Goal: Transaction & Acquisition: Purchase product/service

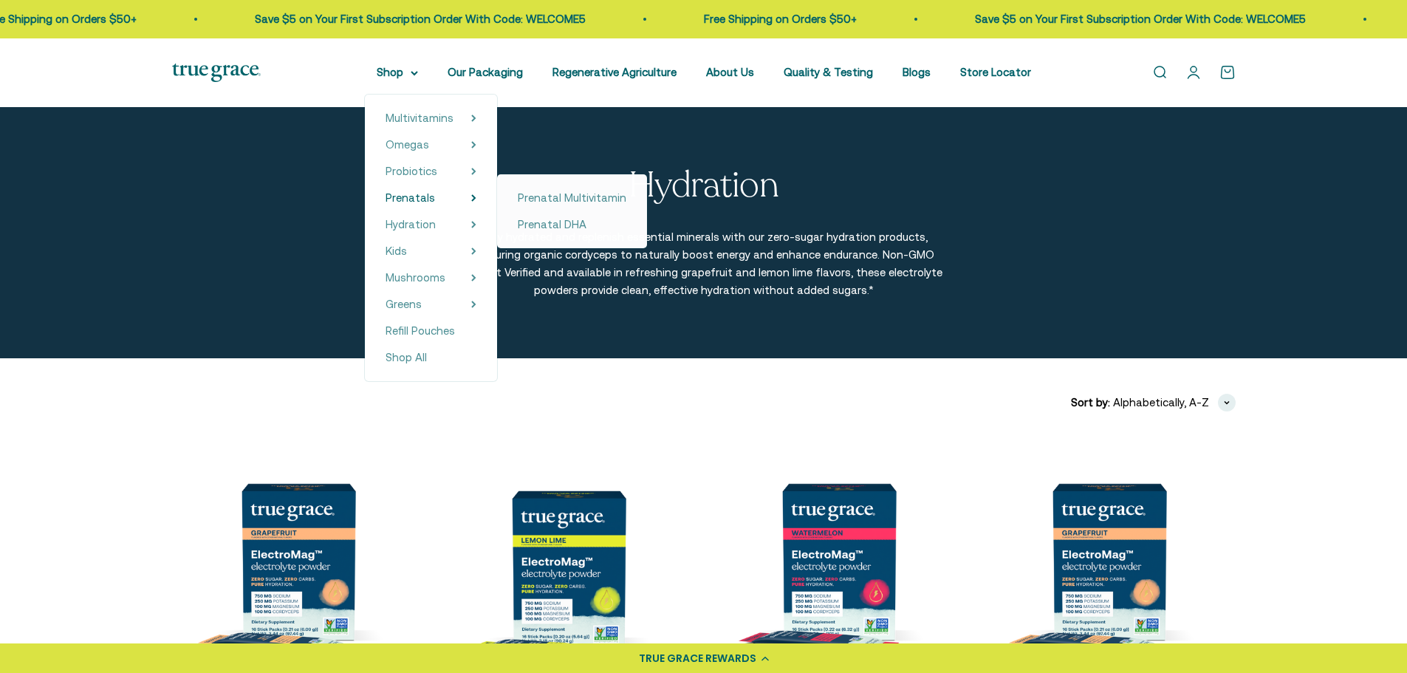
click at [218, 72] on img at bounding box center [216, 73] width 89 height 18
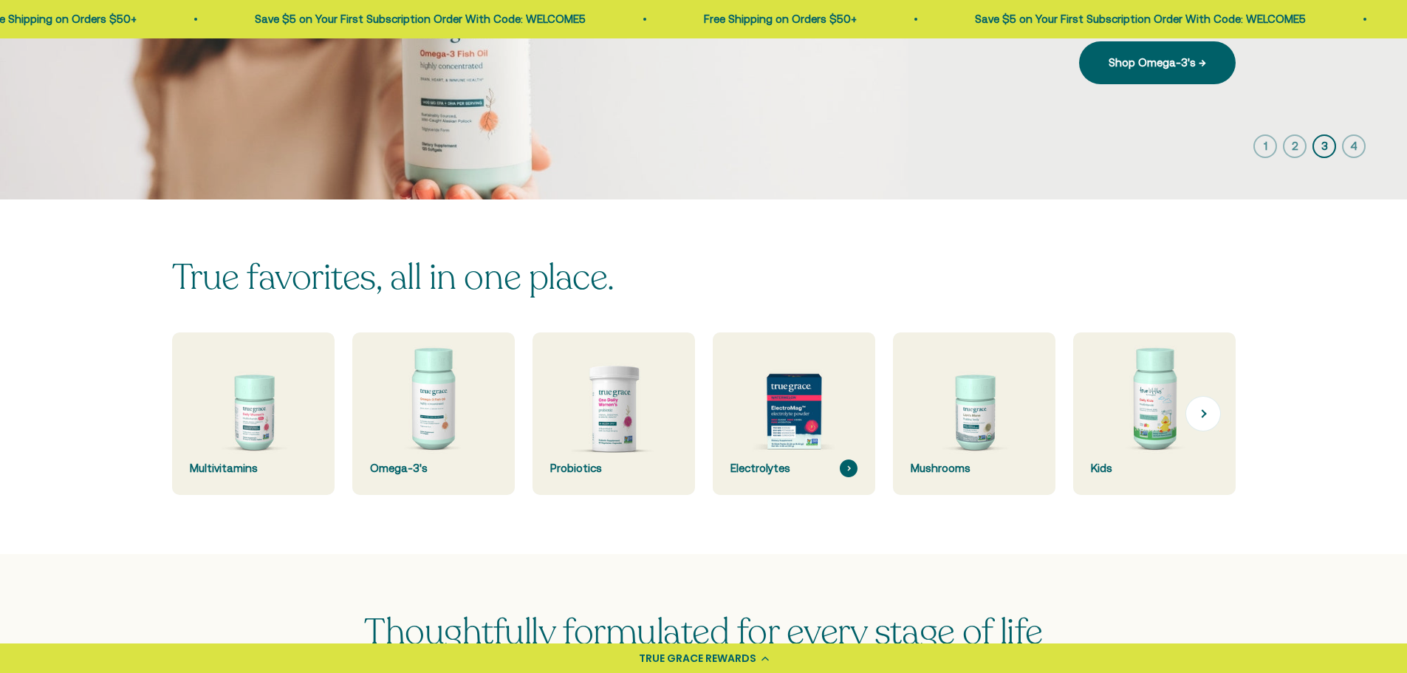
scroll to position [295, 0]
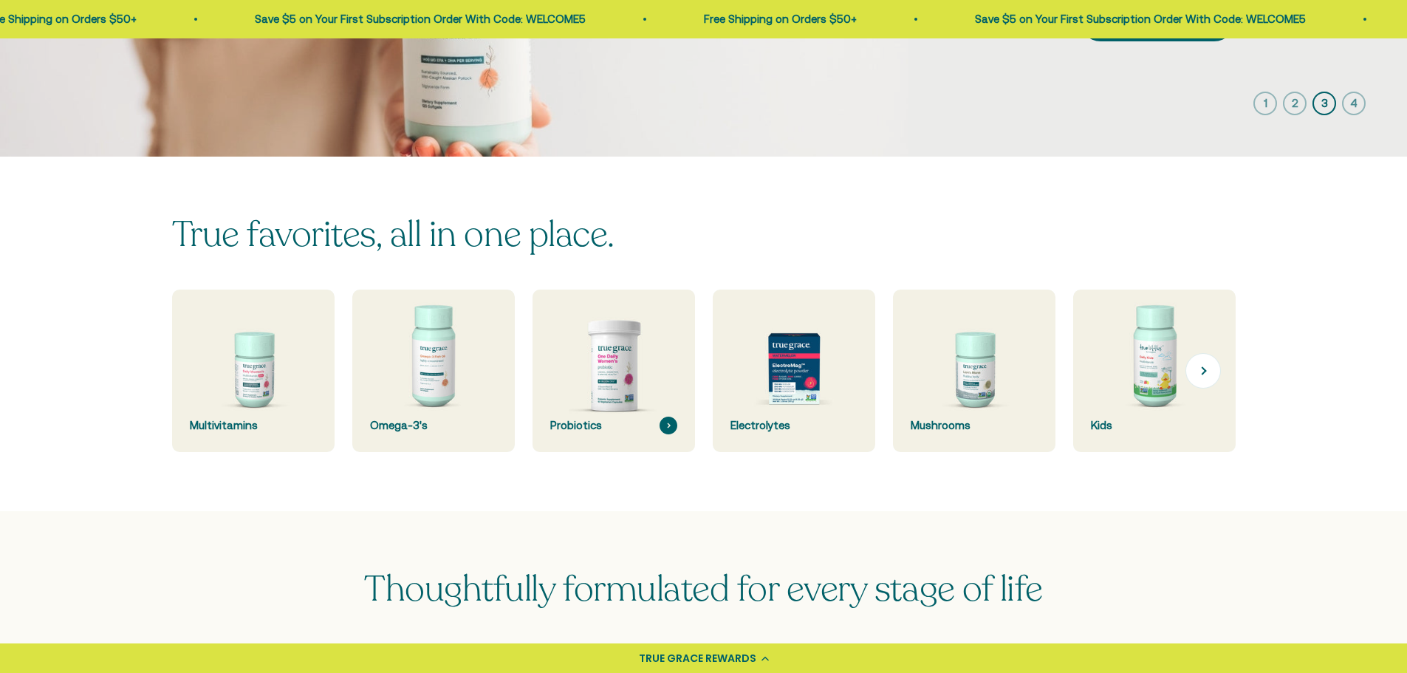
click at [630, 373] on img at bounding box center [613, 371] width 172 height 172
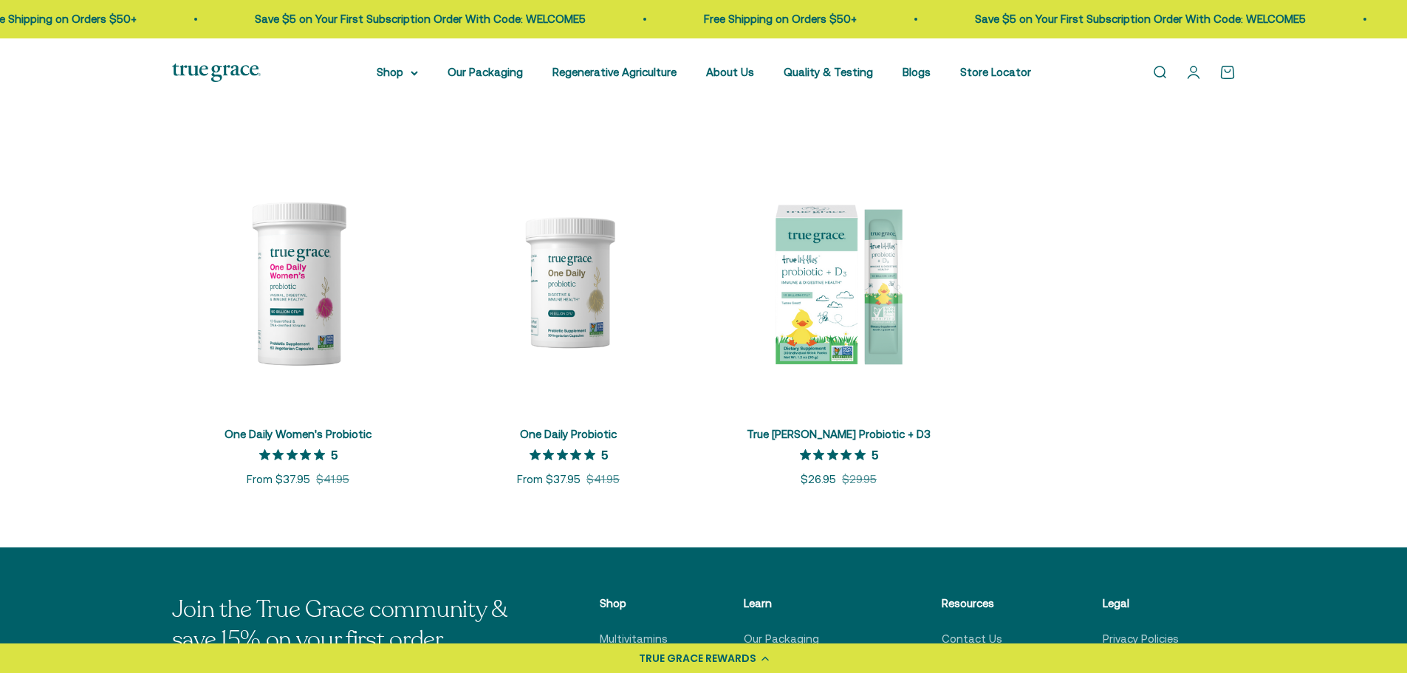
scroll to position [295, 0]
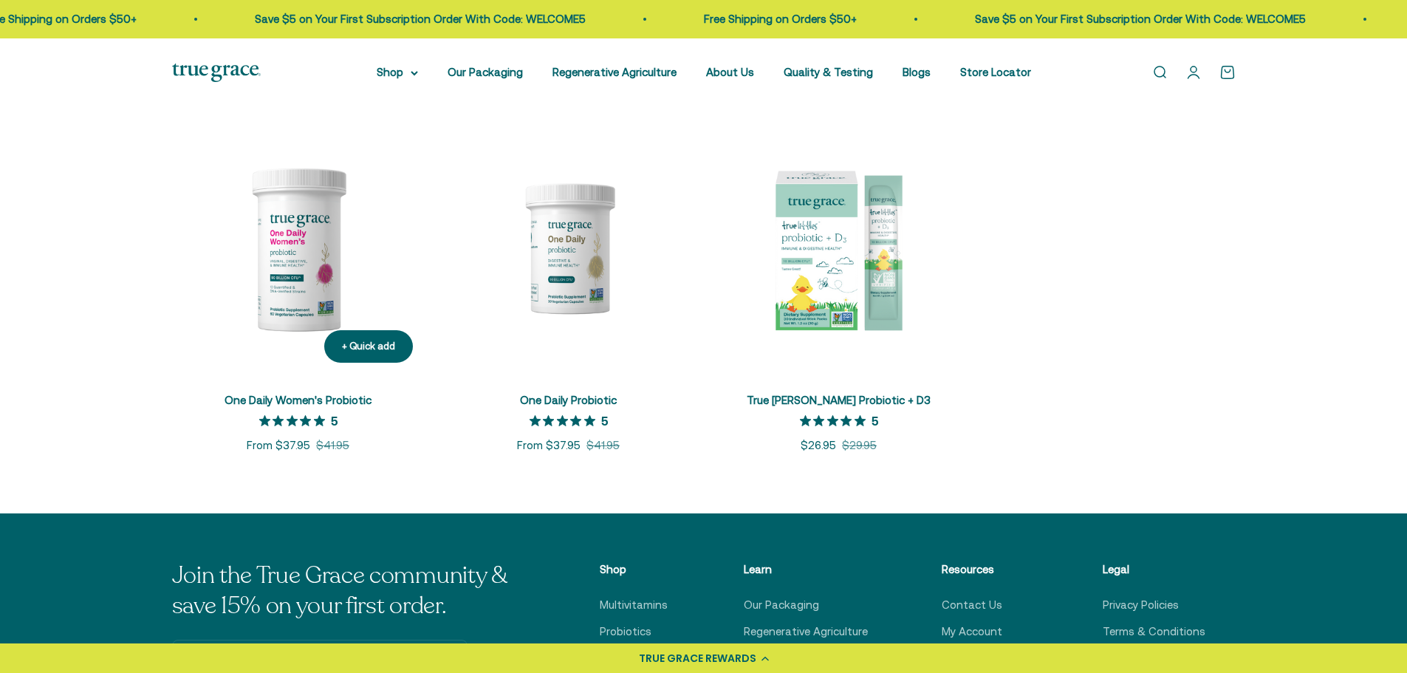
click at [307, 247] on img at bounding box center [298, 248] width 253 height 253
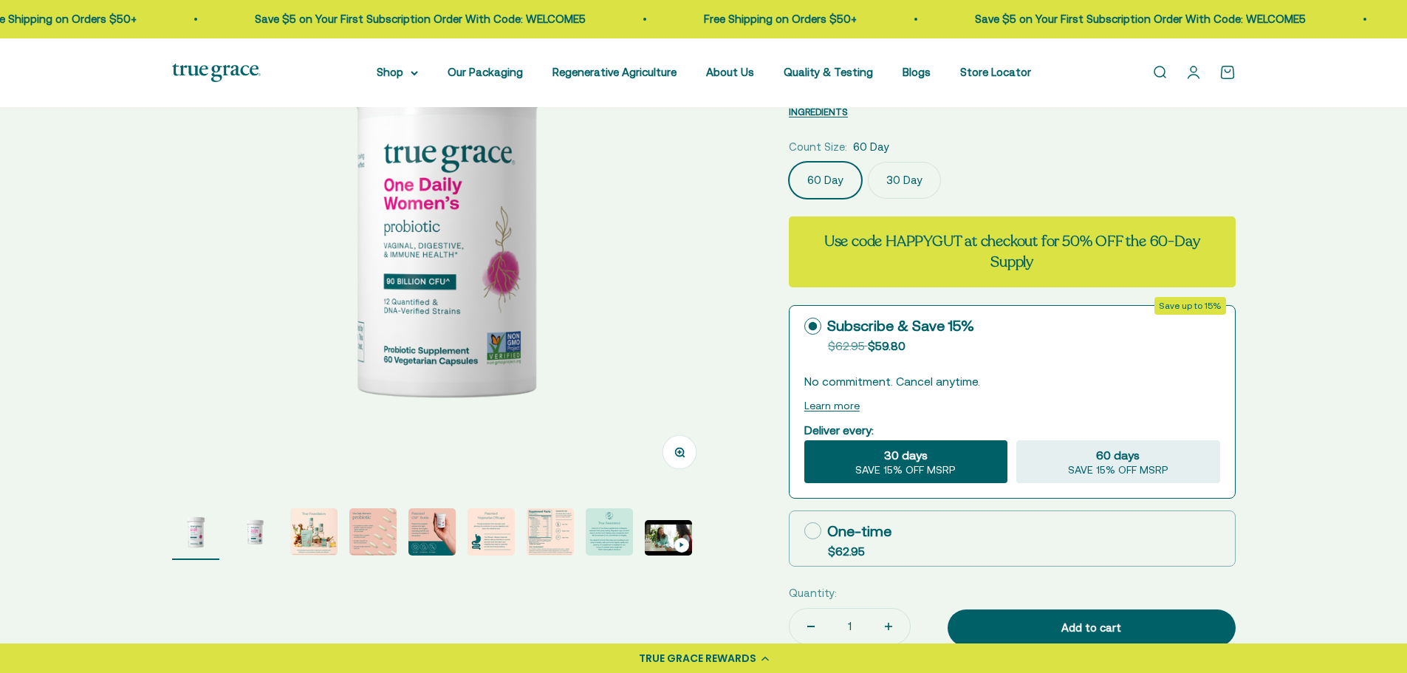
scroll to position [295, 0]
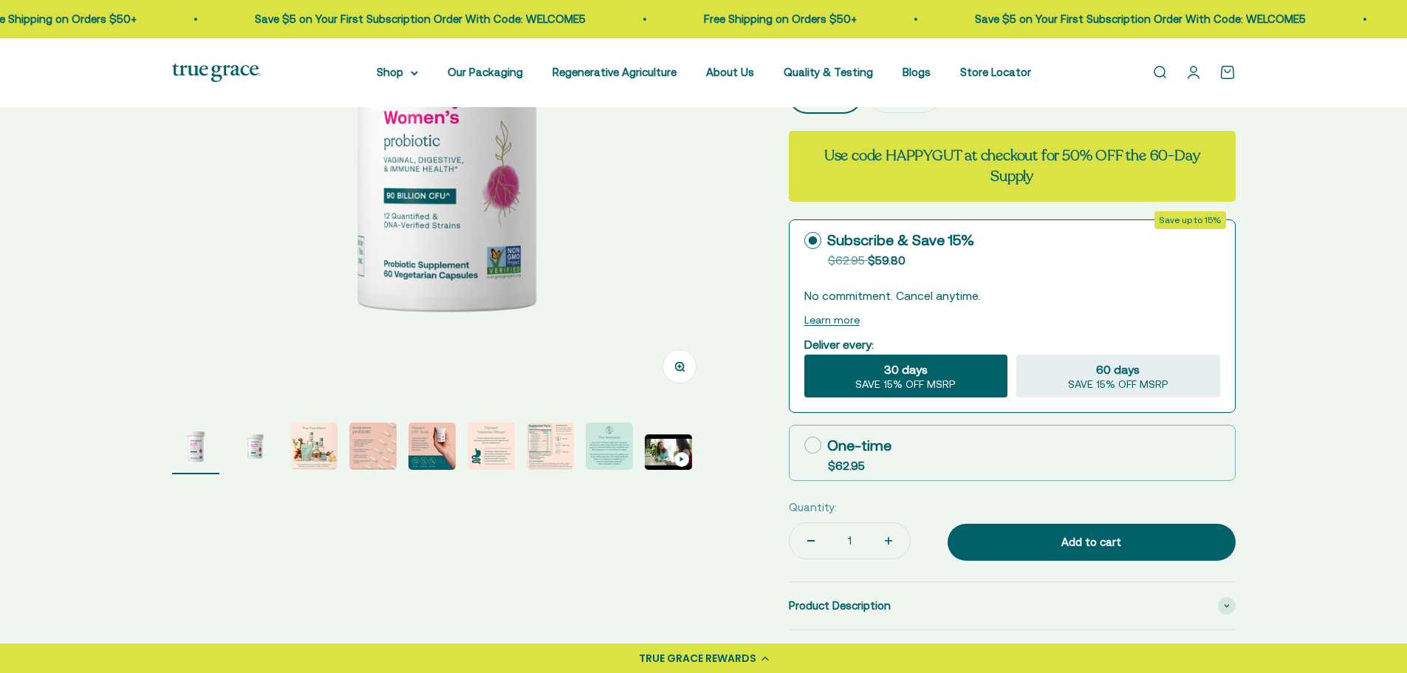
click at [251, 450] on img "Go to item 2" at bounding box center [254, 445] width 47 height 47
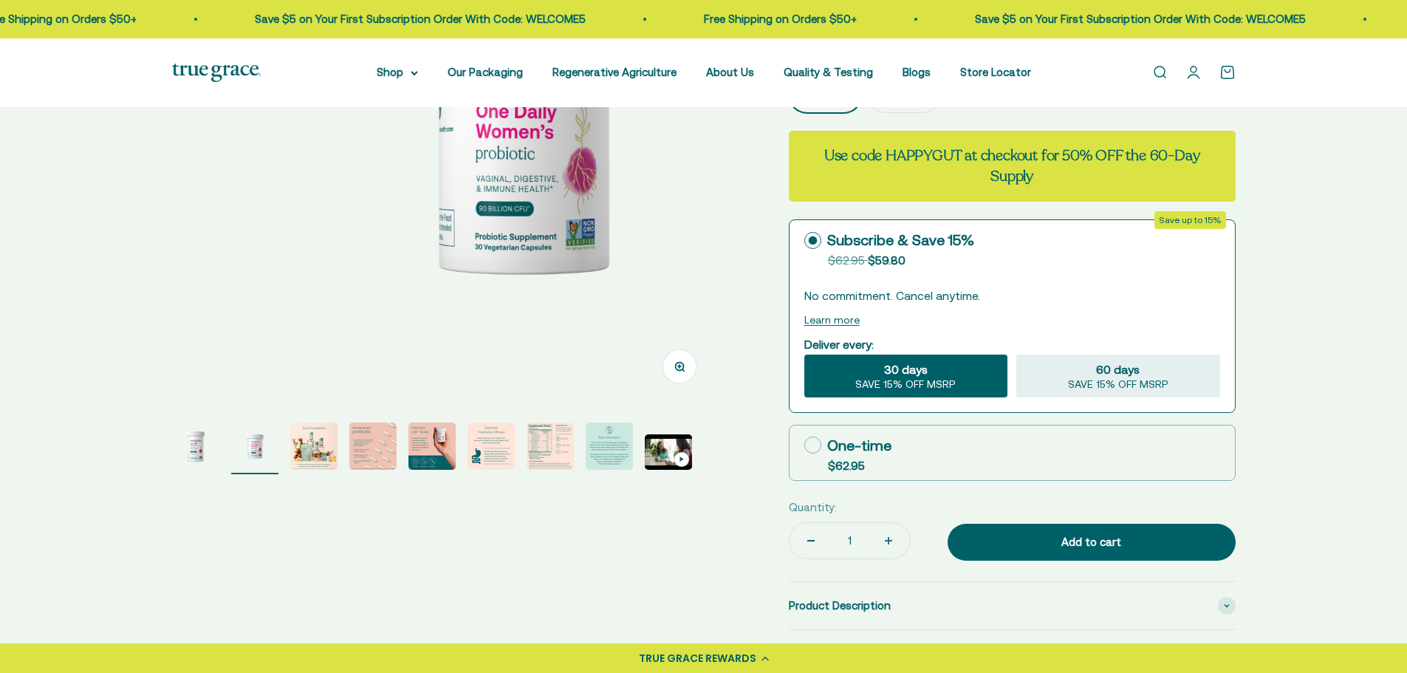
scroll to position [0, 563]
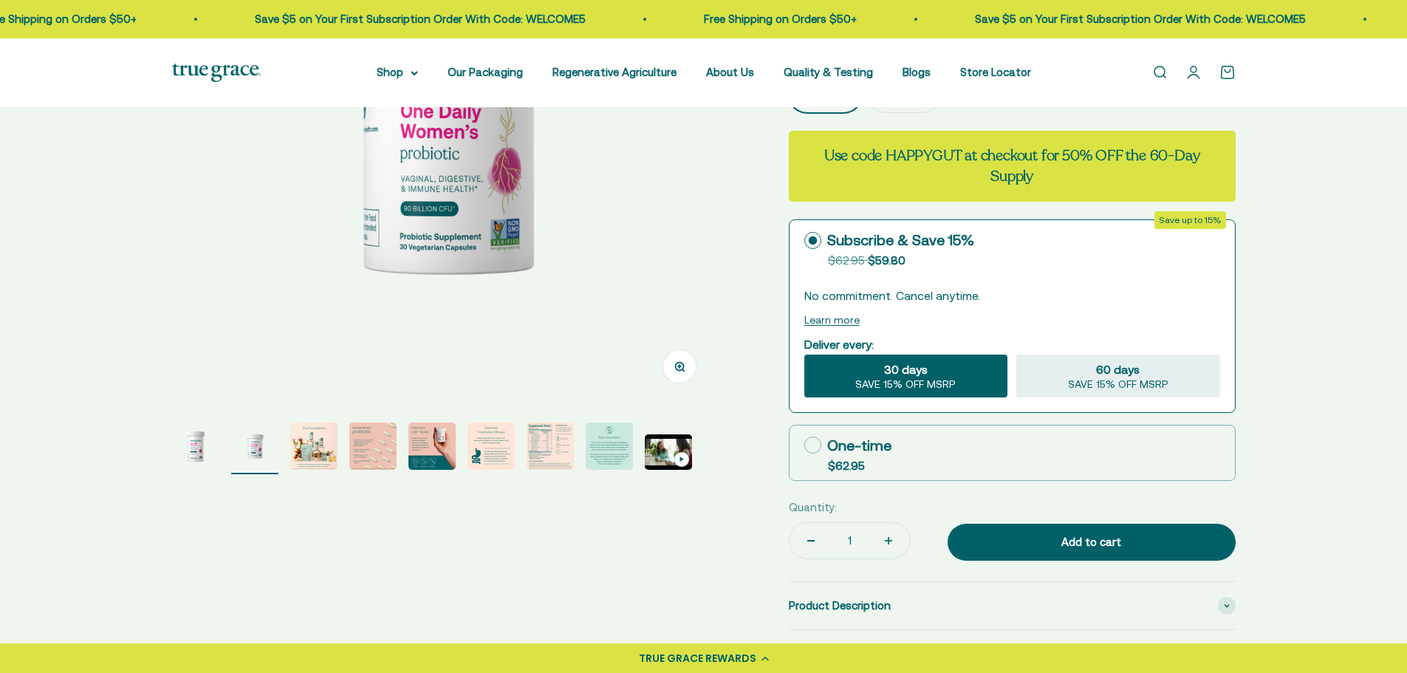
click at [305, 442] on img "Go to item 3" at bounding box center [313, 445] width 47 height 47
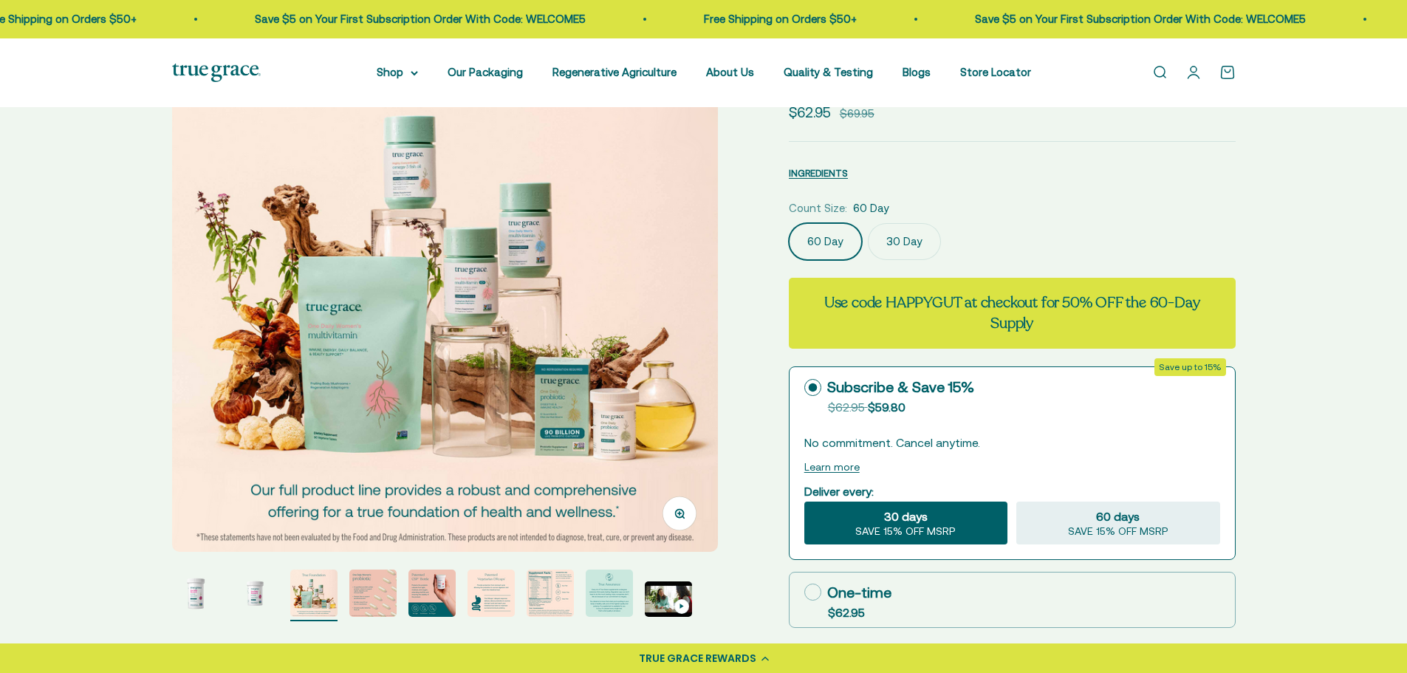
scroll to position [148, 0]
click at [365, 589] on img "Go to item 4" at bounding box center [372, 593] width 47 height 47
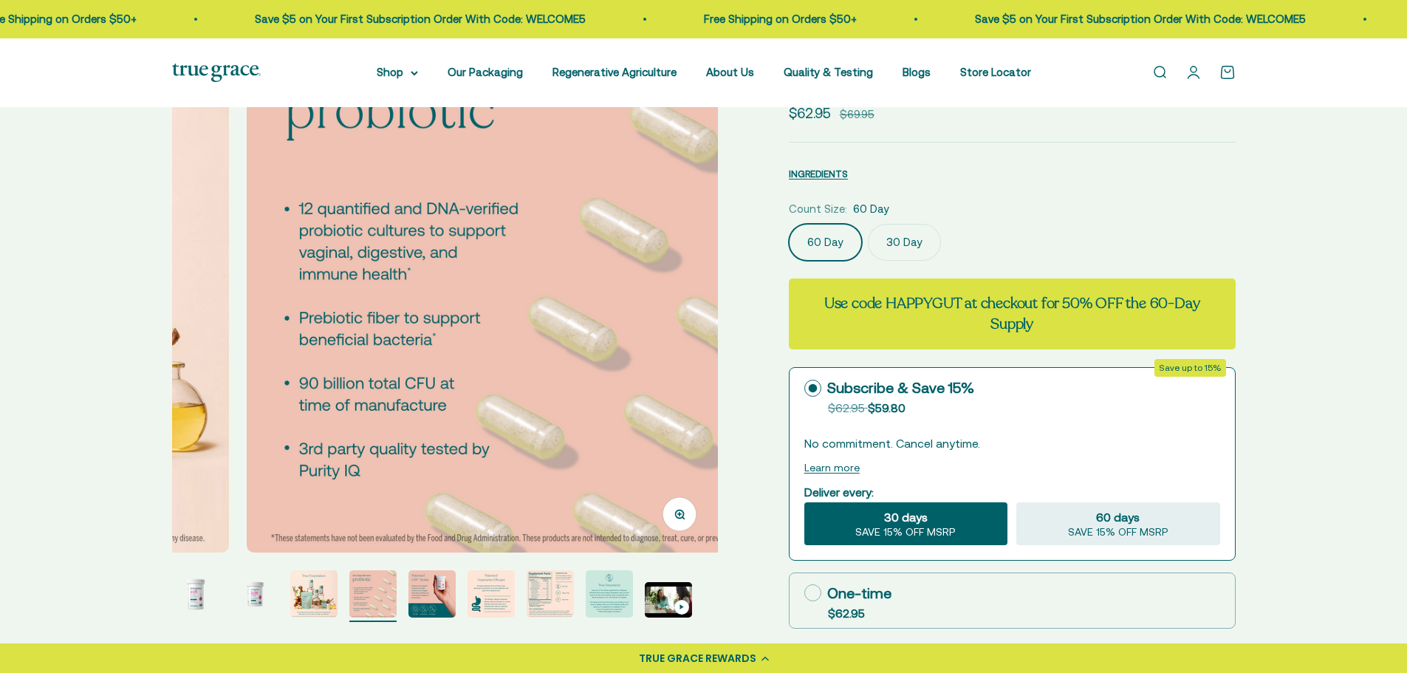
scroll to position [0, 1691]
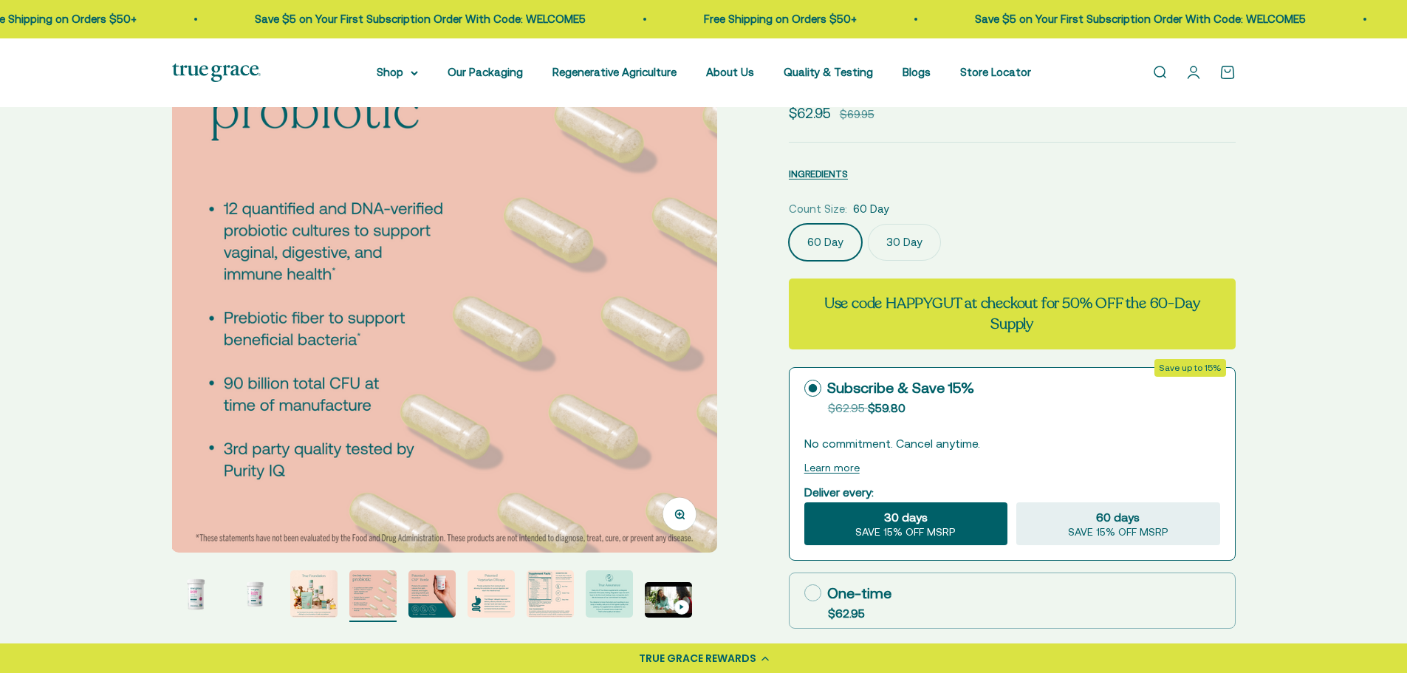
click at [443, 583] on img "Go to item 5" at bounding box center [431, 593] width 47 height 47
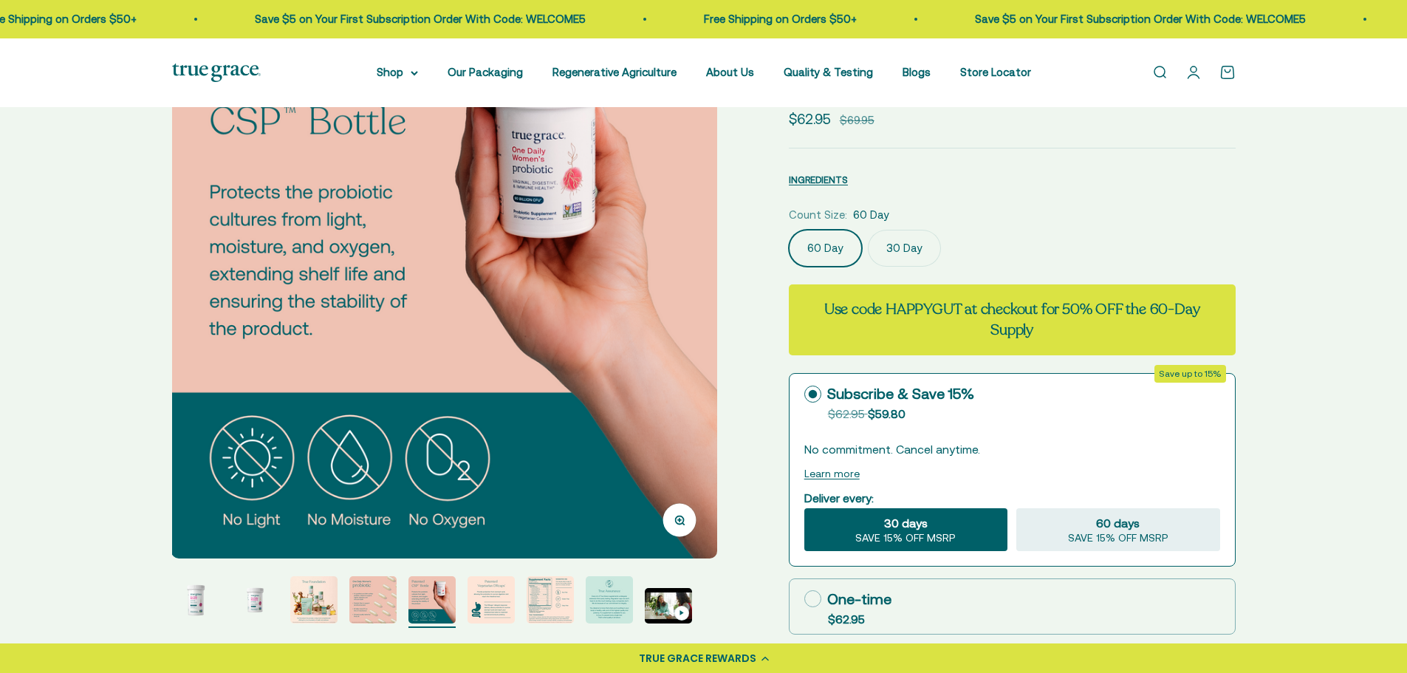
scroll to position [148, 0]
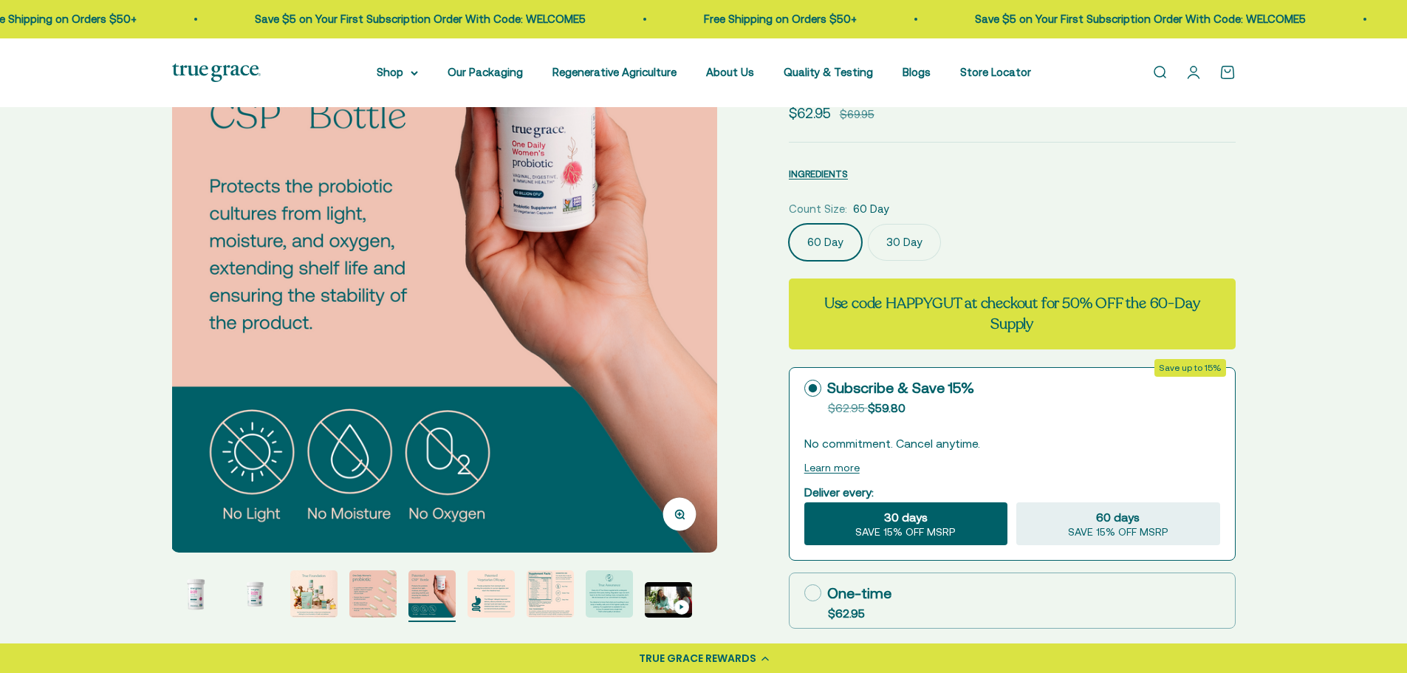
click at [500, 592] on img "Go to item 6" at bounding box center [490, 593] width 47 height 47
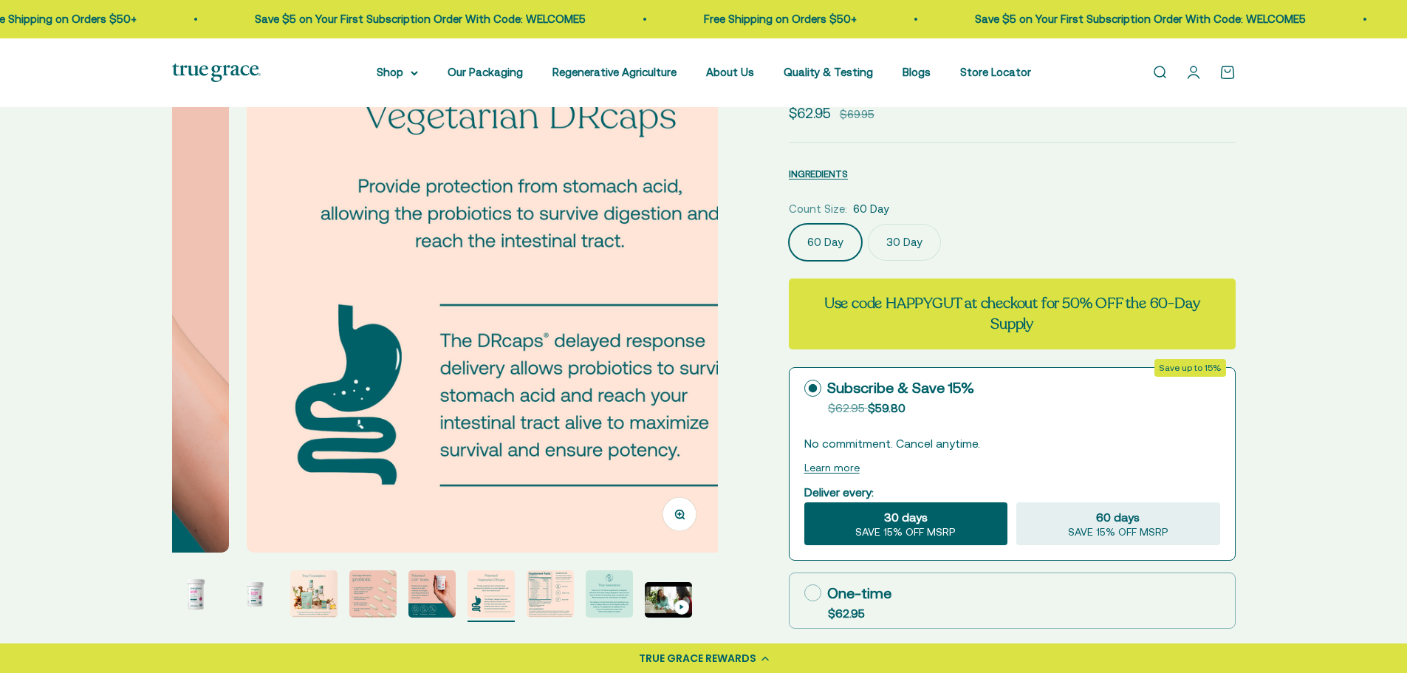
scroll to position [0, 2818]
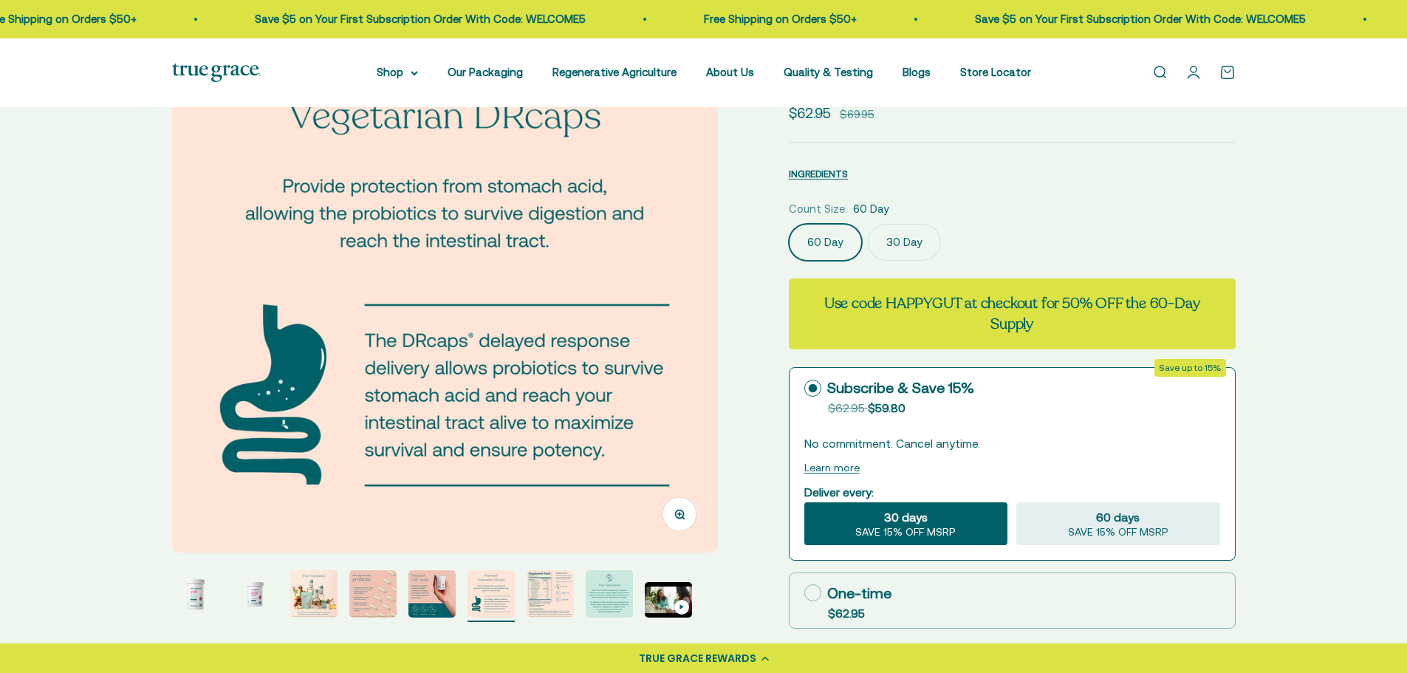
click at [553, 596] on img "Go to item 7" at bounding box center [550, 593] width 47 height 47
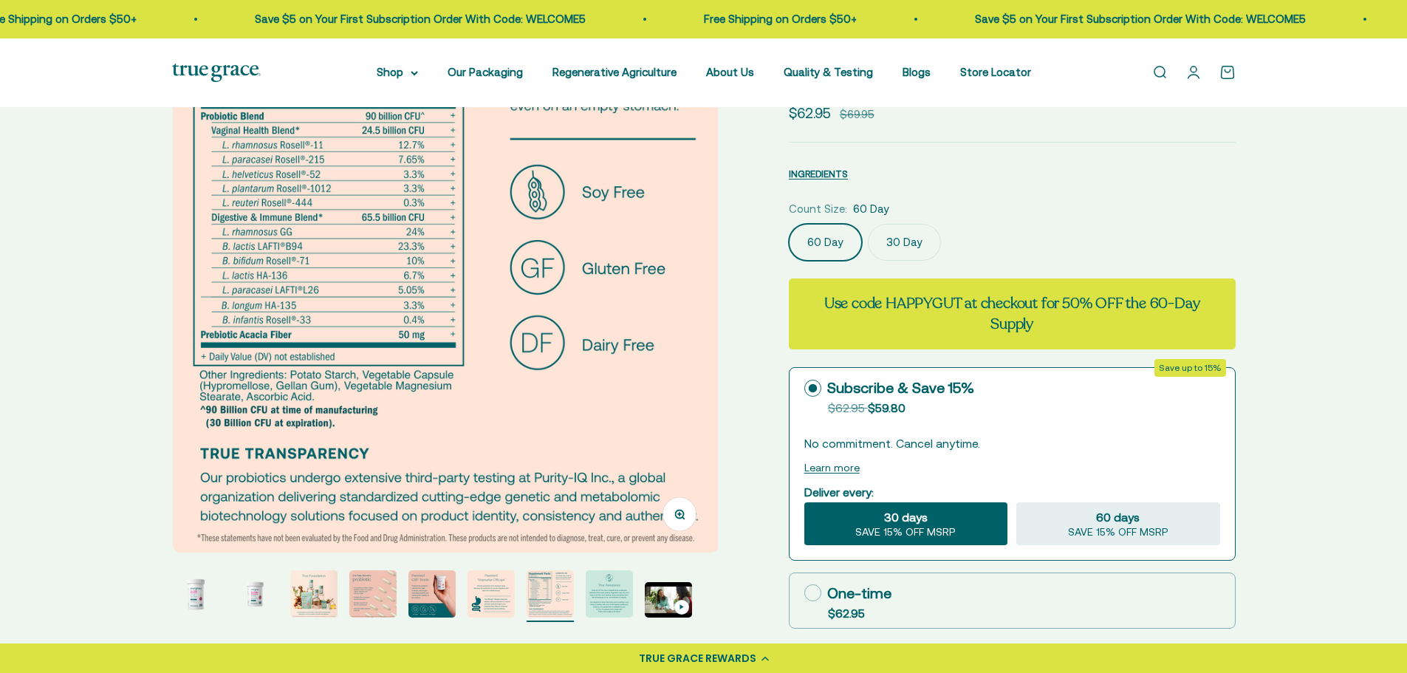
scroll to position [0, 3382]
click at [600, 592] on img "Go to item 8" at bounding box center [609, 593] width 47 height 47
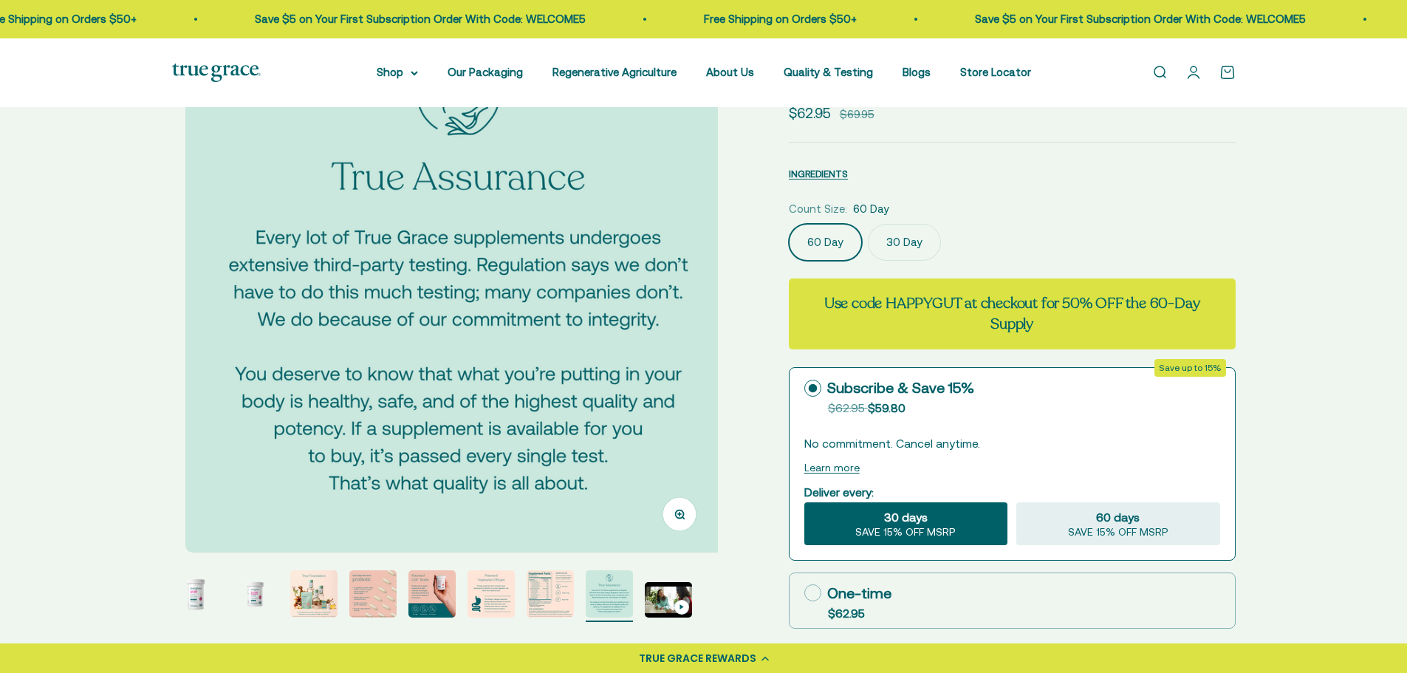
scroll to position [0, 3945]
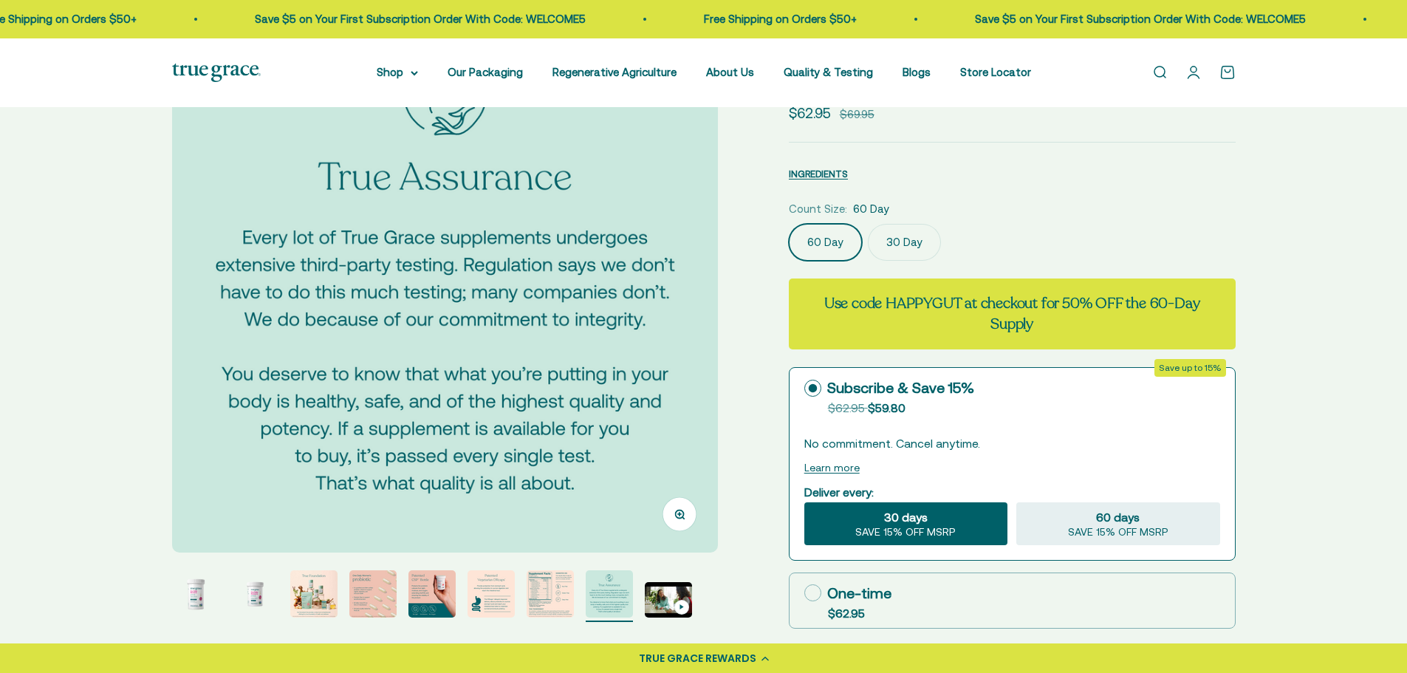
click at [372, 603] on img "Go to item 4" at bounding box center [372, 593] width 47 height 47
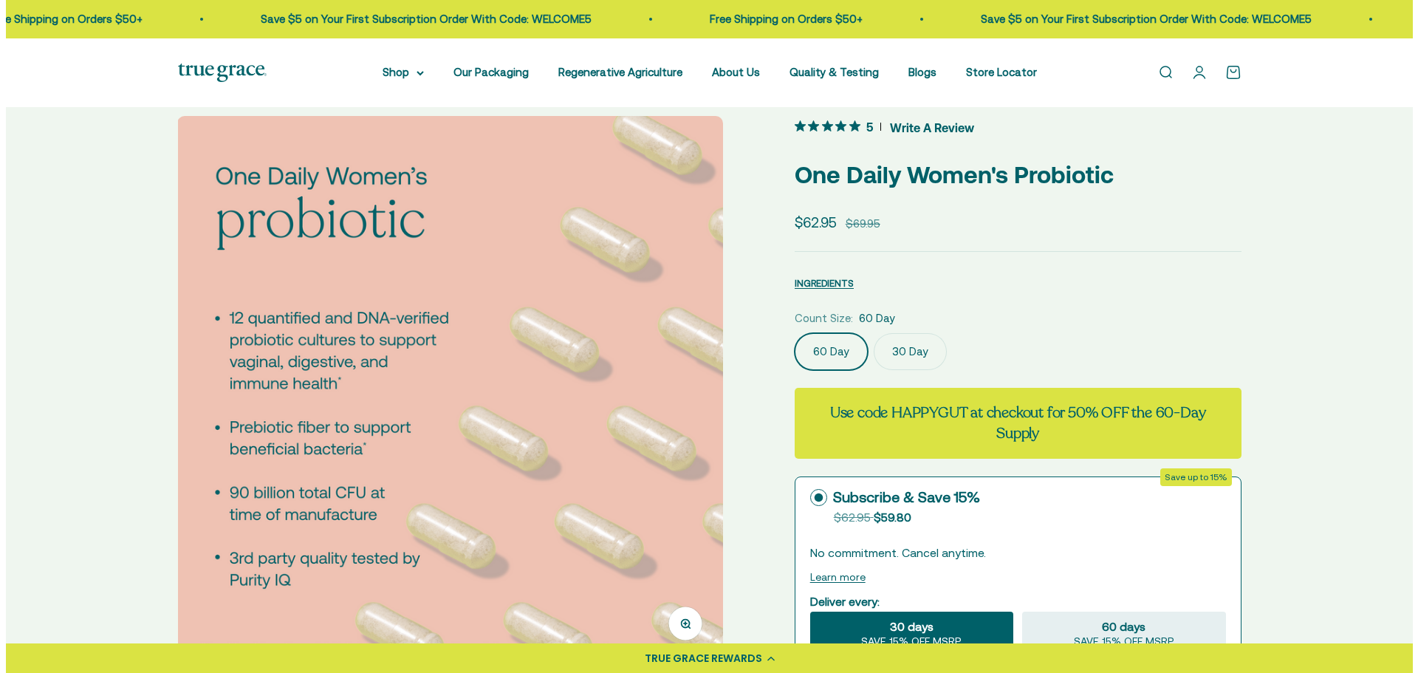
scroll to position [0, 0]
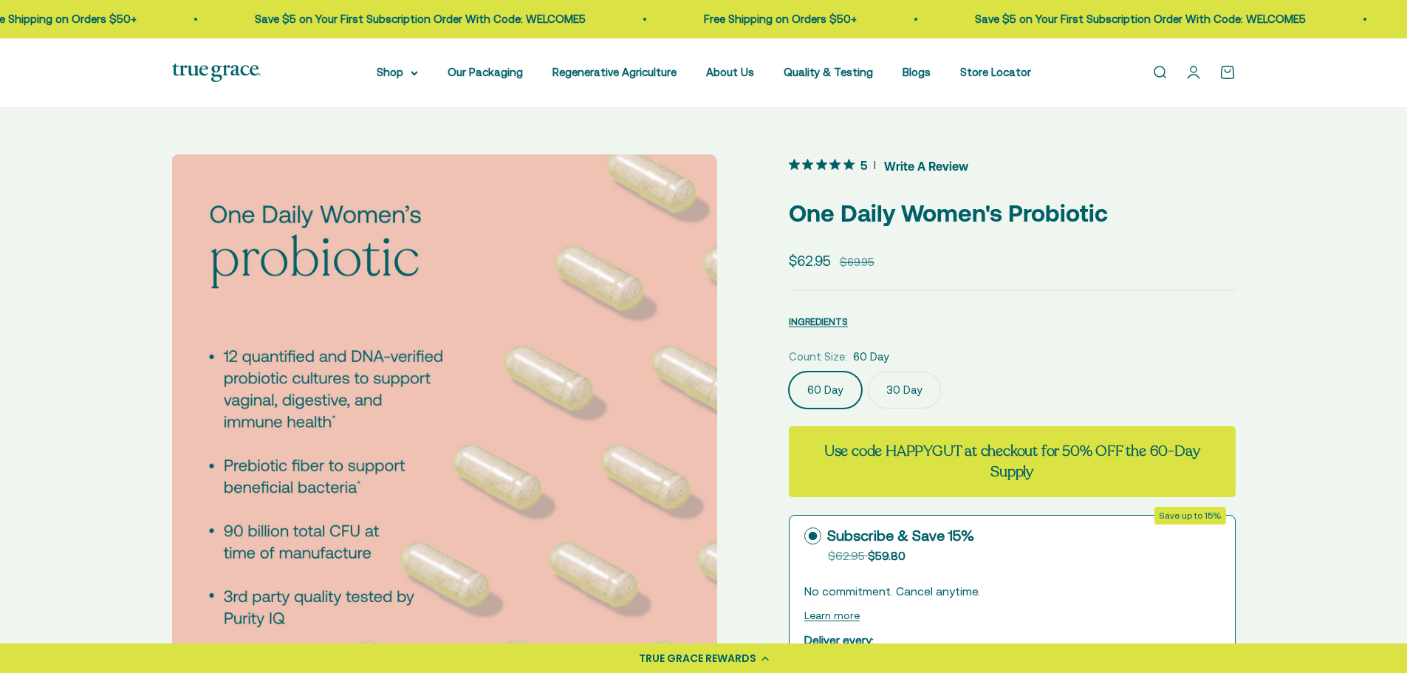
click at [825, 165] on icon "5 out 5 stars rating in total 12 reviews. Jump to reviews." at bounding box center [821, 164] width 11 height 11
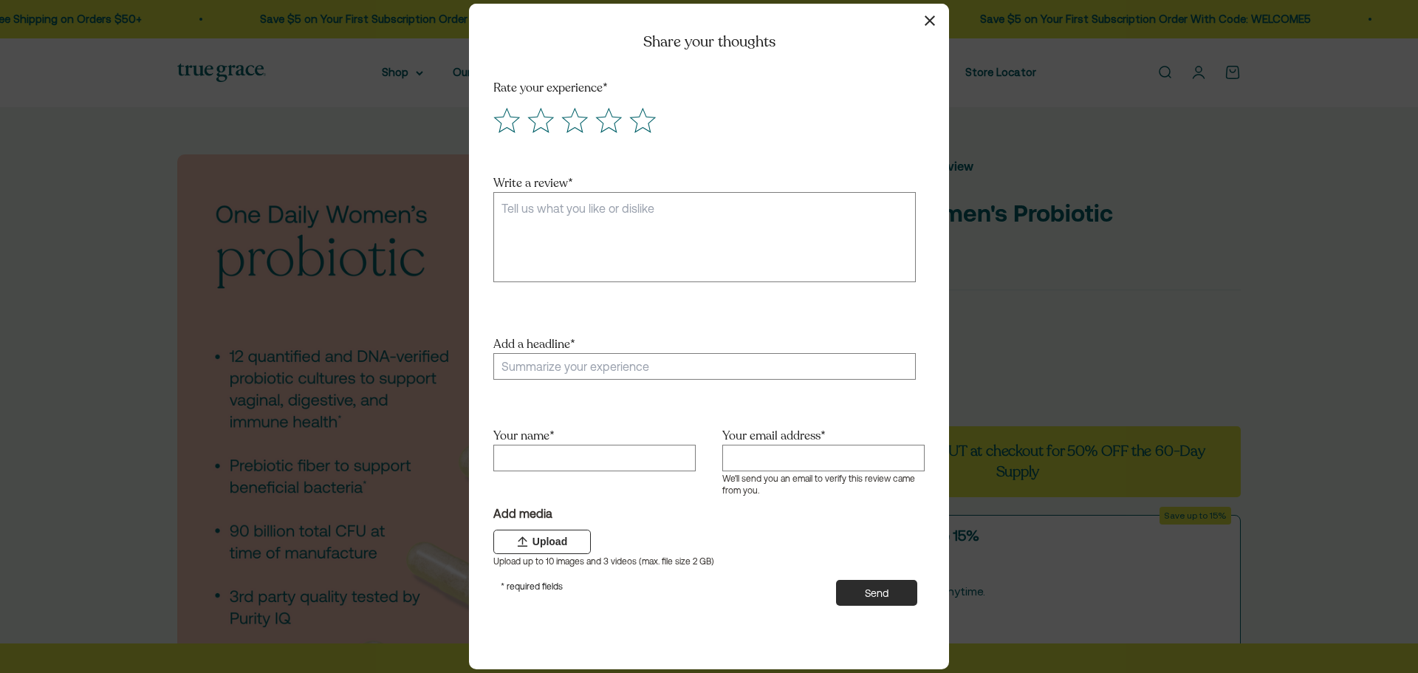
click at [935, 22] on button "button" at bounding box center [929, 20] width 21 height 21
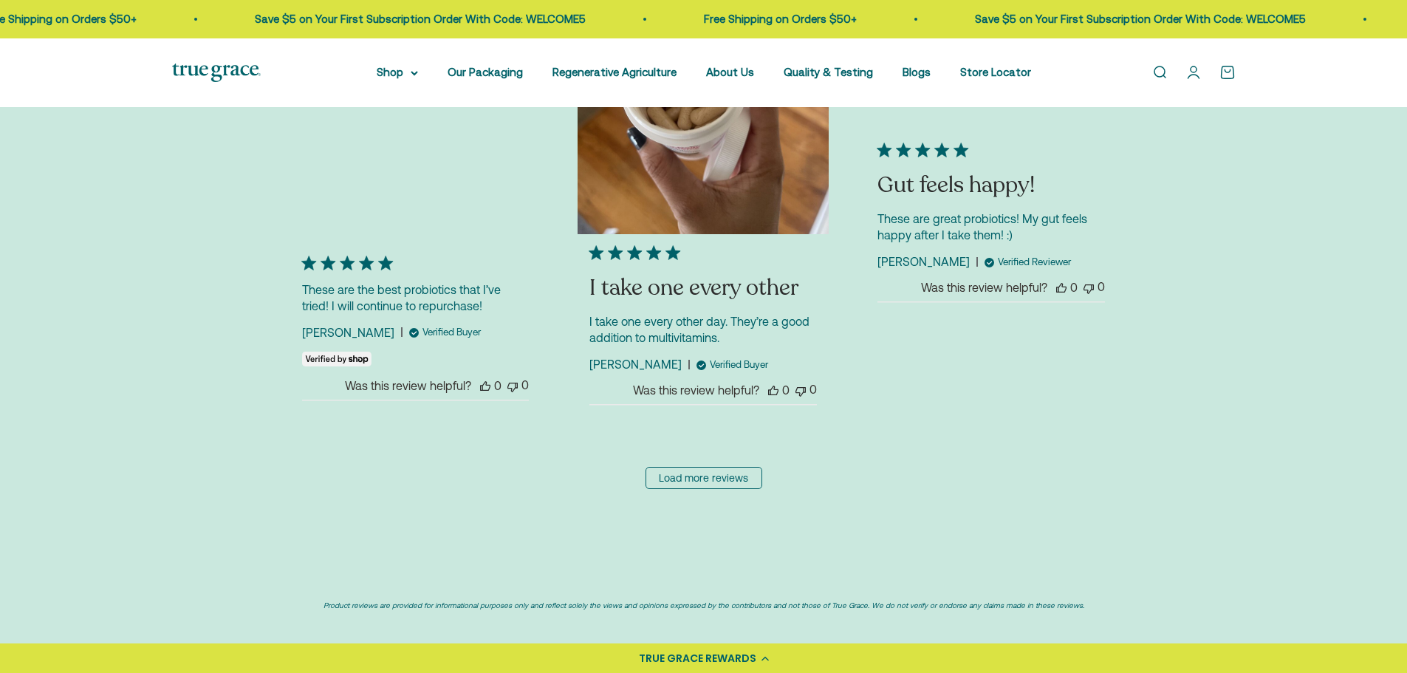
scroll to position [3803, 0]
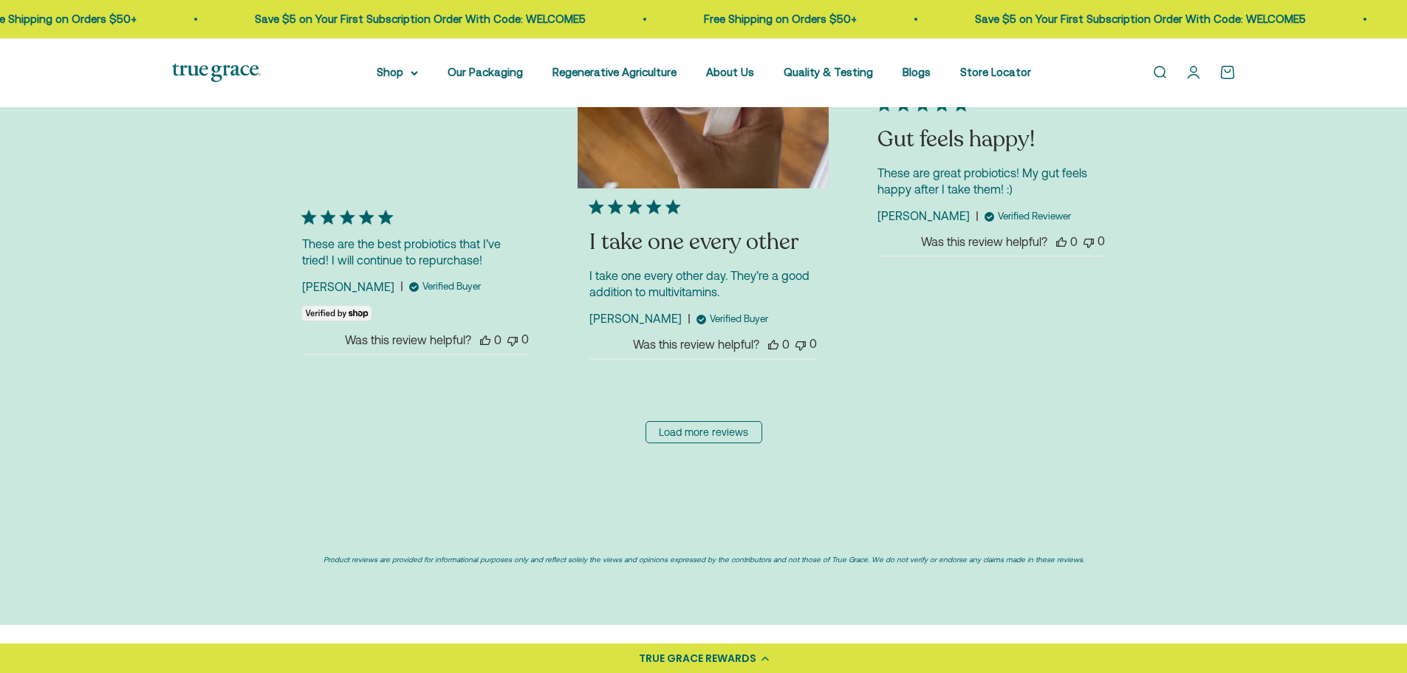
click at [738, 421] on link "Load more reviews" at bounding box center [703, 432] width 117 height 22
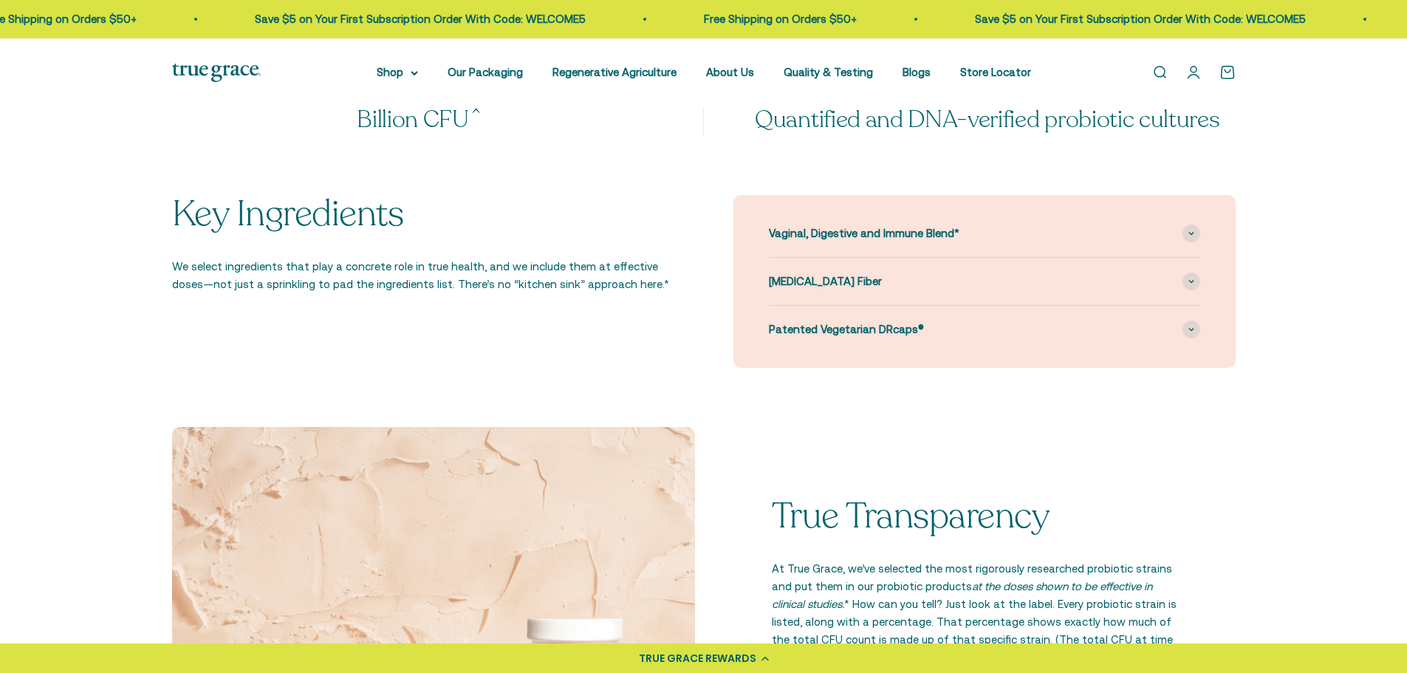
scroll to position [1292, 0]
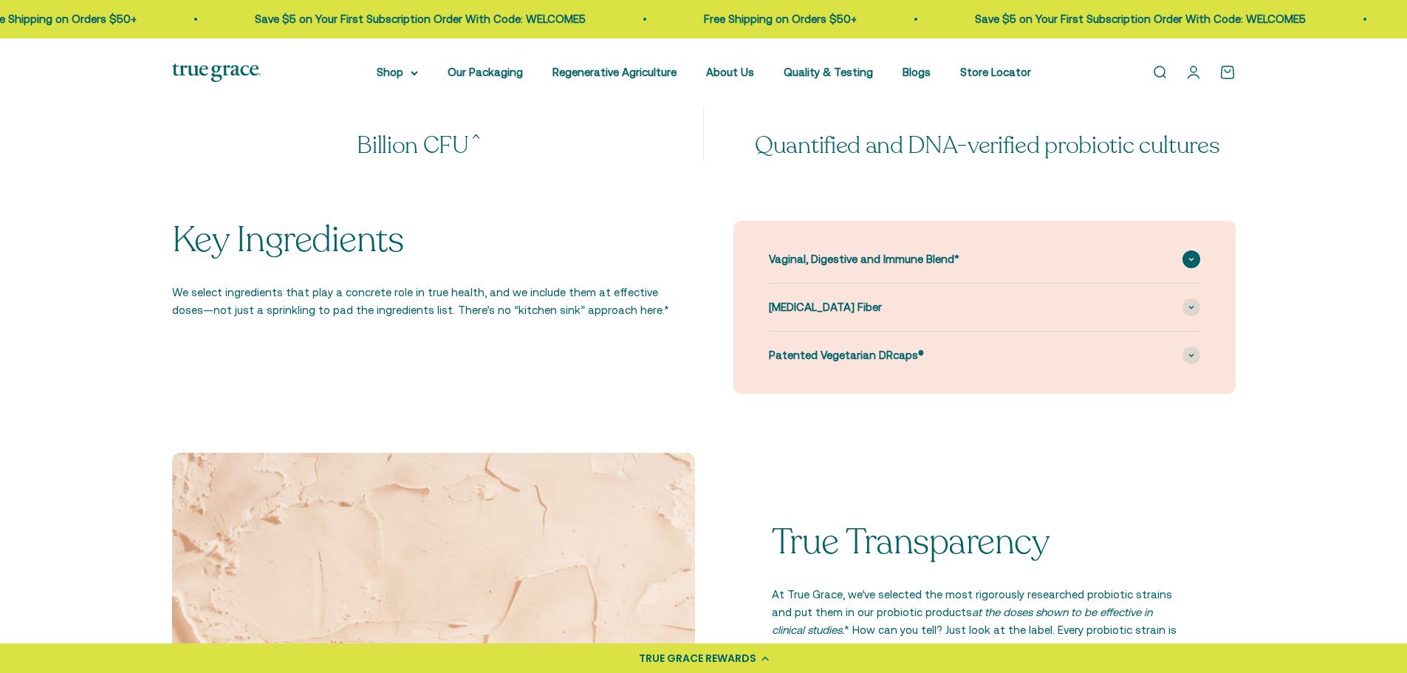
click at [1192, 258] on icon at bounding box center [1191, 259] width 6 height 4
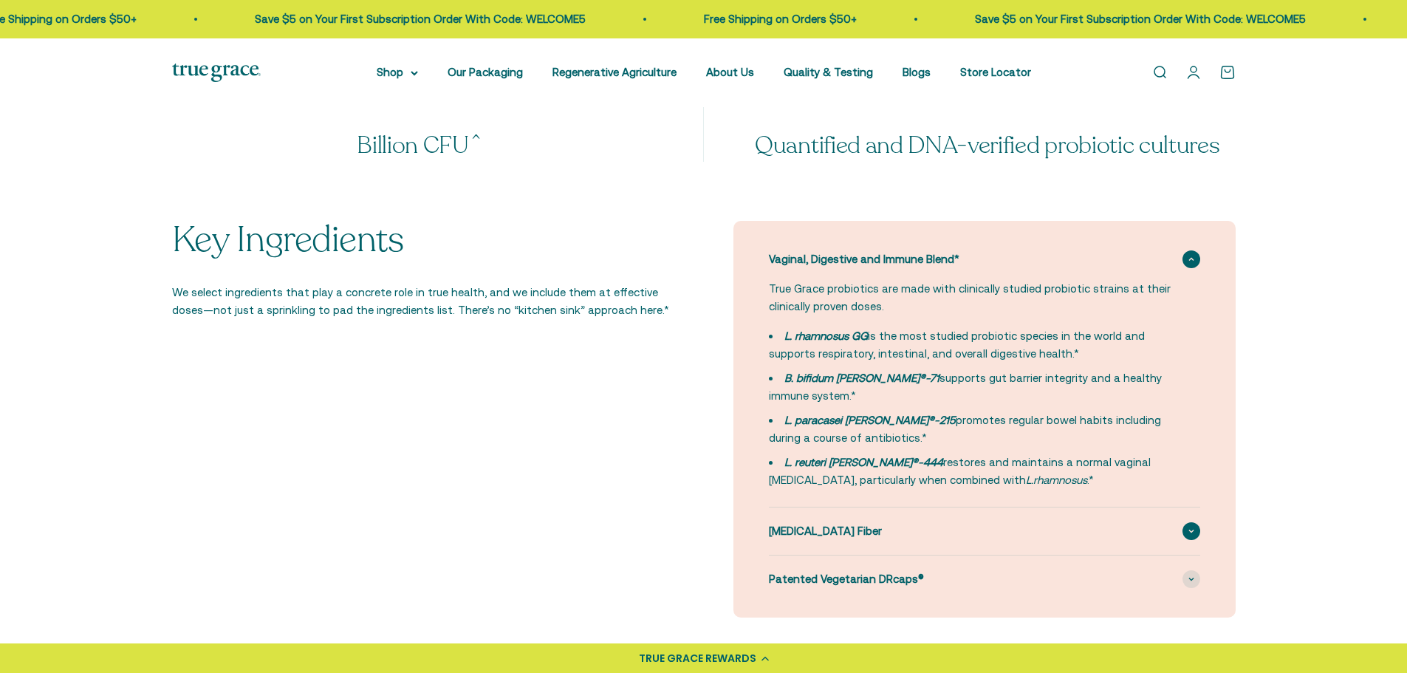
click at [1191, 531] on icon at bounding box center [1191, 530] width 4 height 2
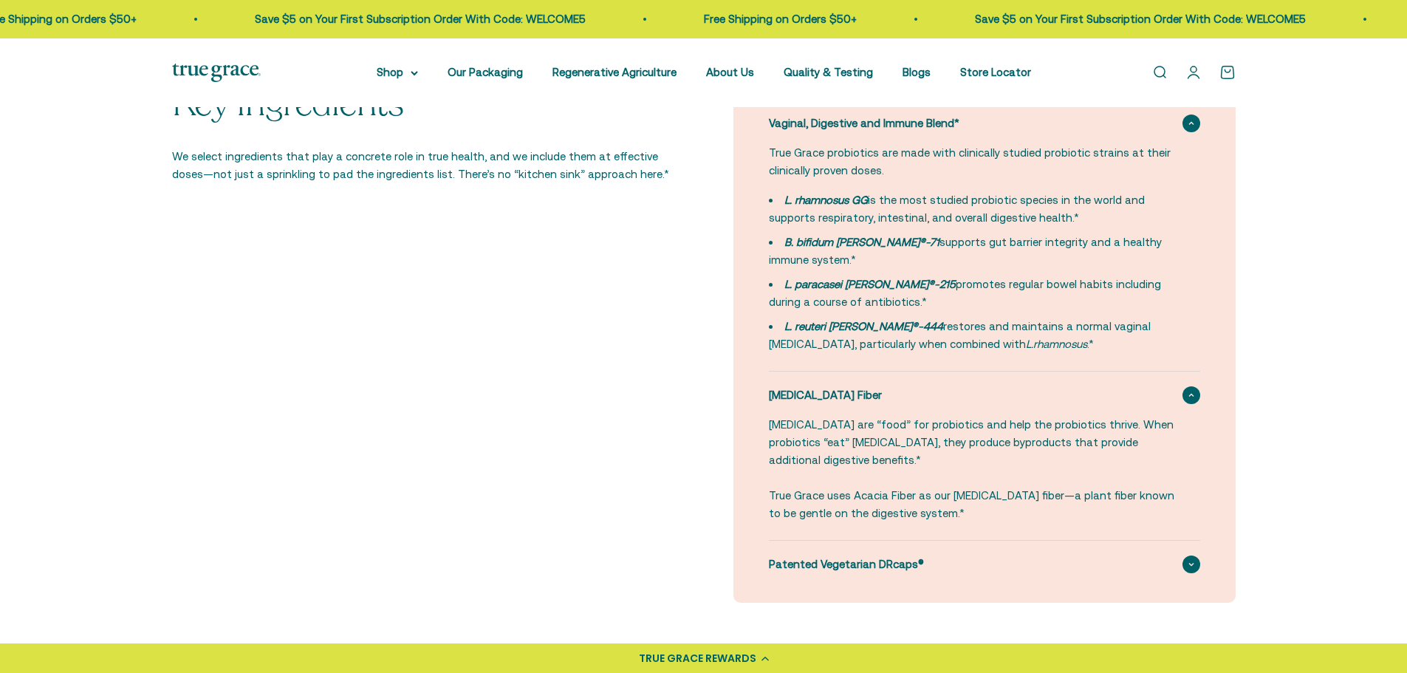
scroll to position [1440, 0]
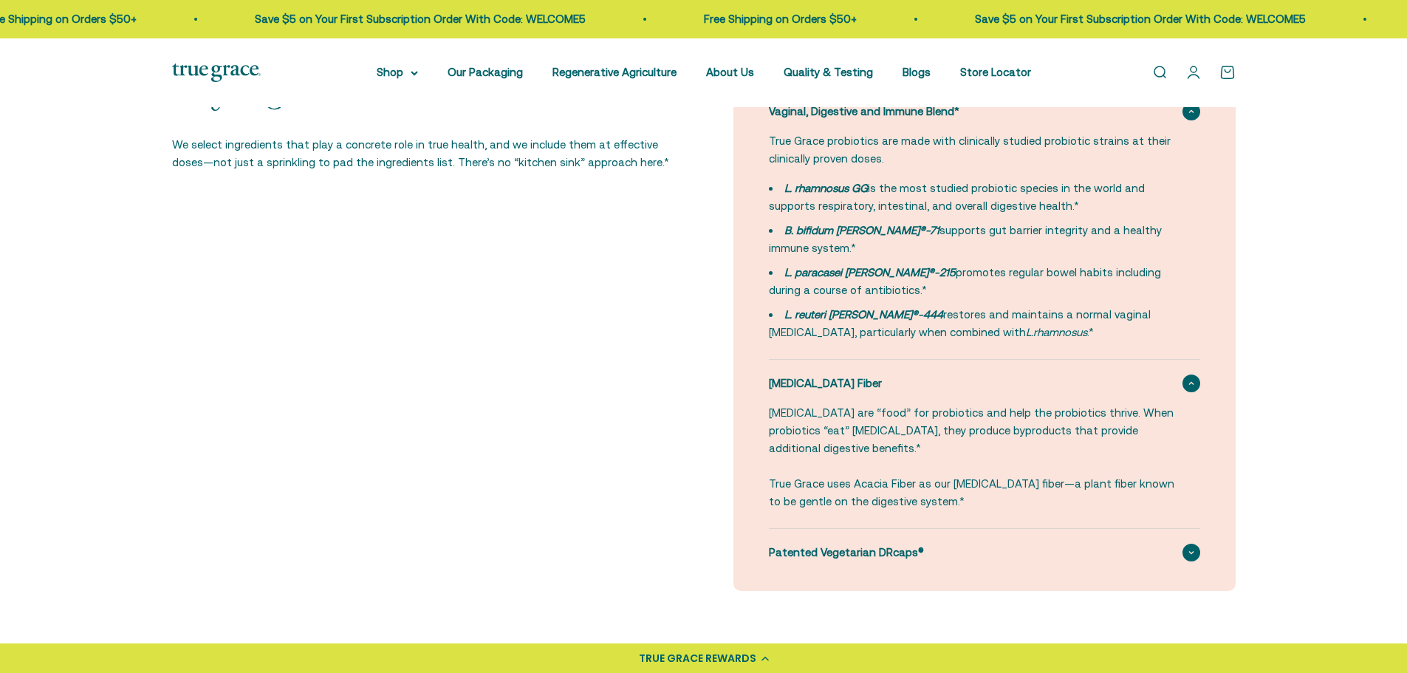
click at [1182, 544] on span at bounding box center [1191, 553] width 18 height 18
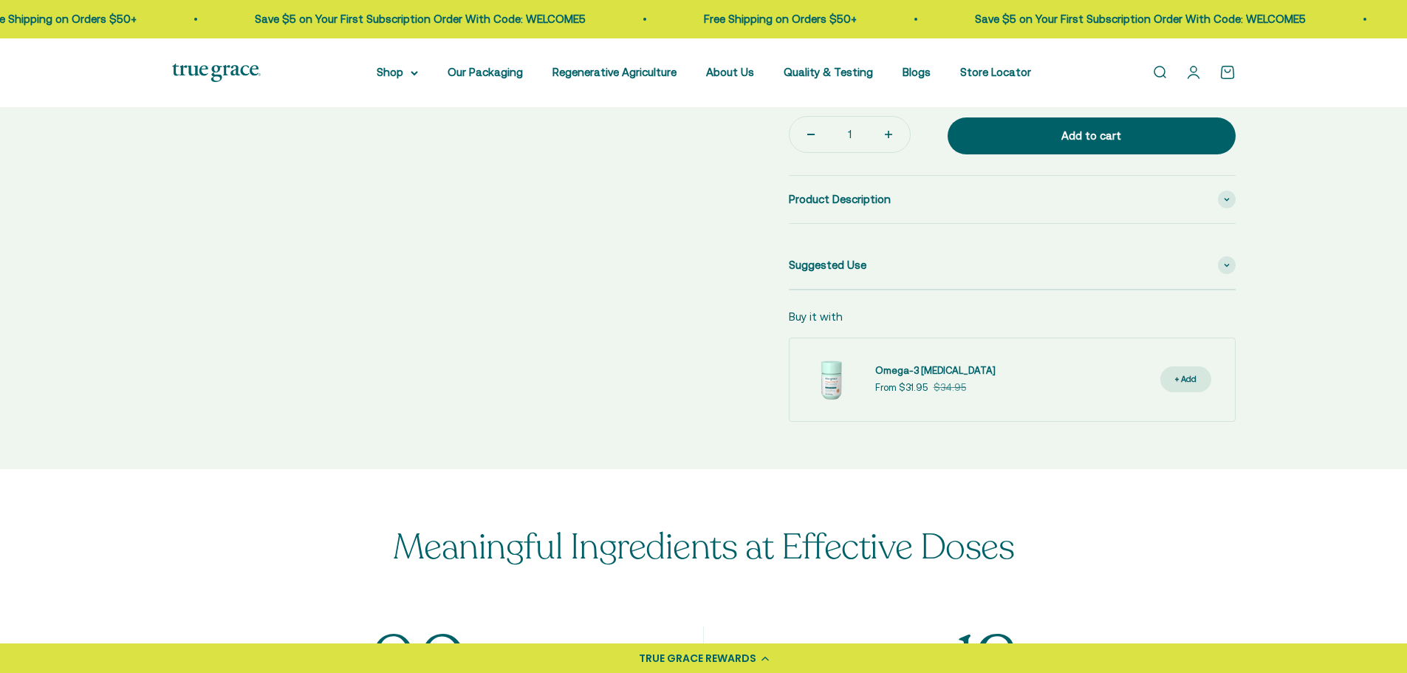
scroll to position [628, 0]
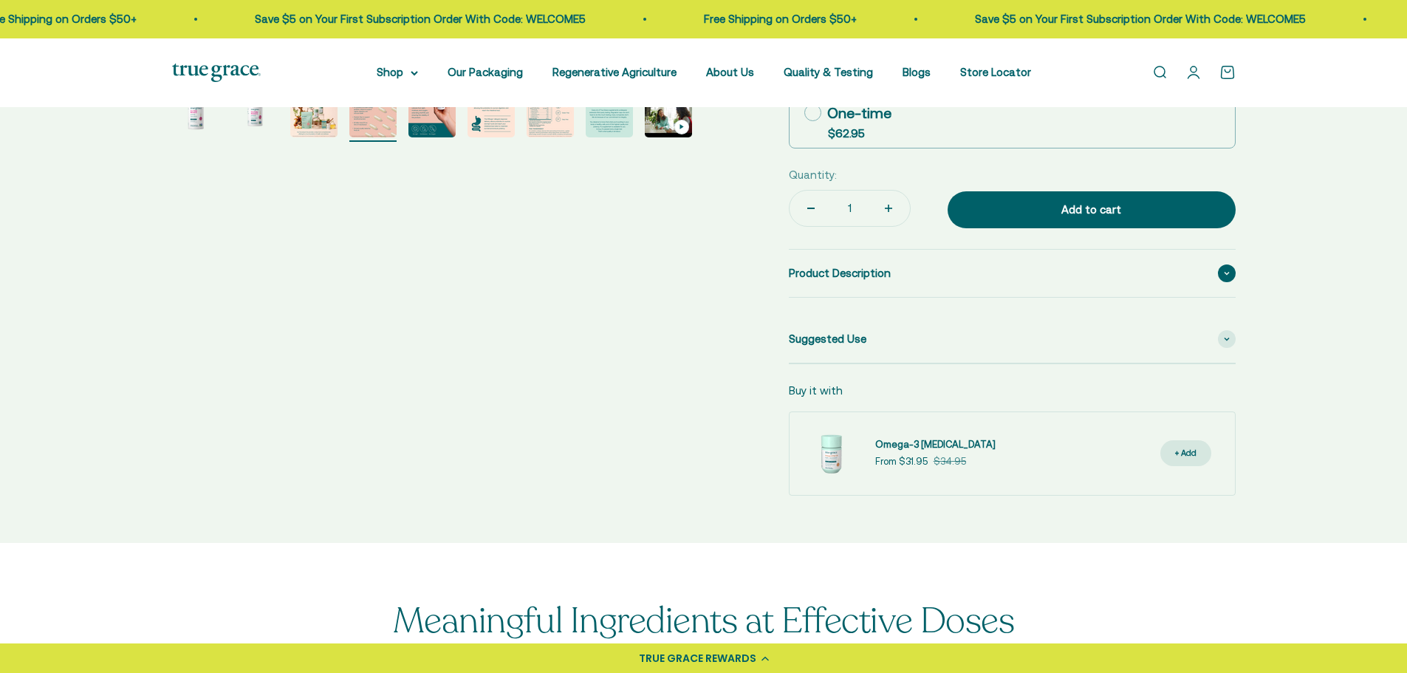
click at [1224, 274] on icon at bounding box center [1227, 273] width 6 height 4
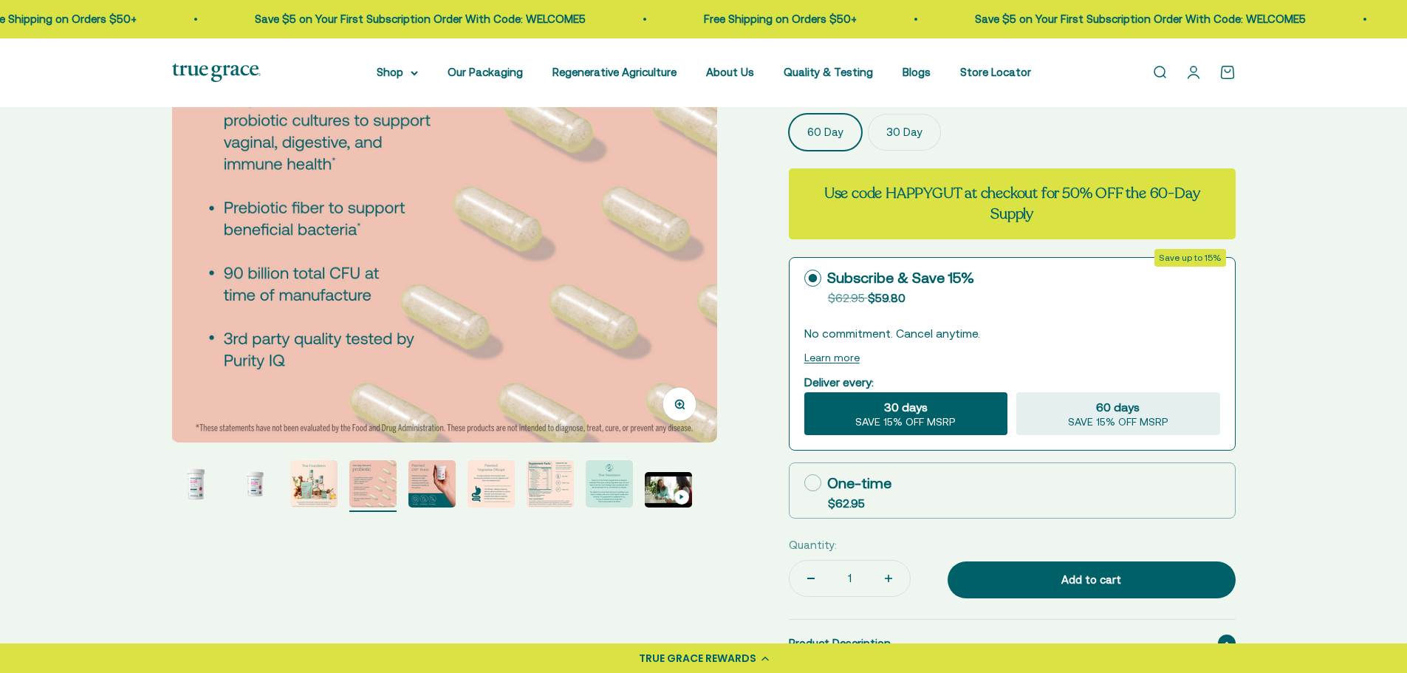
scroll to position [258, 0]
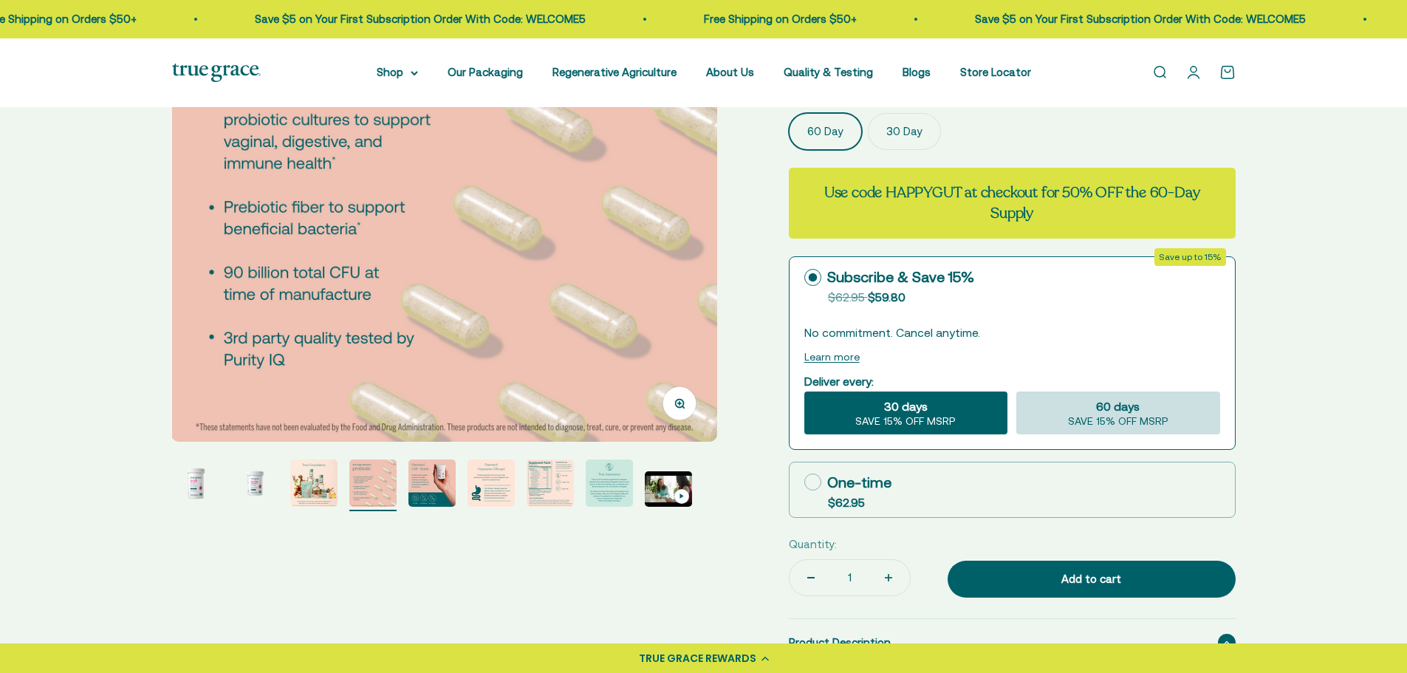
click at [1029, 415] on div "60 days SAVE 15% OFF MSRP" at bounding box center [1117, 412] width 203 height 43
click at [1016, 391] on input "60 days SAVE 15% OFF MSRP" at bounding box center [1015, 391] width 1 height 1
radio input "true"
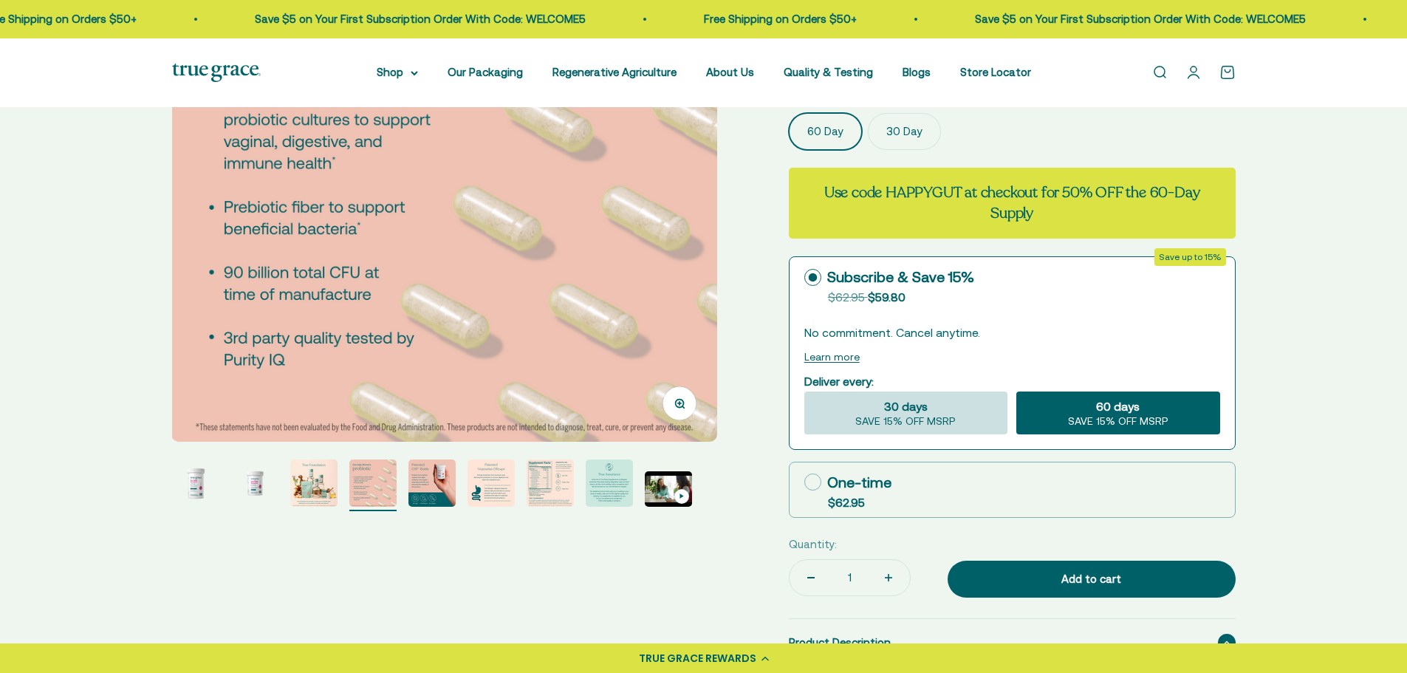
click at [966, 411] on div "30 days SAVE 15% OFF MSRP" at bounding box center [905, 412] width 203 height 43
click at [804, 391] on input "30 days SAVE 15% OFF MSRP" at bounding box center [803, 391] width 1 height 1
radio input "true"
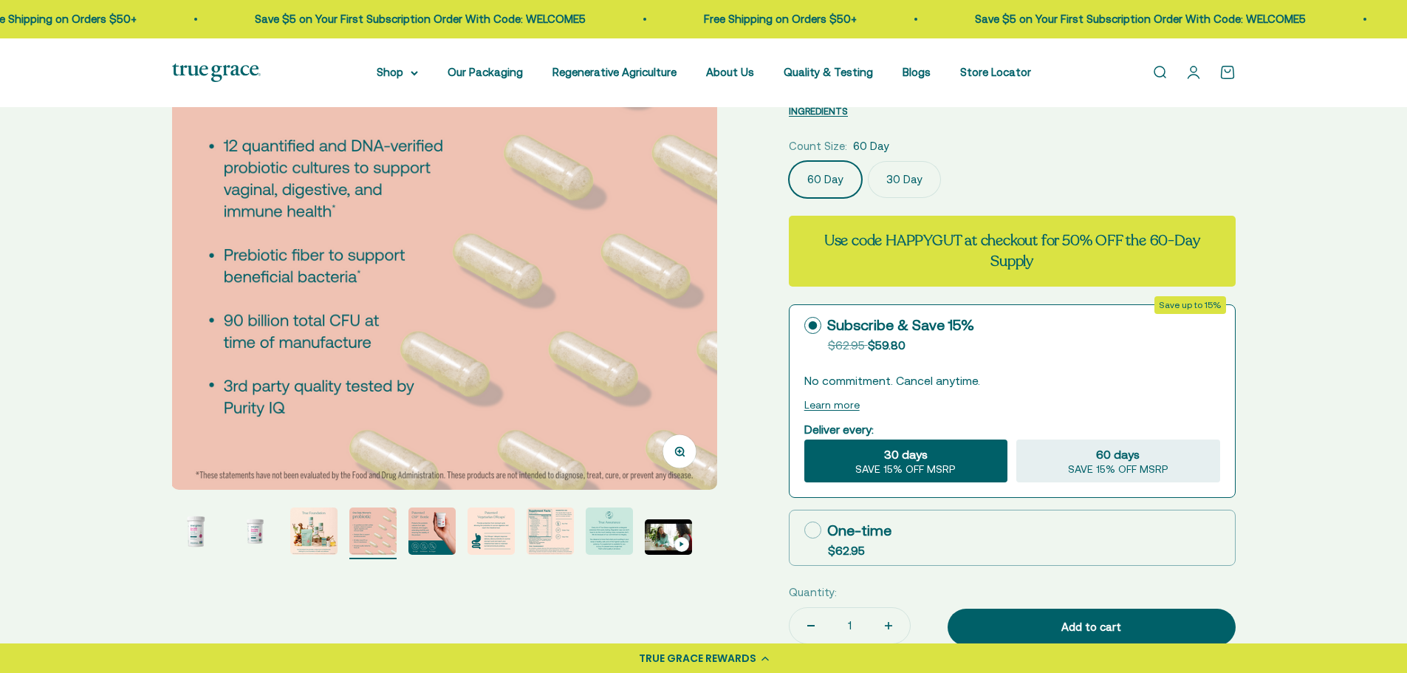
scroll to position [185, 0]
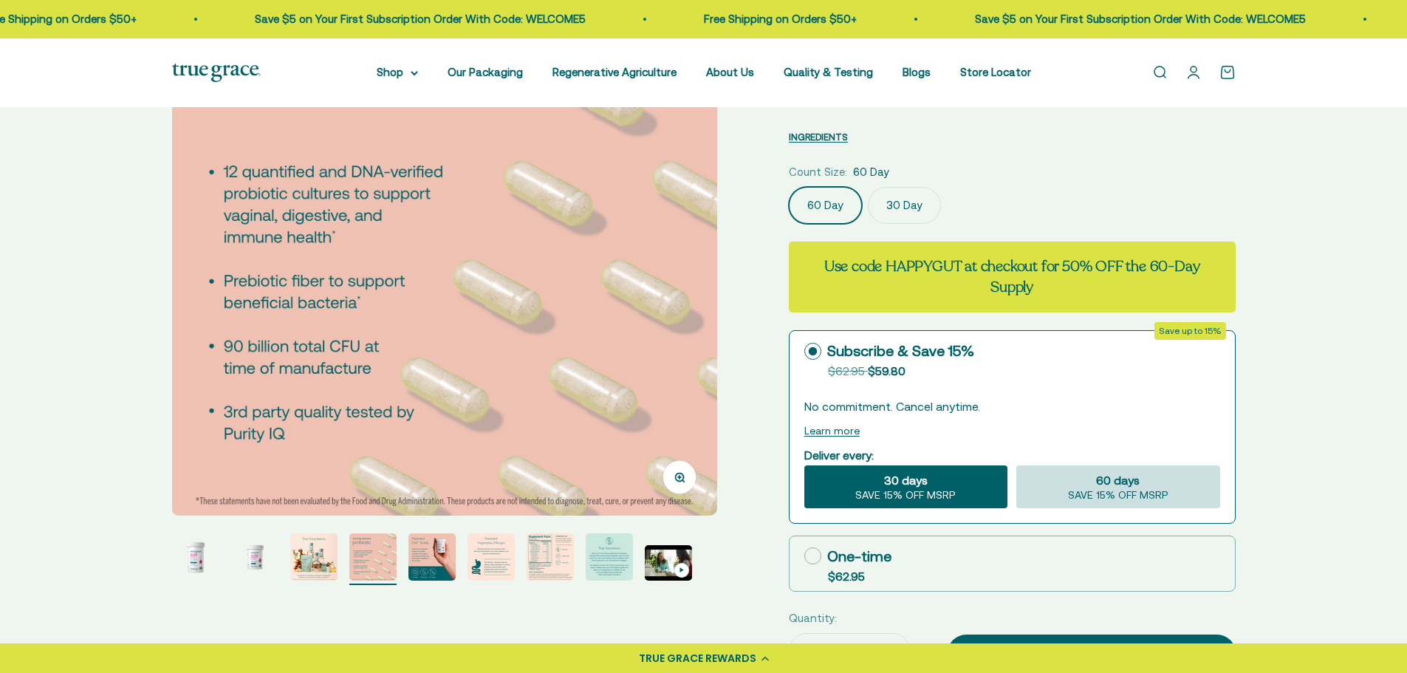
click at [1131, 483] on span "60 days" at bounding box center [1118, 480] width 44 height 18
click at [1016, 465] on input "60 days SAVE 15% OFF MSRP" at bounding box center [1015, 465] width 1 height 1
radio input "true"
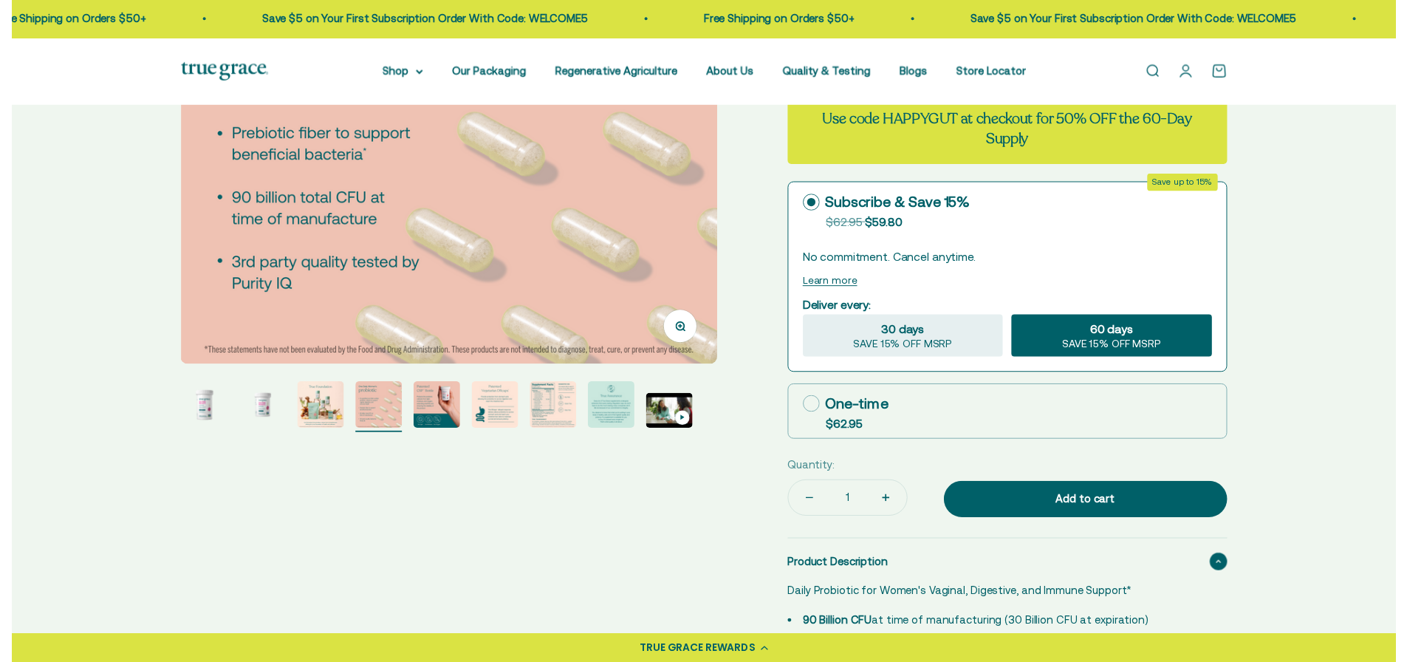
scroll to position [332, 0]
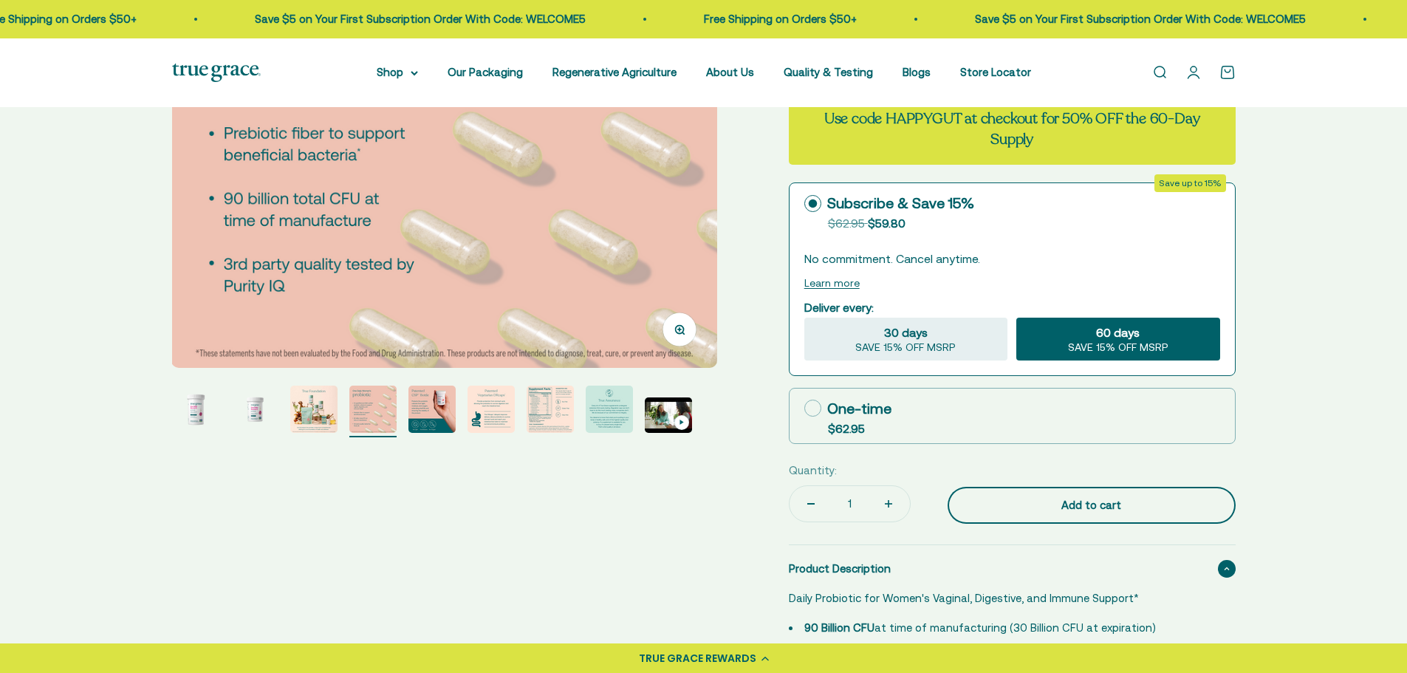
click at [1094, 508] on div "Add to cart" at bounding box center [1091, 505] width 229 height 18
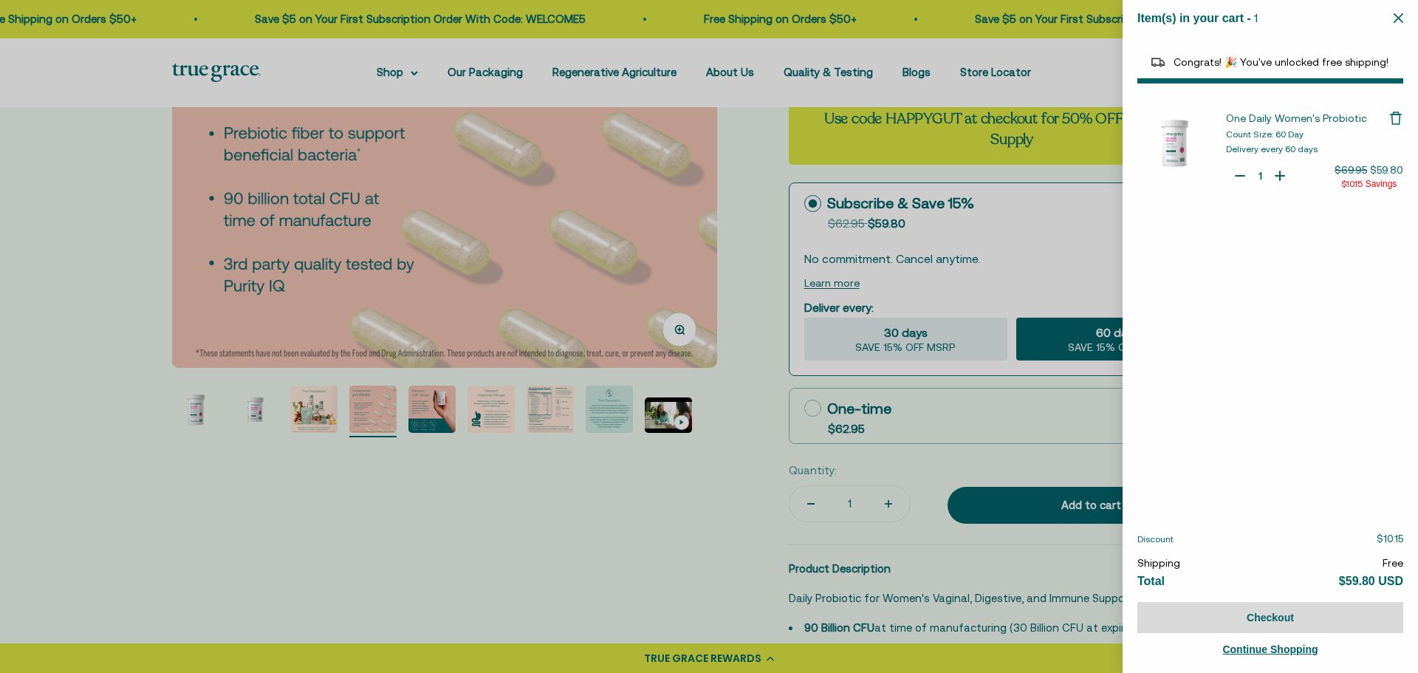
select select "40055698129088"
select select "44878192410838"
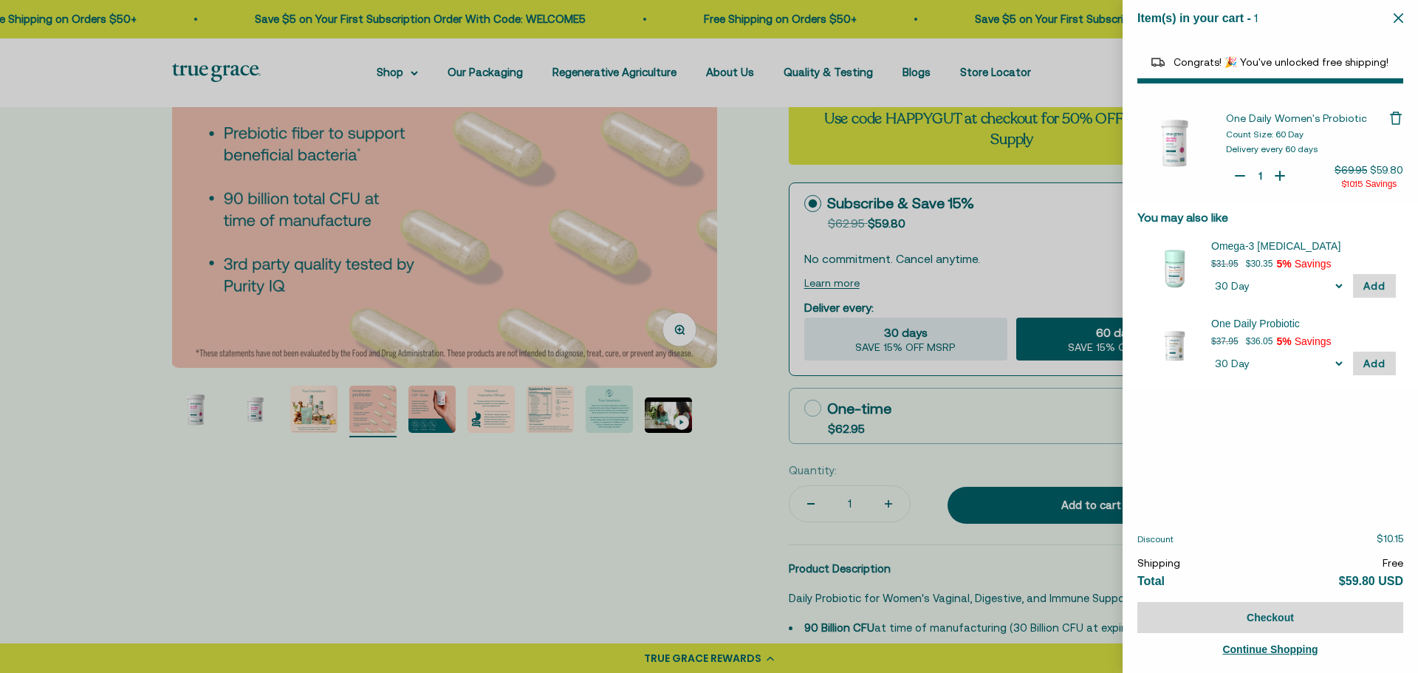
click at [566, 510] on div at bounding box center [709, 336] width 1418 height 673
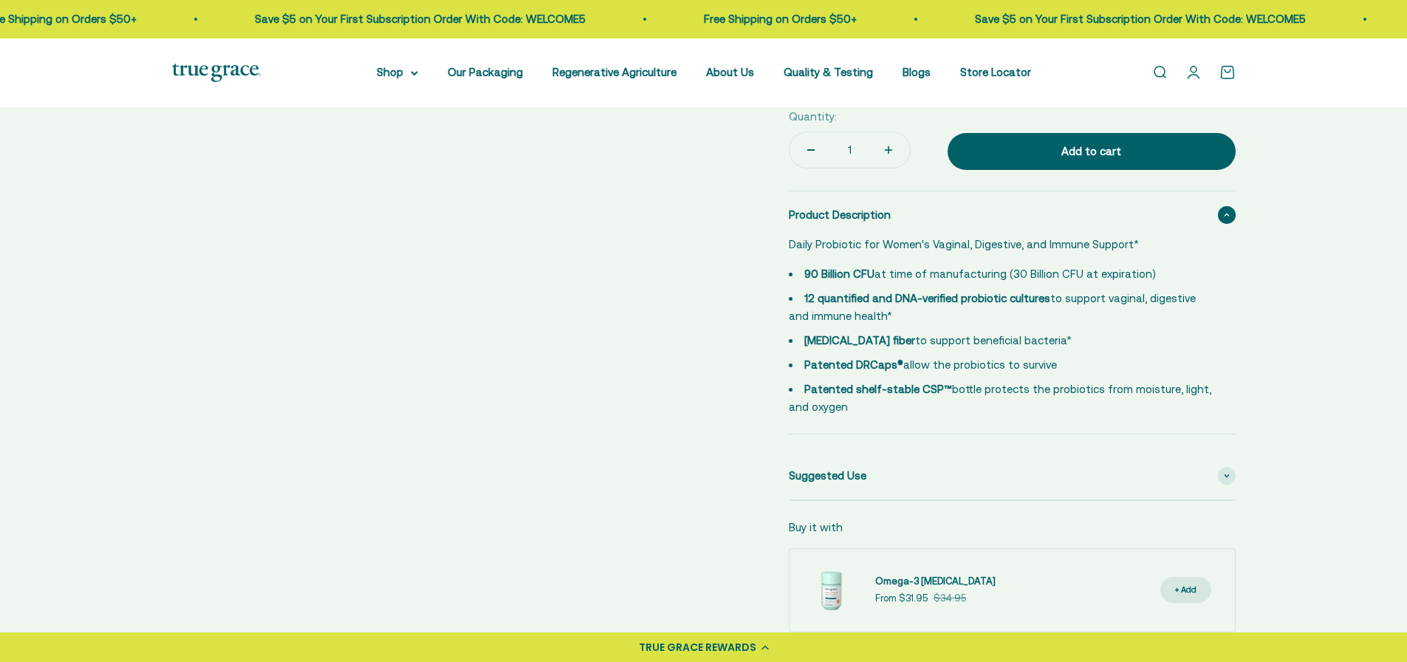
scroll to position [702, 0]
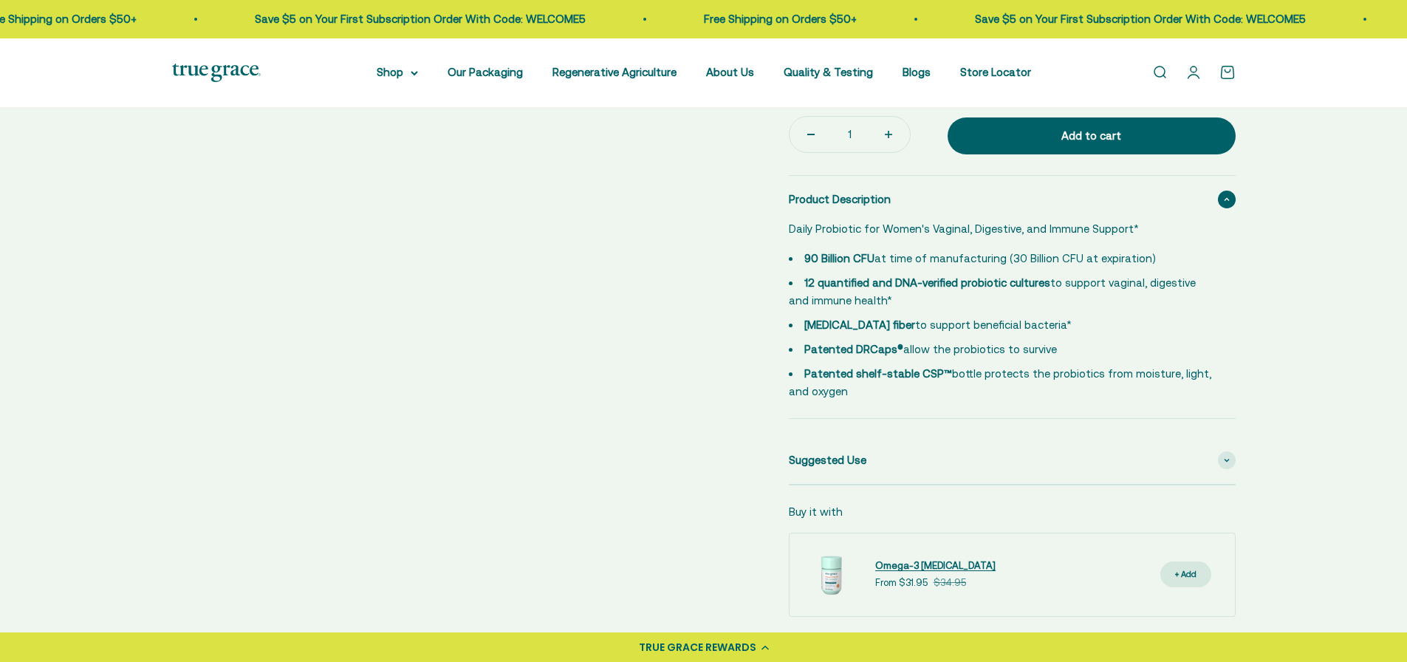
click at [899, 563] on span "Omega-3 [MEDICAL_DATA]" at bounding box center [935, 565] width 120 height 11
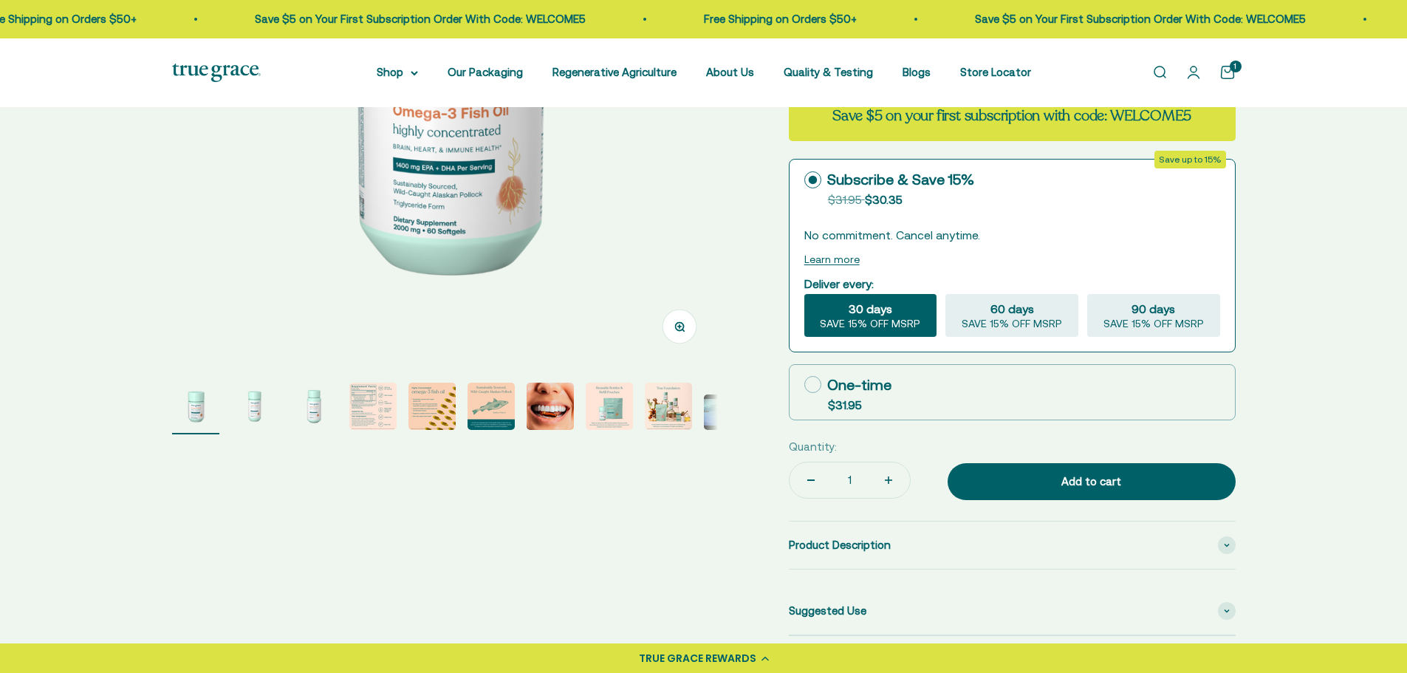
scroll to position [369, 0]
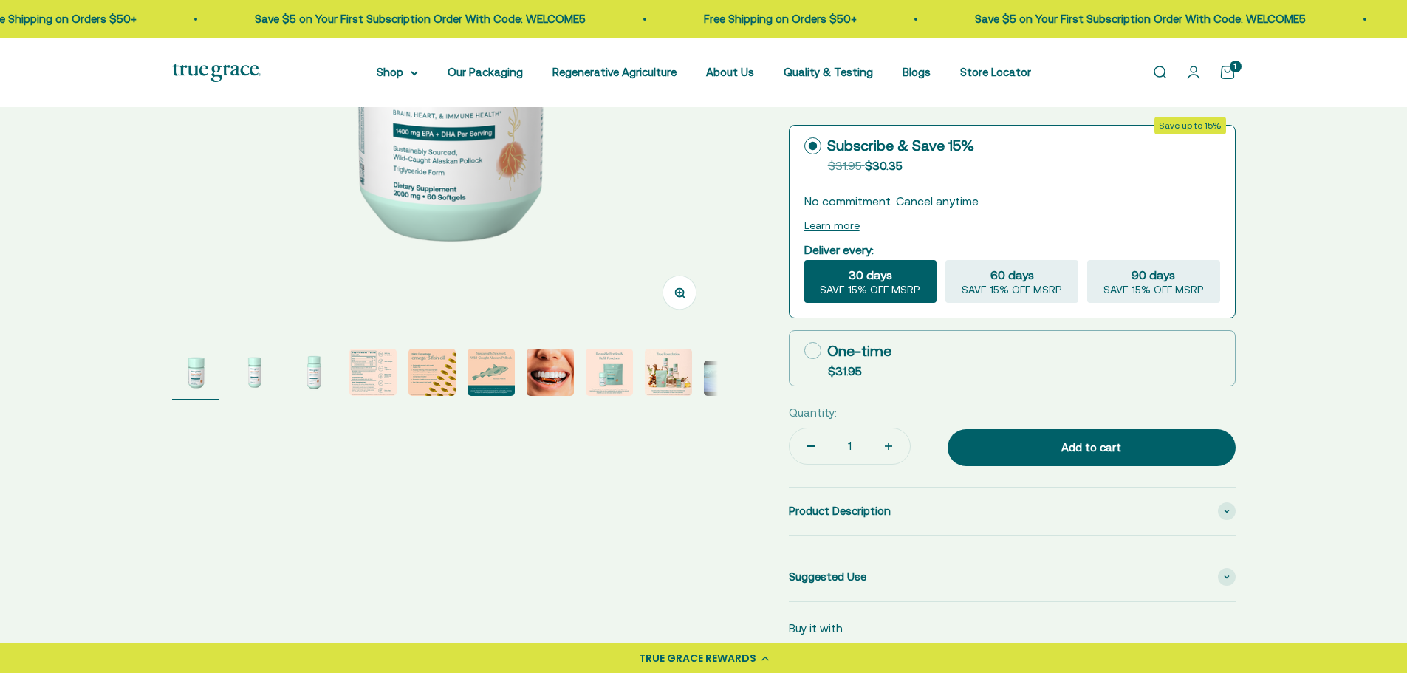
click at [377, 376] on img "Go to item 4" at bounding box center [372, 372] width 47 height 47
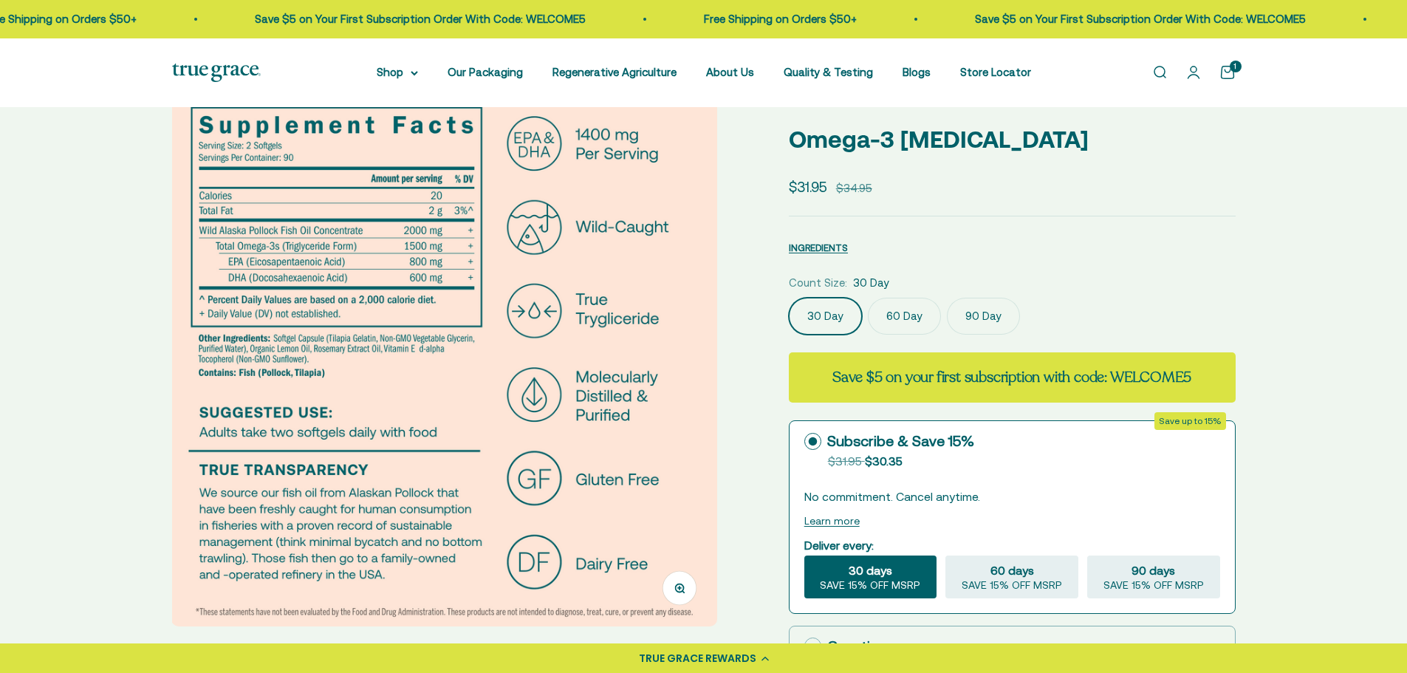
scroll to position [148, 0]
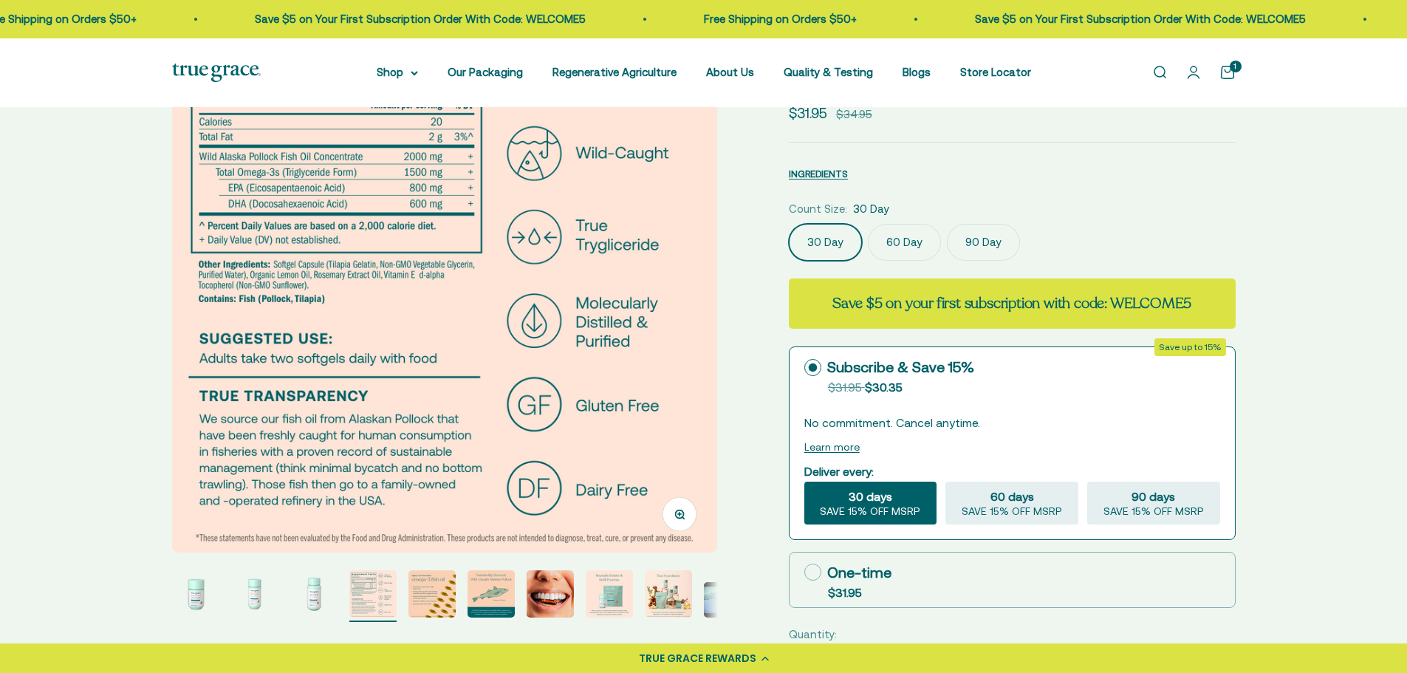
click at [434, 604] on img "Go to item 5" at bounding box center [431, 593] width 47 height 47
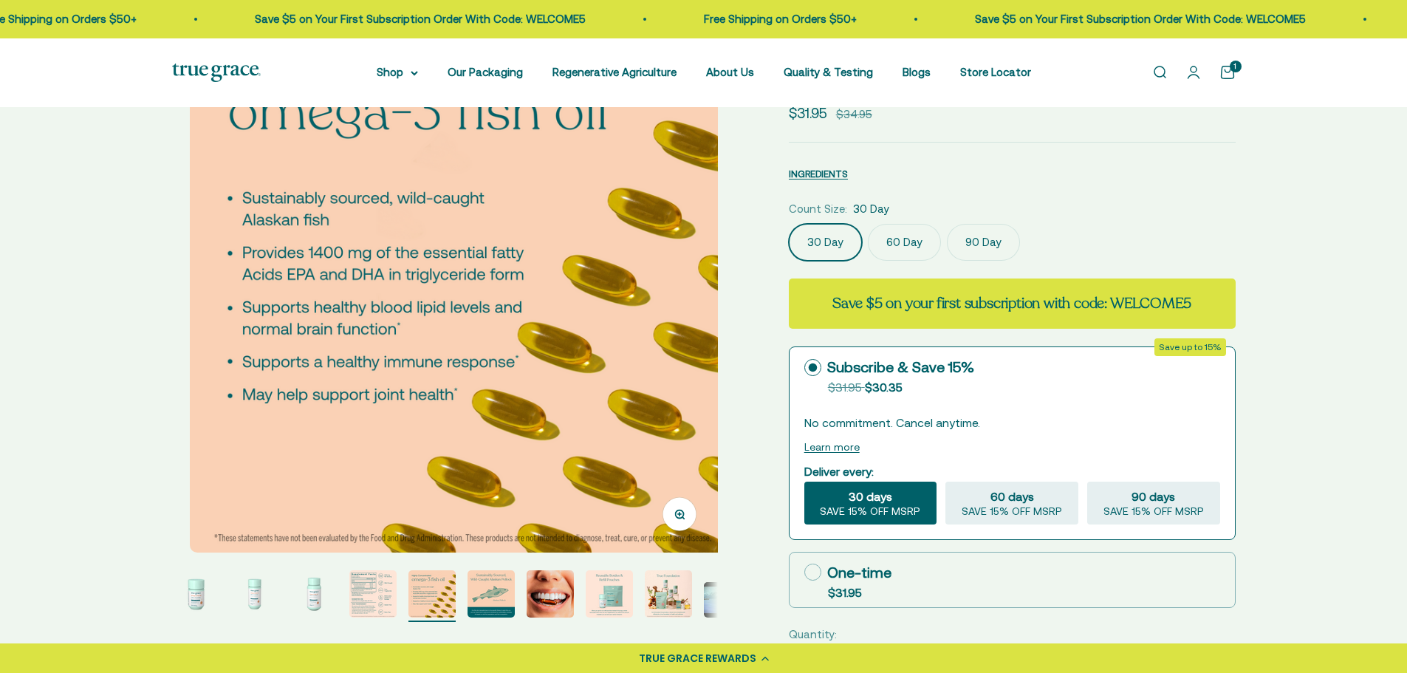
scroll to position [0, 2255]
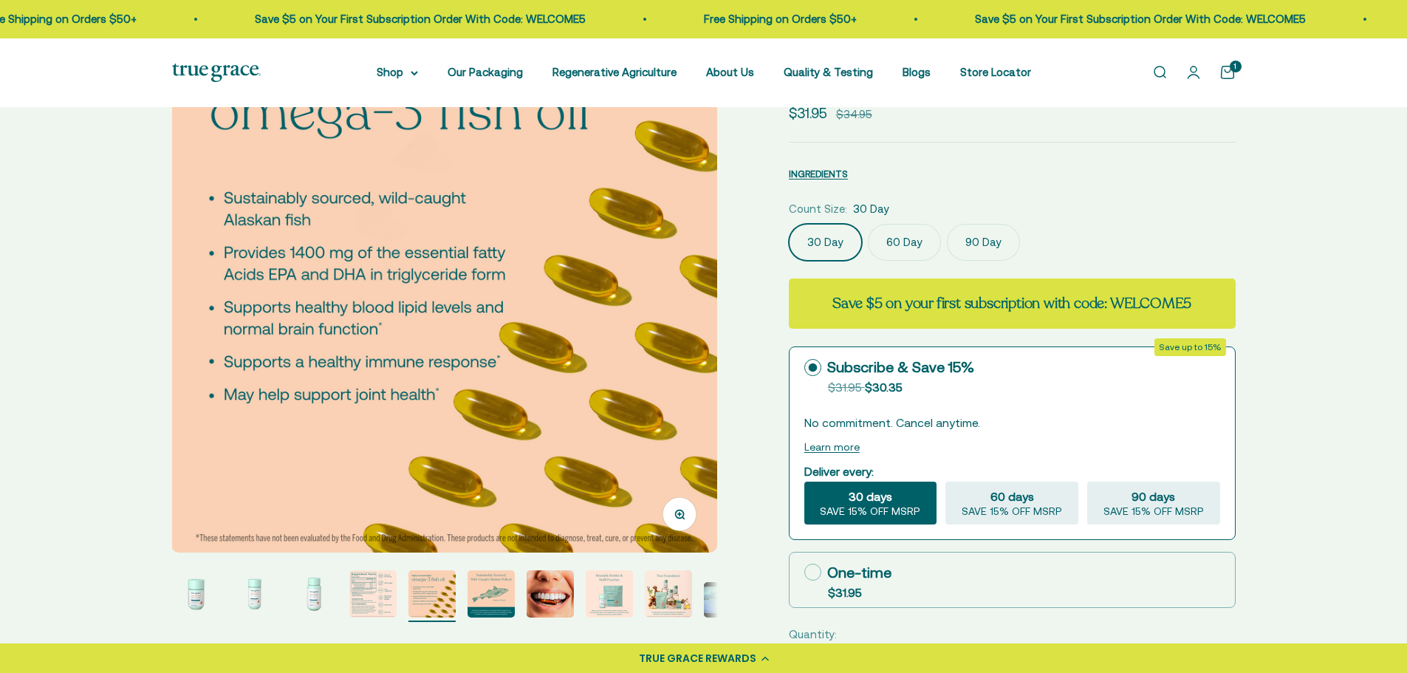
click at [488, 601] on img "Go to item 6" at bounding box center [490, 593] width 47 height 47
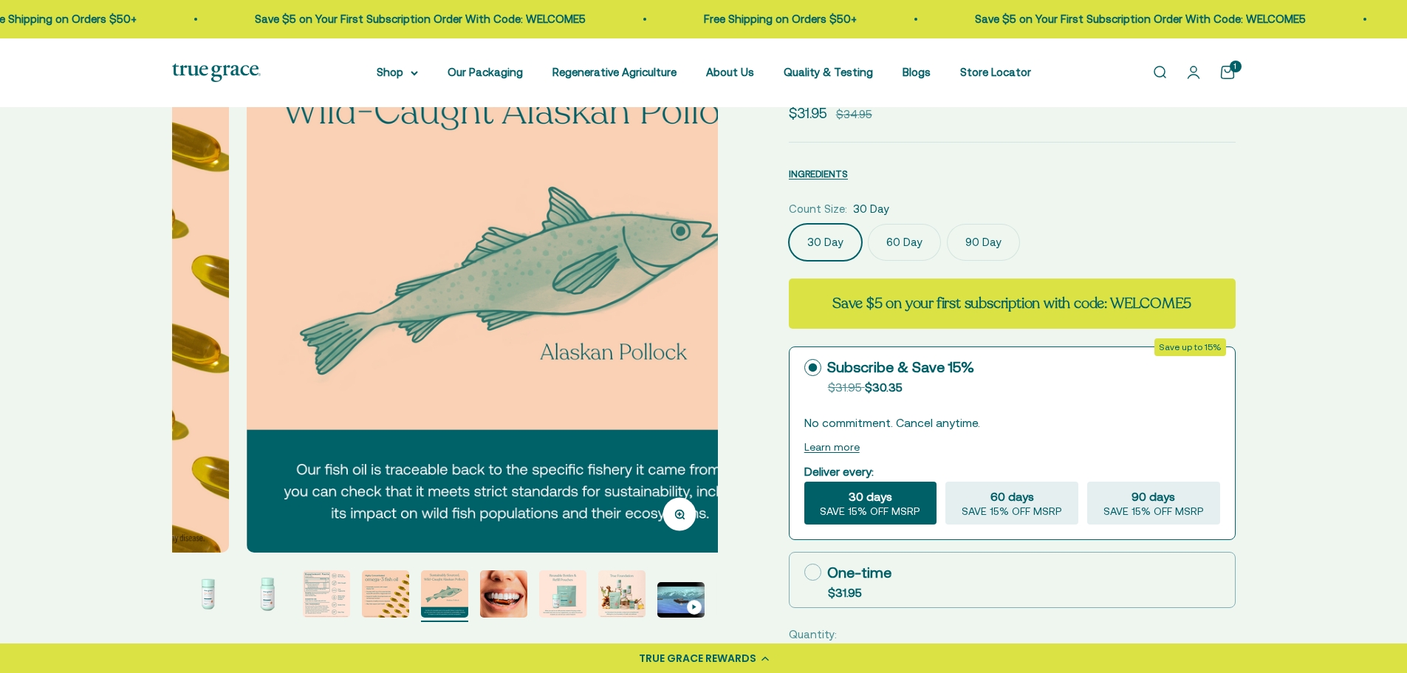
scroll to position [0, 2818]
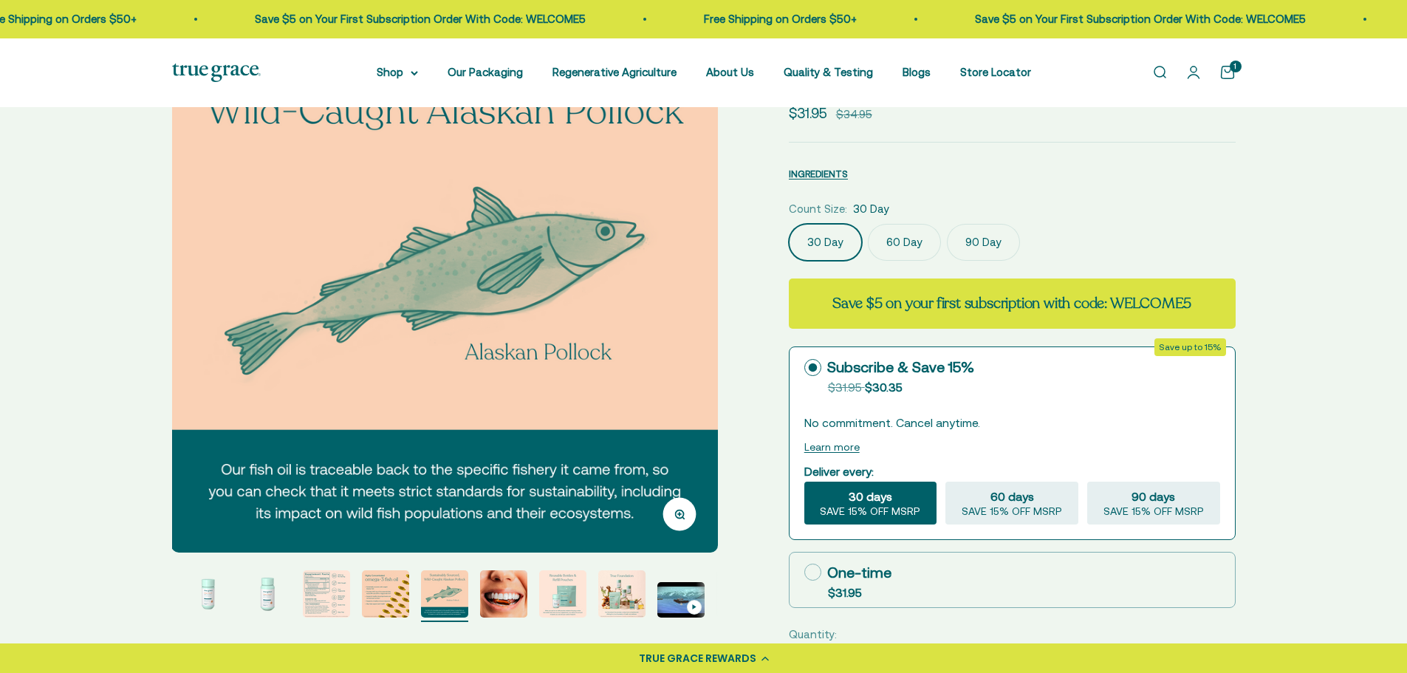
click at [547, 597] on img "Go to item 8" at bounding box center [562, 593] width 47 height 47
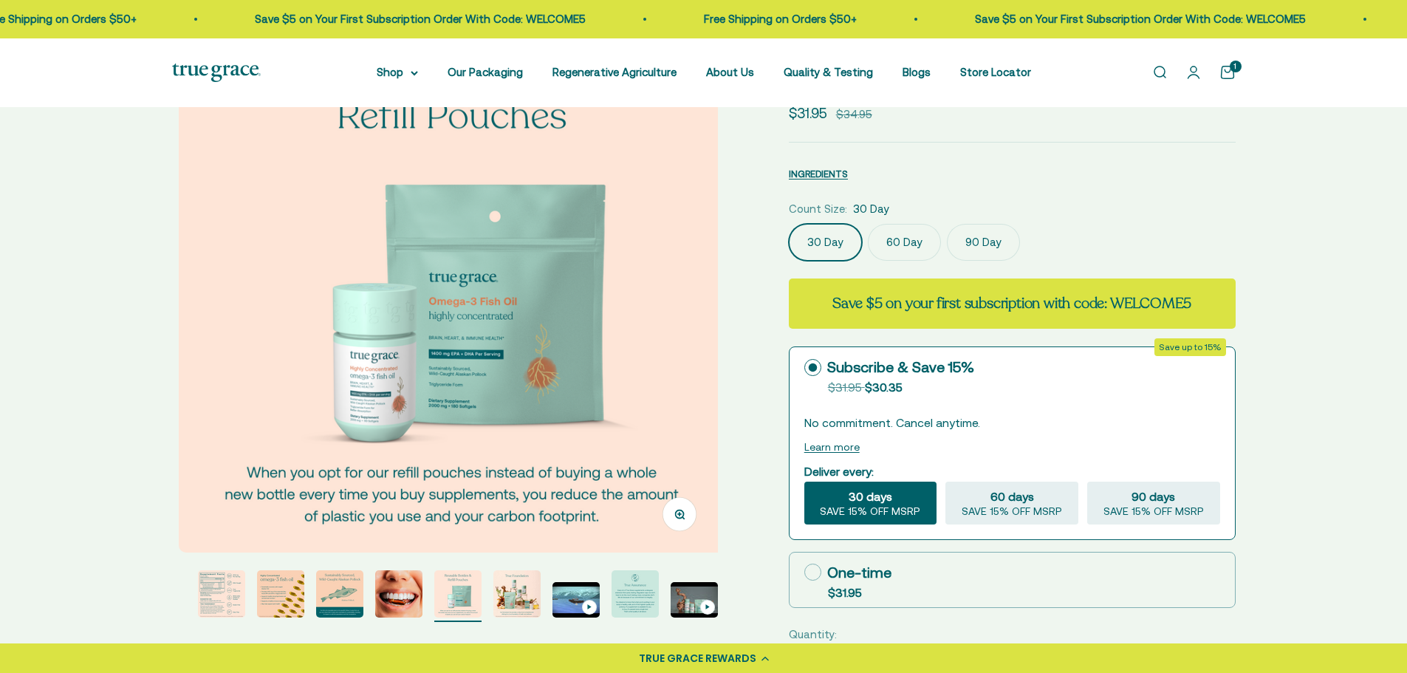
scroll to position [0, 3945]
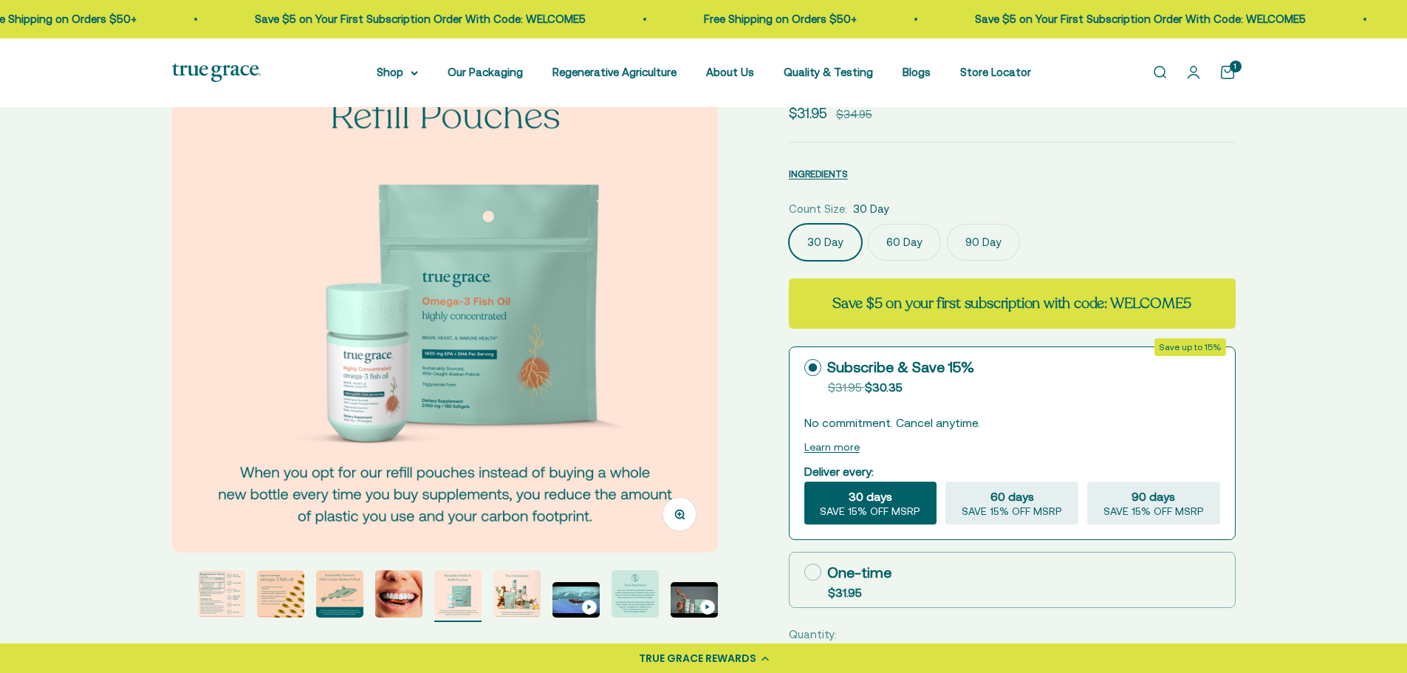
click at [488, 594] on page-dots at bounding box center [445, 596] width 546 height 52
click at [407, 592] on img "Go to item 7" at bounding box center [398, 593] width 47 height 47
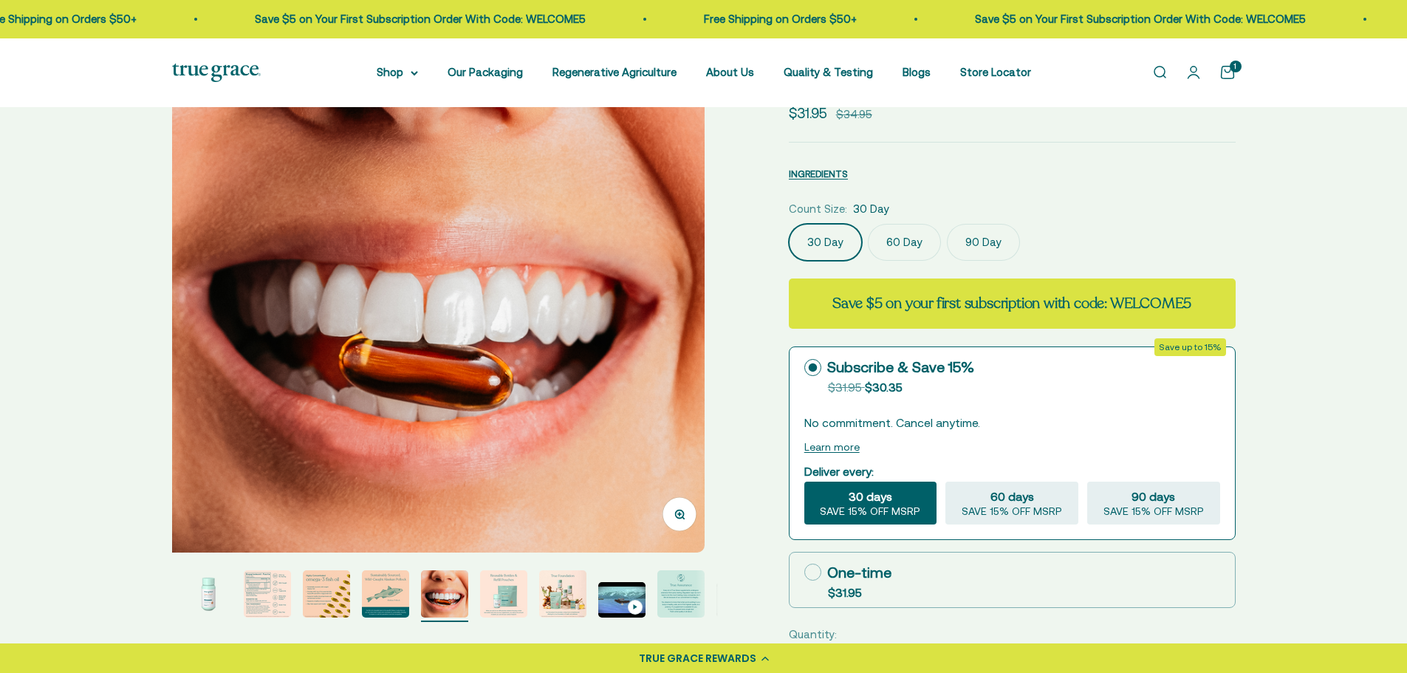
scroll to position [0, 3382]
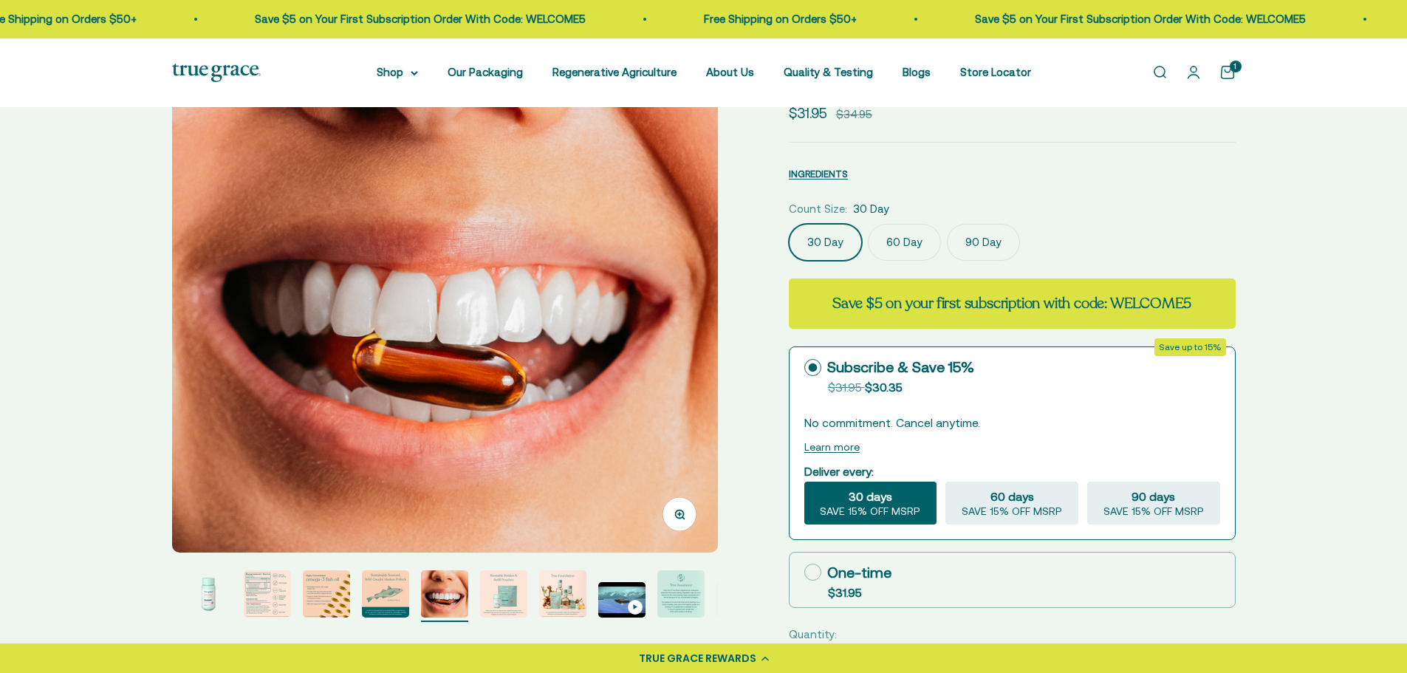
click at [336, 586] on img "Go to item 5" at bounding box center [326, 593] width 47 height 47
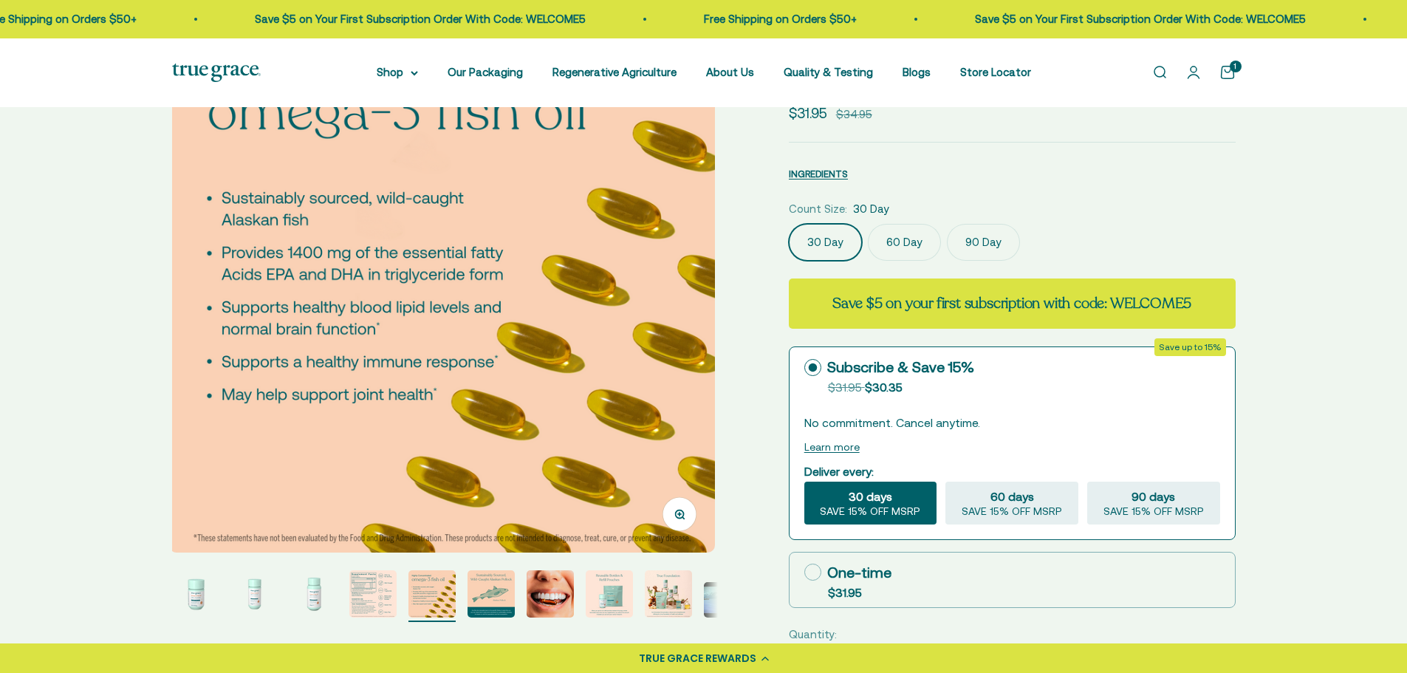
scroll to position [0, 2255]
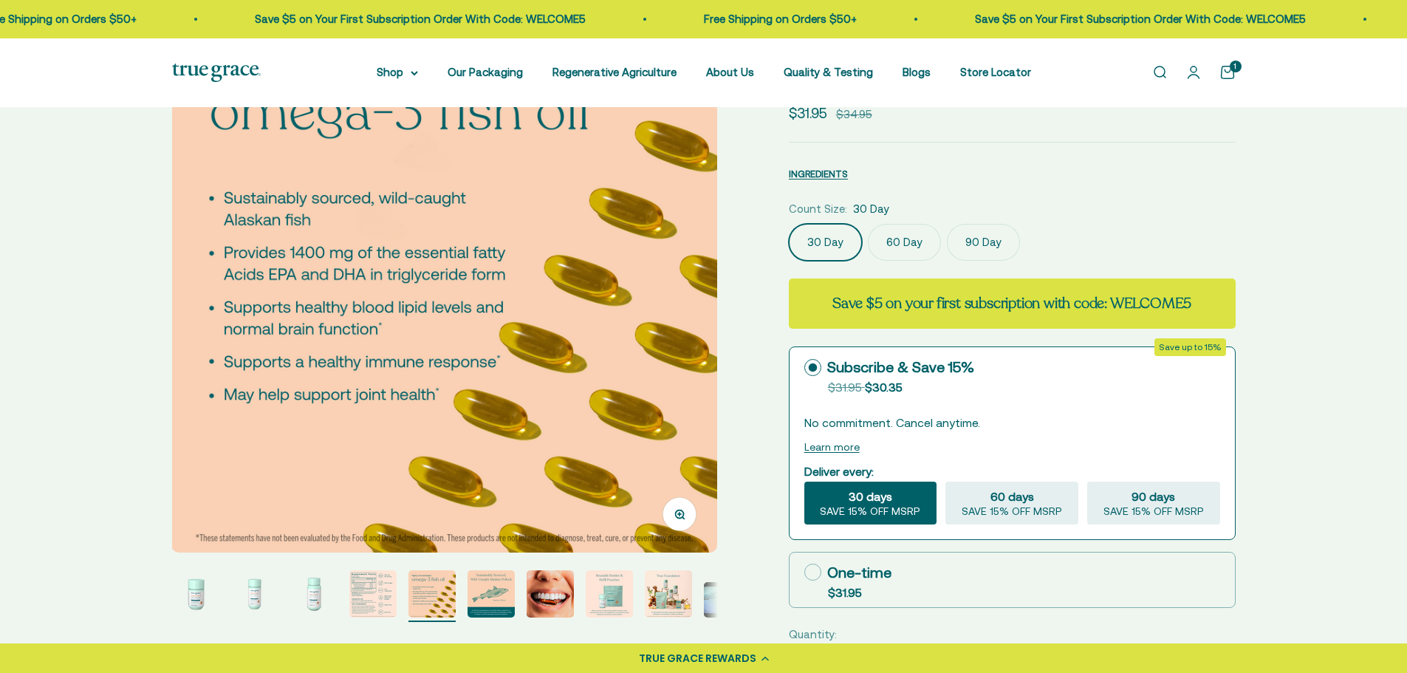
click at [602, 600] on img "Go to item 8" at bounding box center [609, 593] width 47 height 47
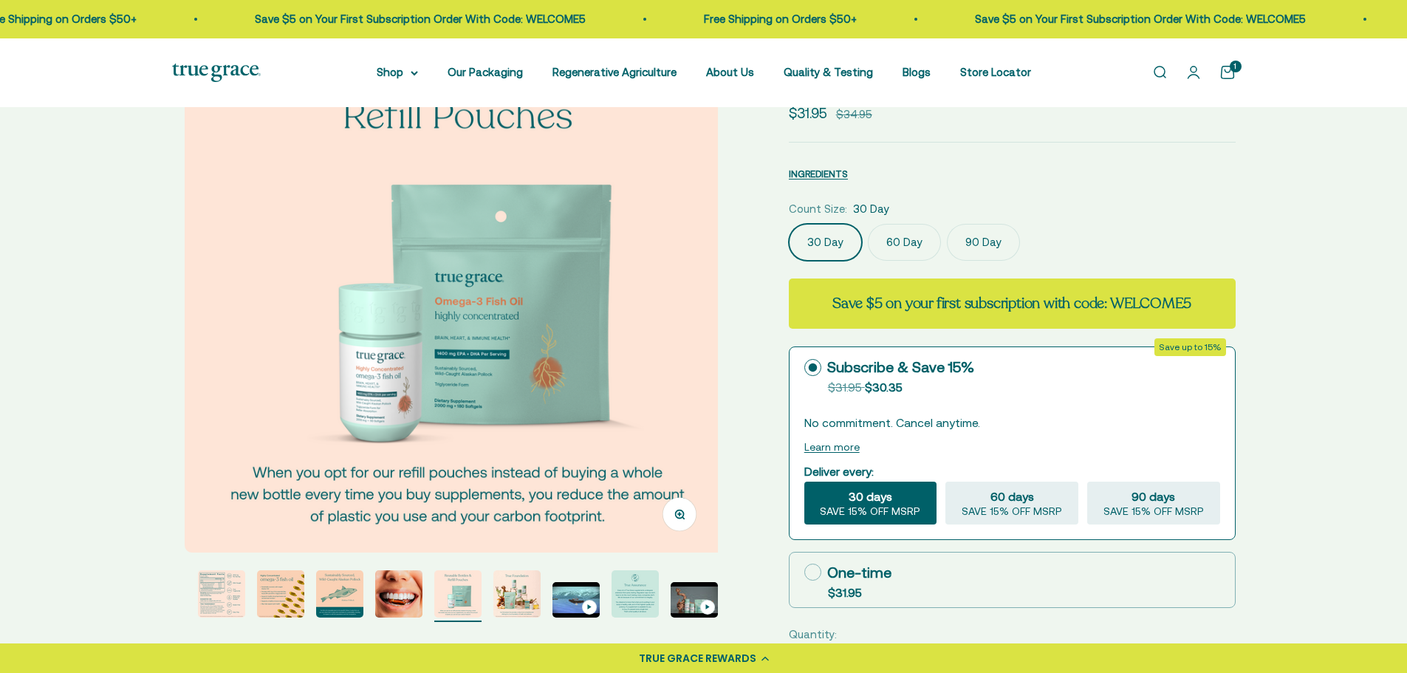
scroll to position [0, 3945]
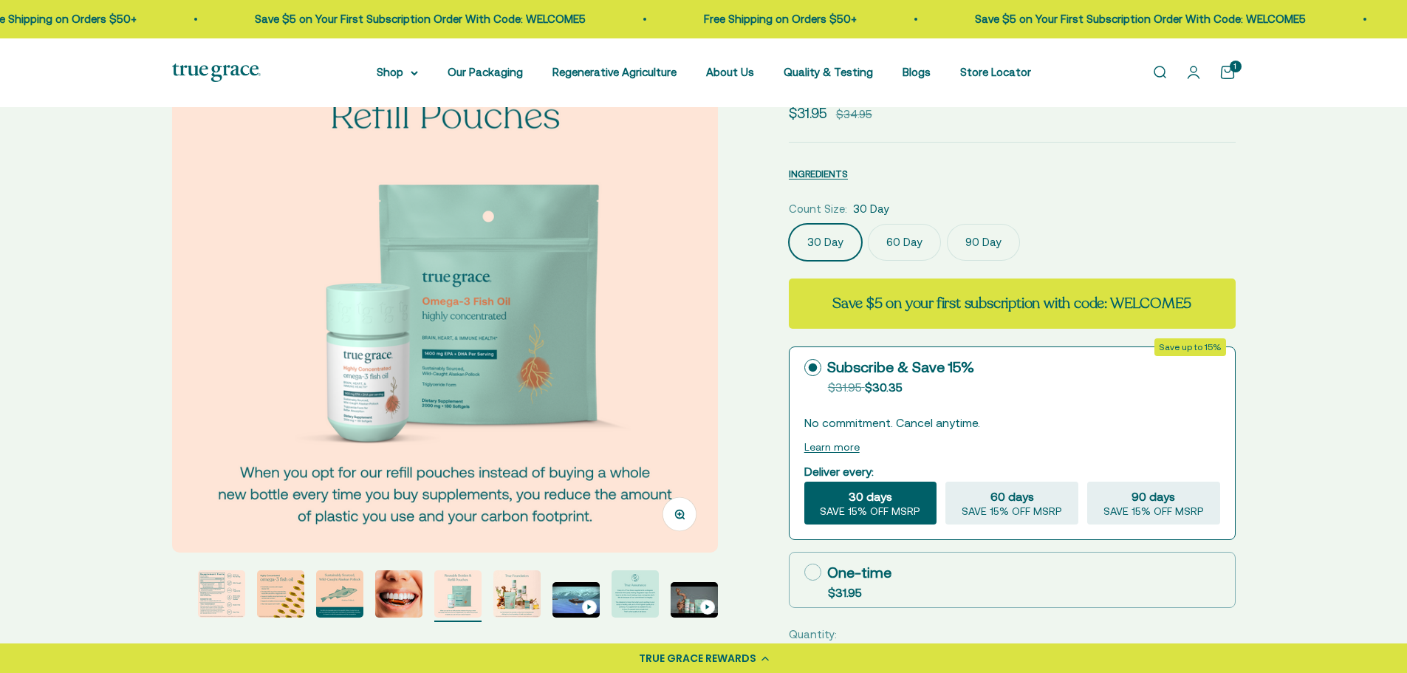
click at [648, 601] on img "Go to item 11" at bounding box center [634, 593] width 47 height 47
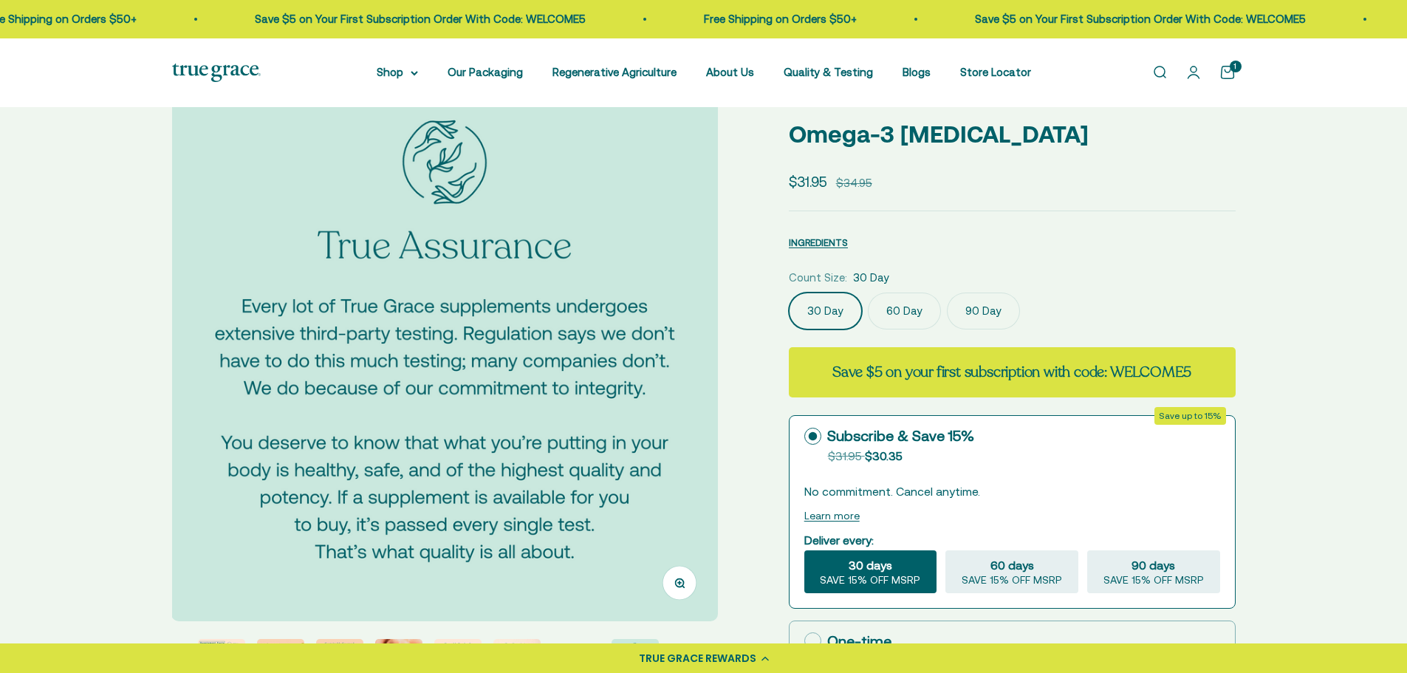
scroll to position [517, 0]
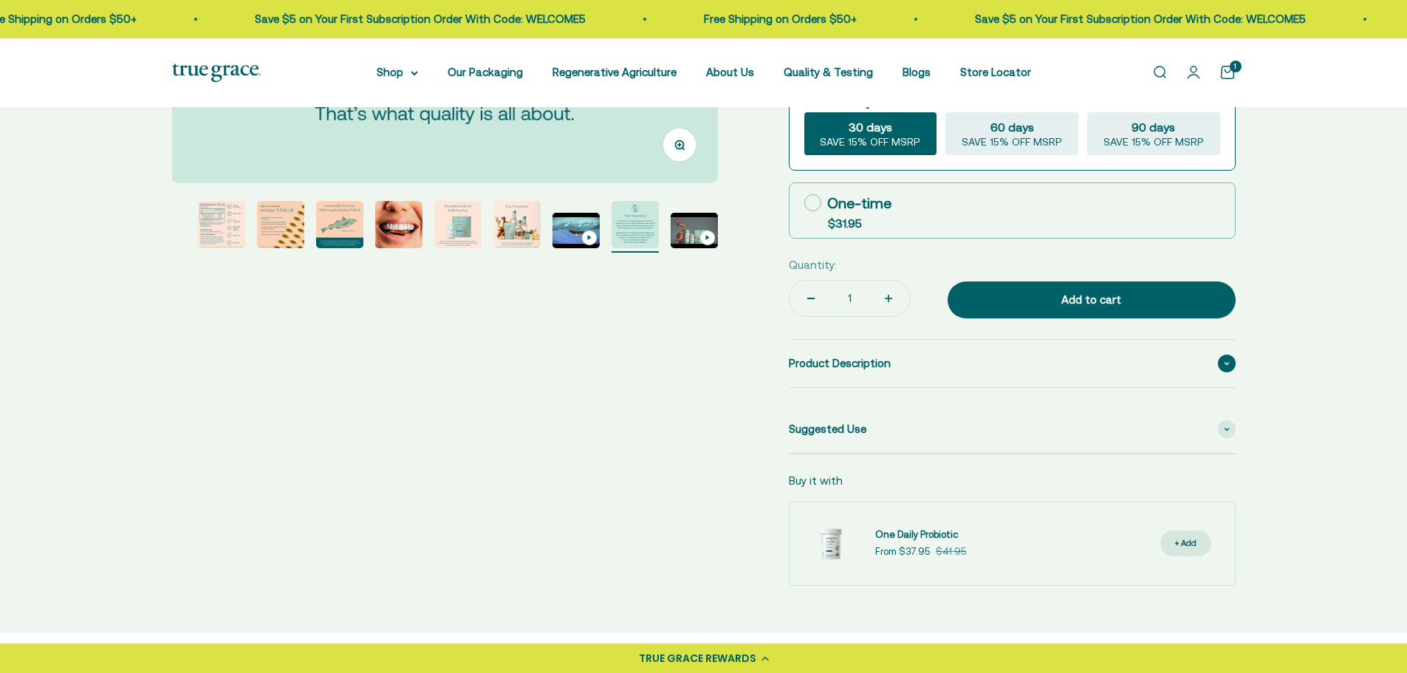
click at [813, 366] on span "Product Description" at bounding box center [840, 363] width 102 height 18
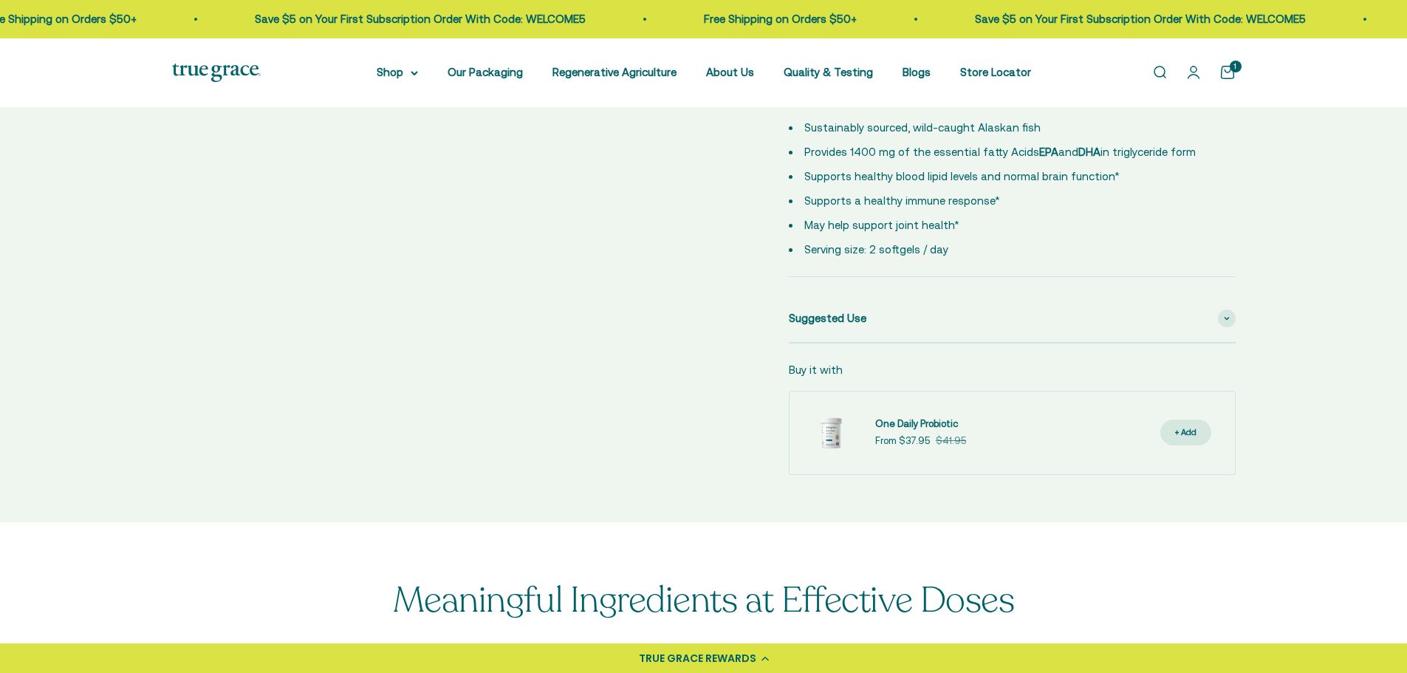
scroll to position [0, 0]
click at [930, 318] on div "Suggested Use" at bounding box center [1012, 317] width 447 height 47
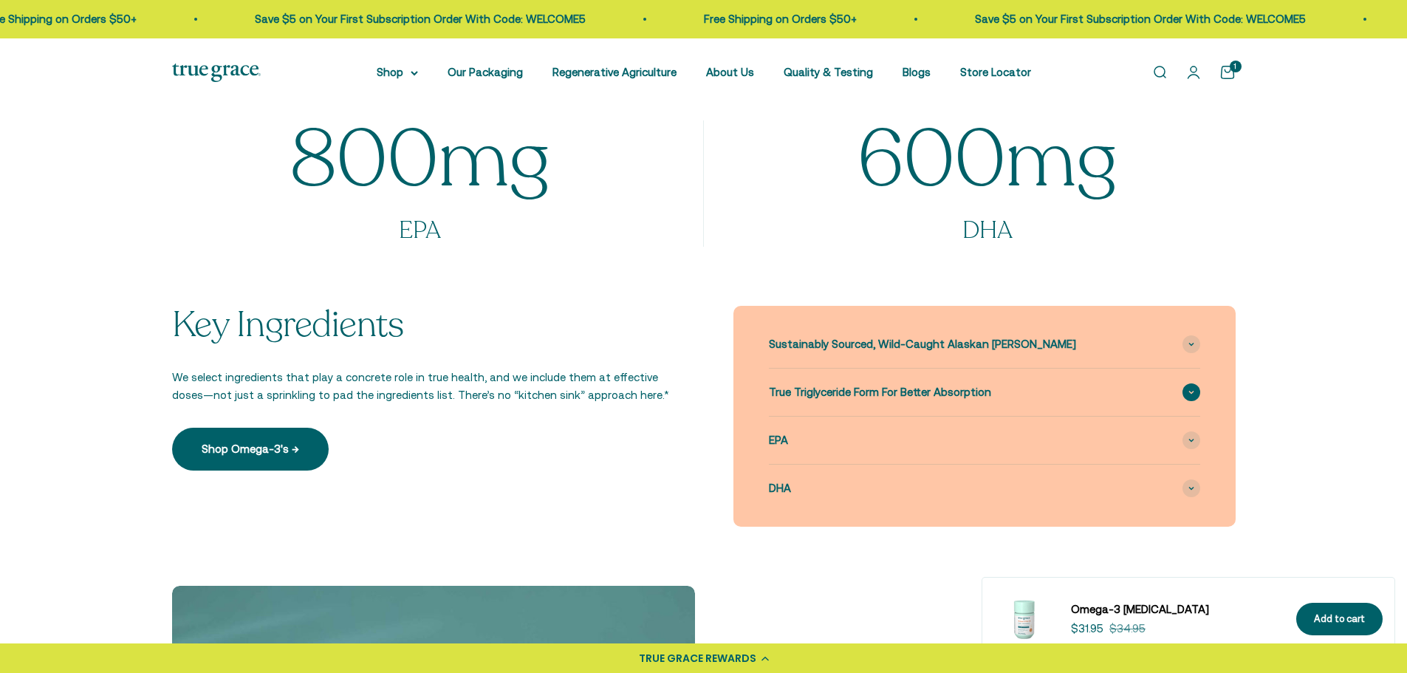
click at [1063, 400] on div "True Triglyceride Form For Better Absorption" at bounding box center [984, 392] width 431 height 47
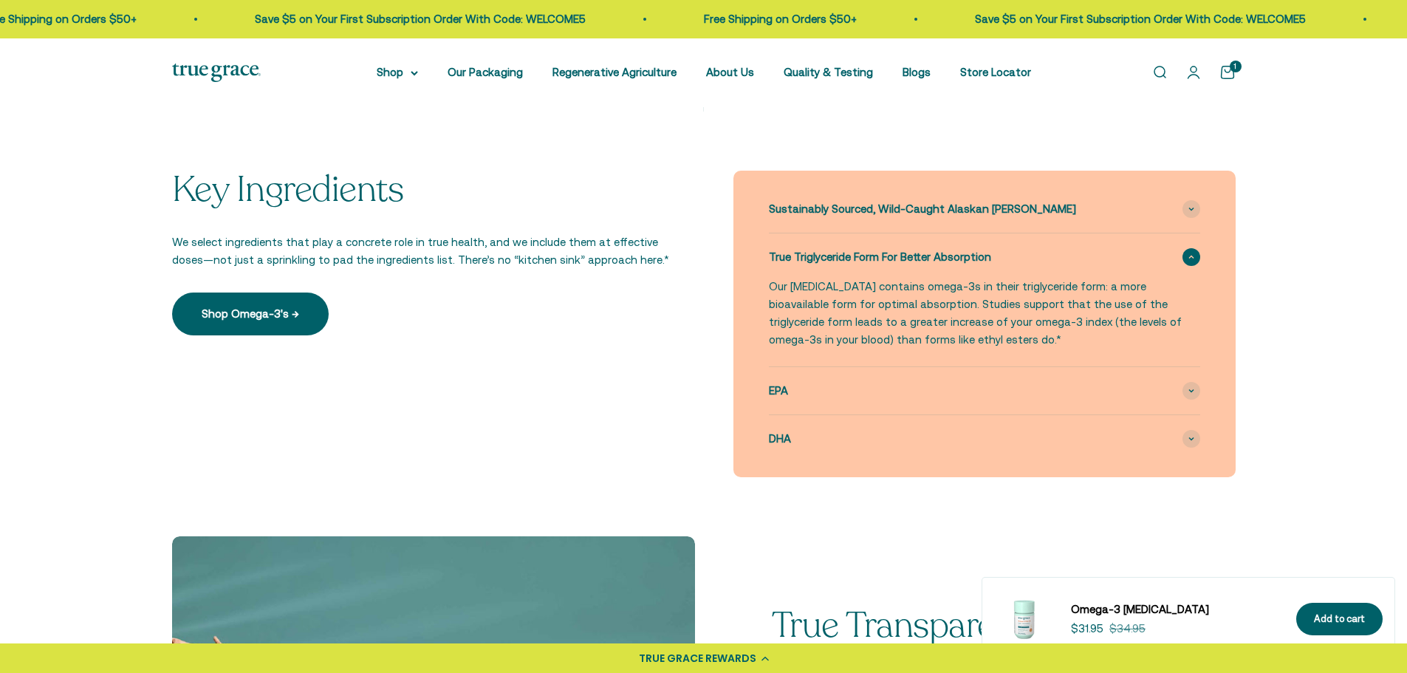
scroll to position [1551, 0]
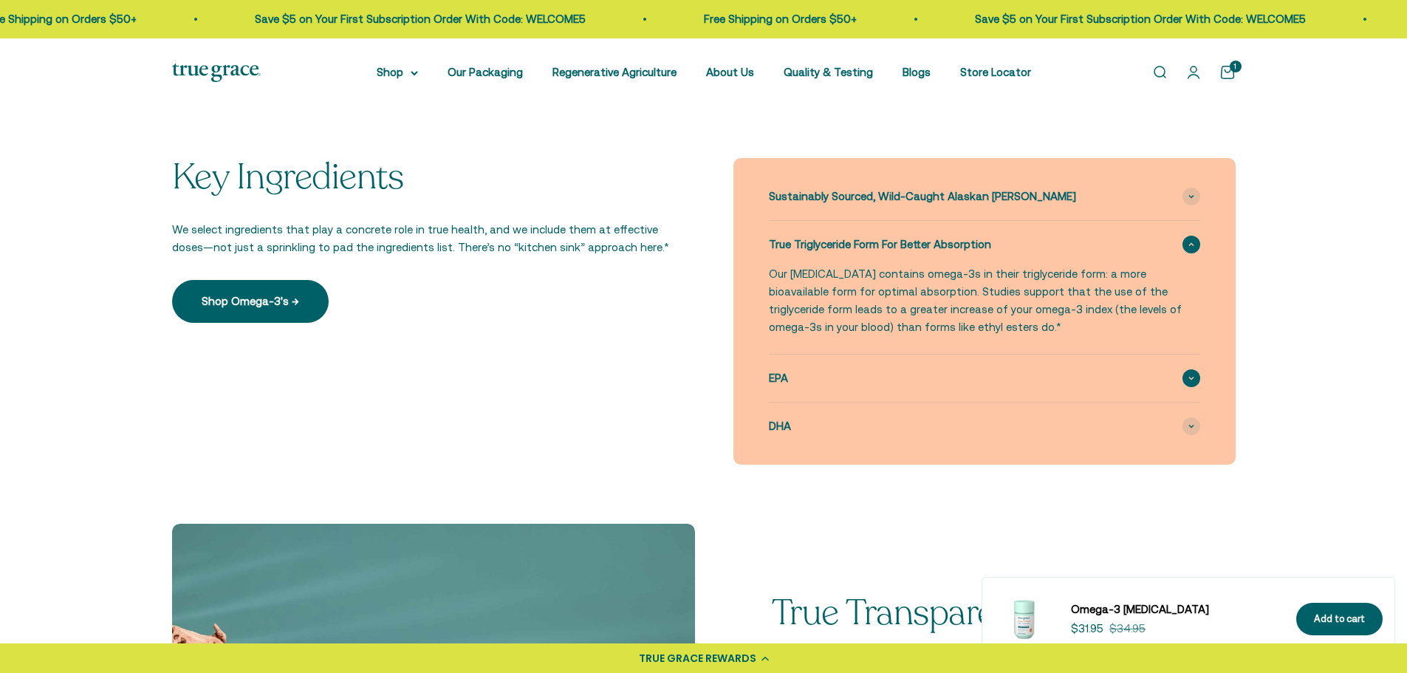
click at [998, 385] on div "EPA" at bounding box center [984, 377] width 431 height 47
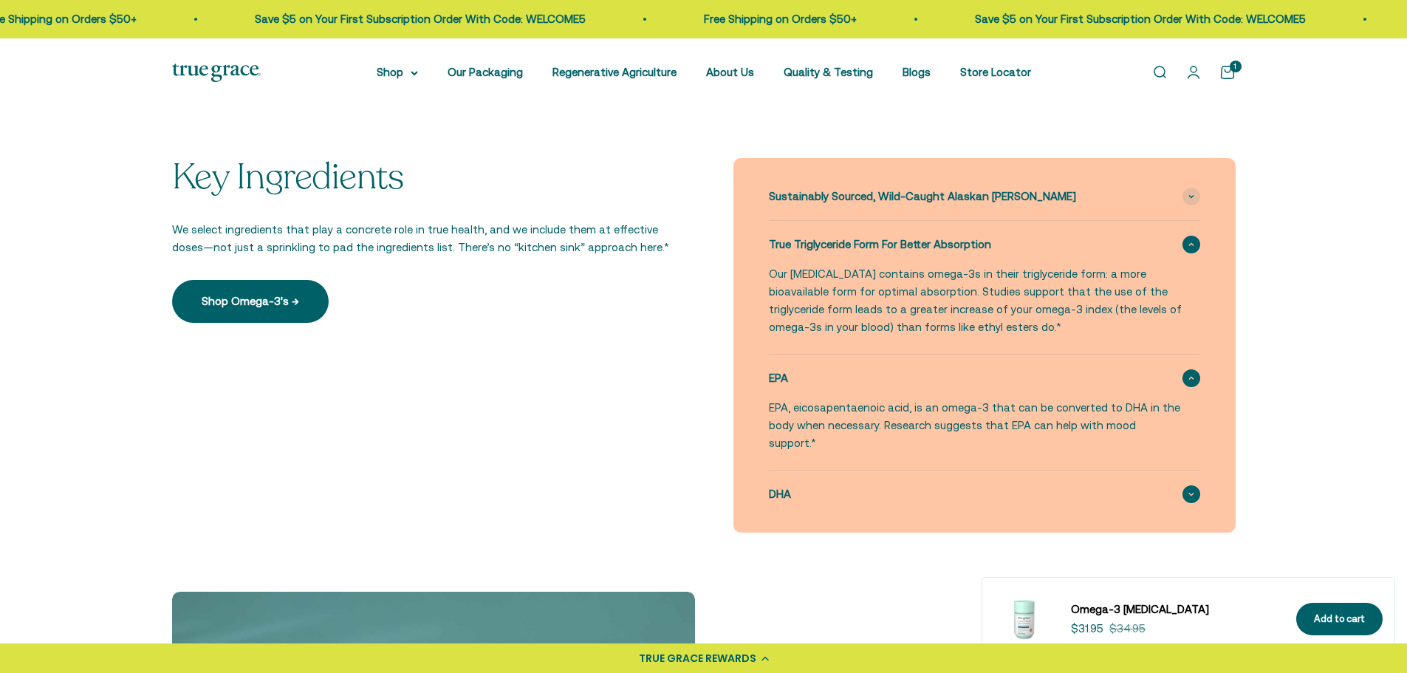
click at [1064, 478] on div "DHA" at bounding box center [984, 493] width 431 height 47
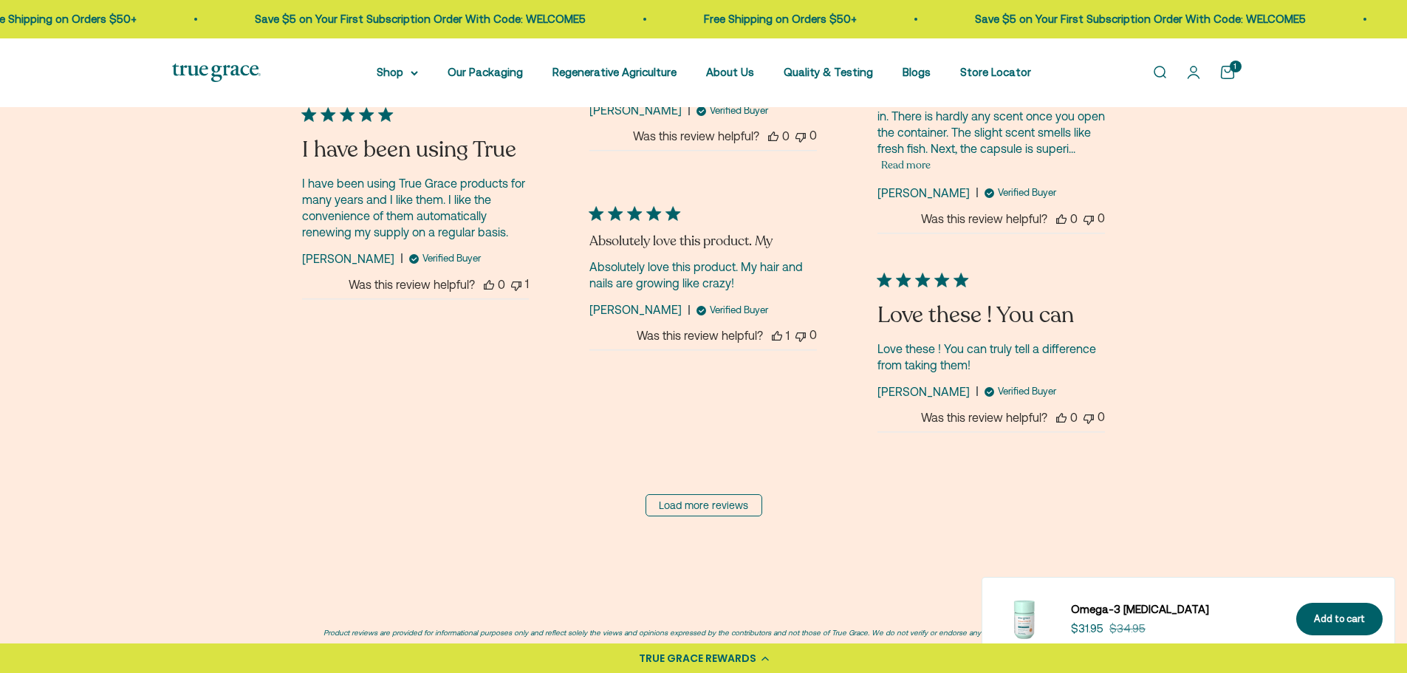
scroll to position [4062, 0]
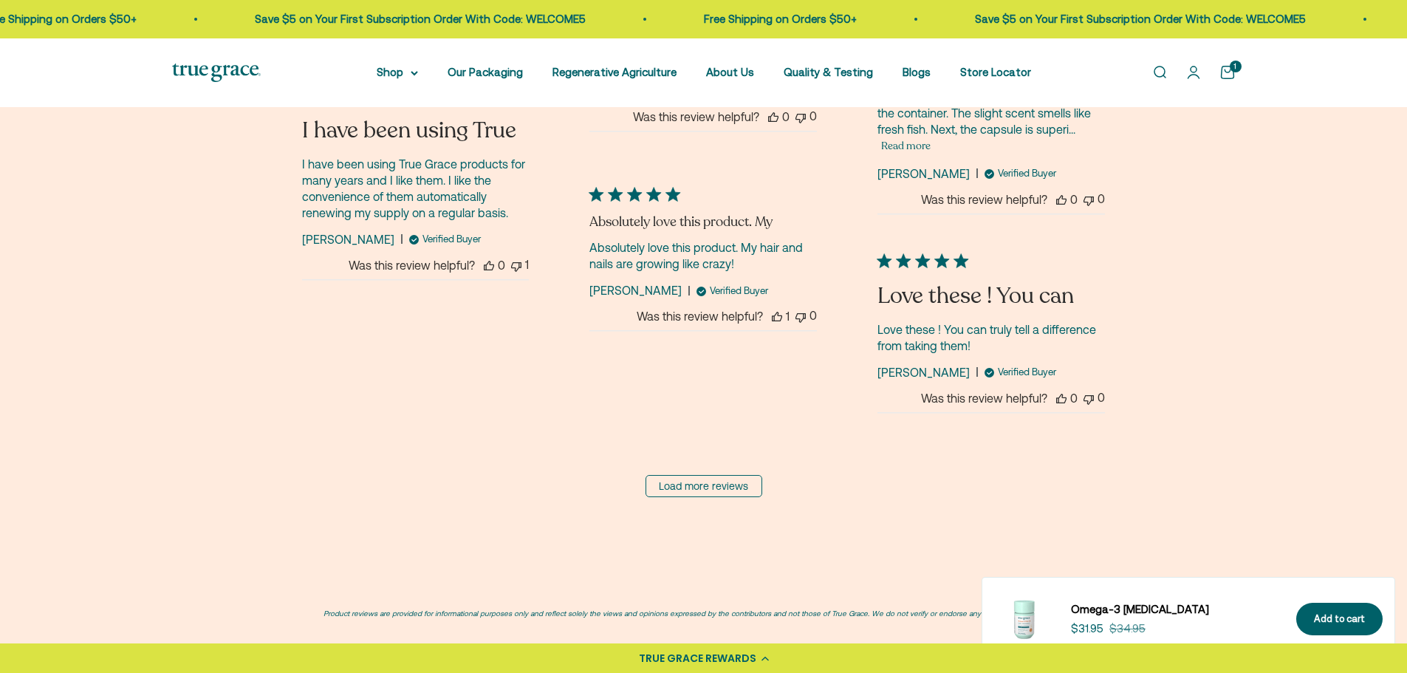
click at [685, 475] on link "Load more reviews" at bounding box center [703, 486] width 117 height 22
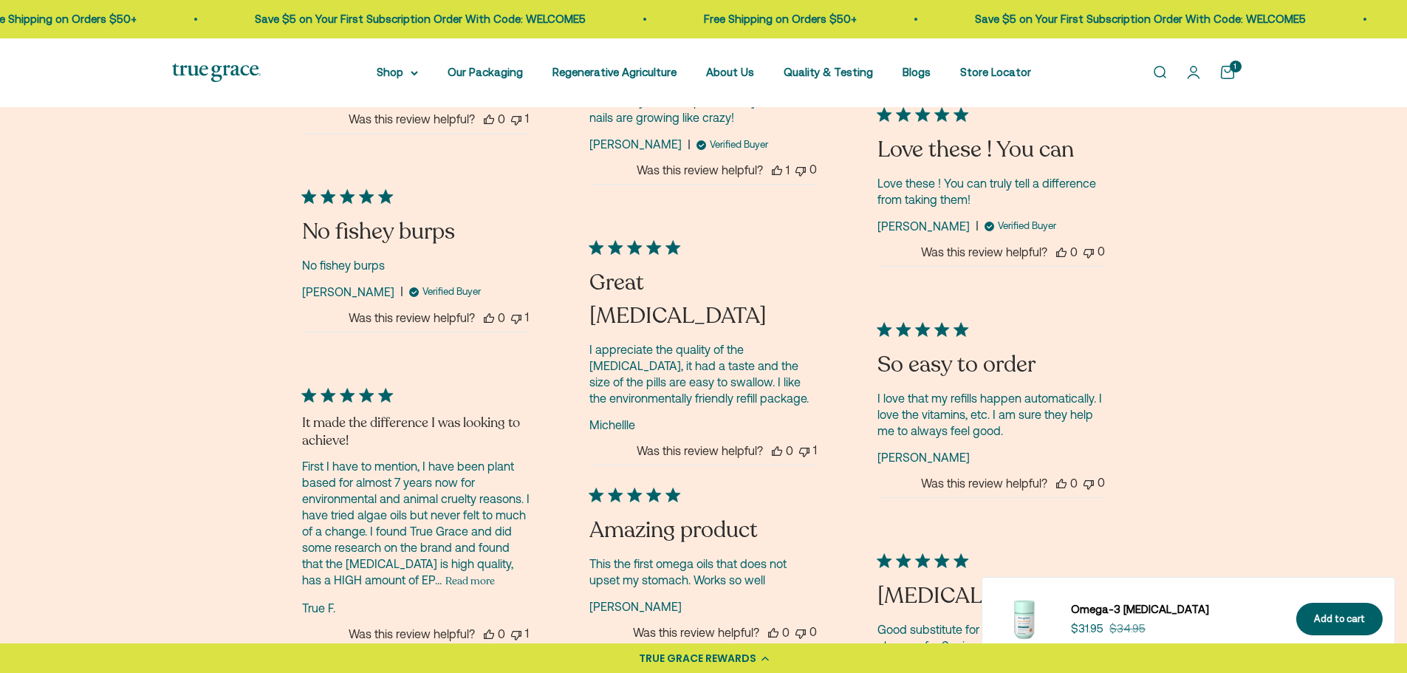
scroll to position [4209, 0]
click at [445, 570] on button "Read more" at bounding box center [469, 579] width 49 height 18
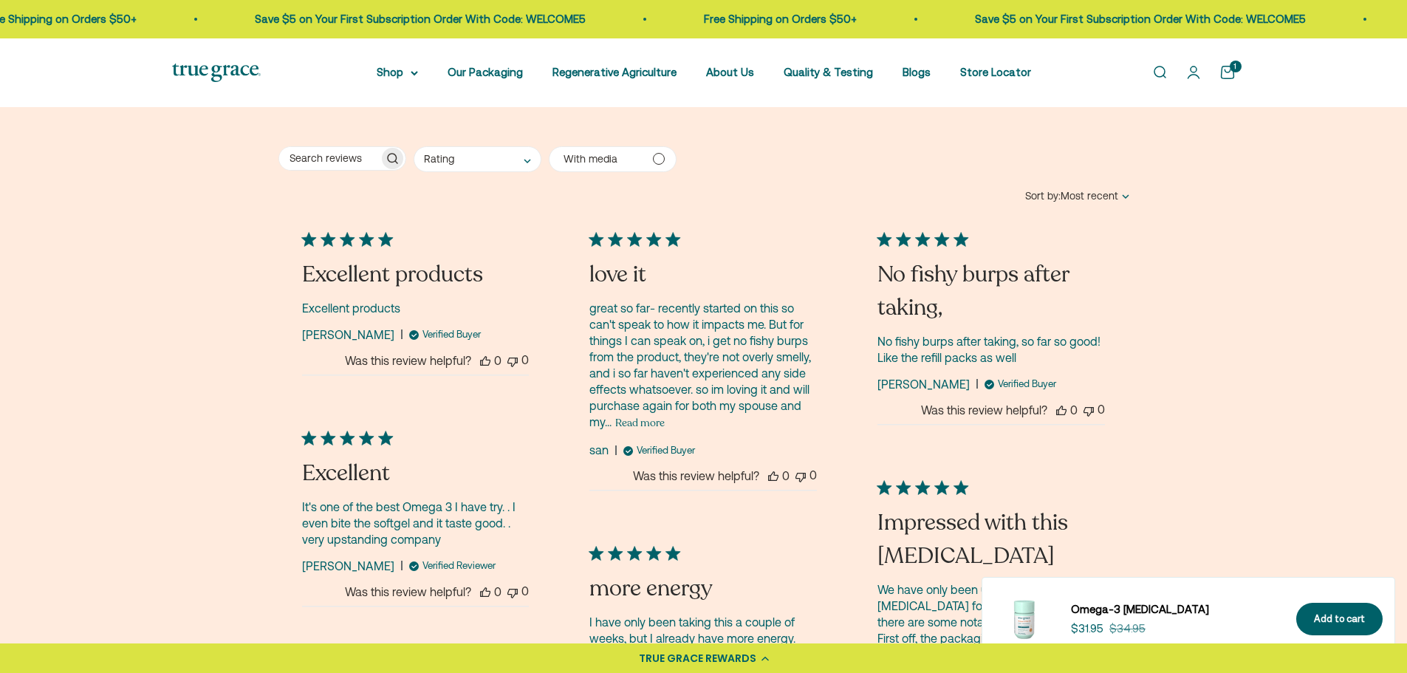
scroll to position [3471, 0]
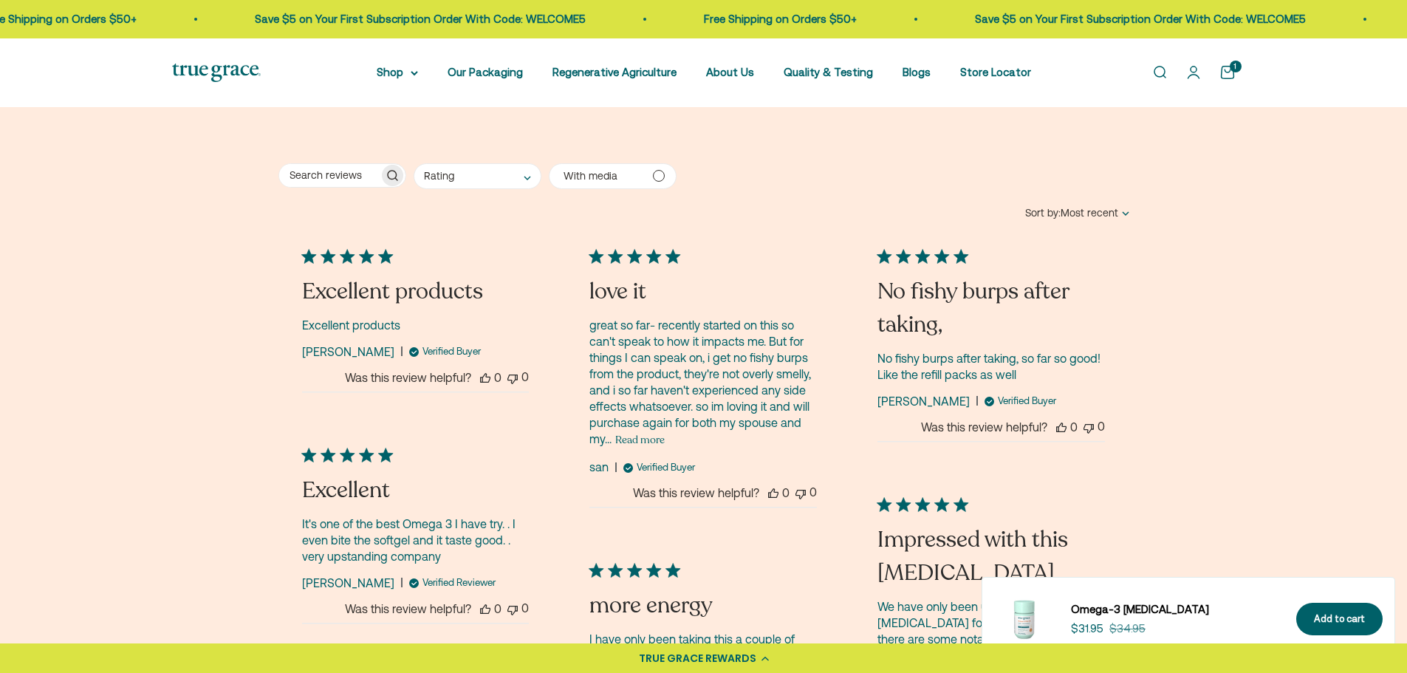
click at [640, 431] on button "Read more" at bounding box center [639, 440] width 49 height 18
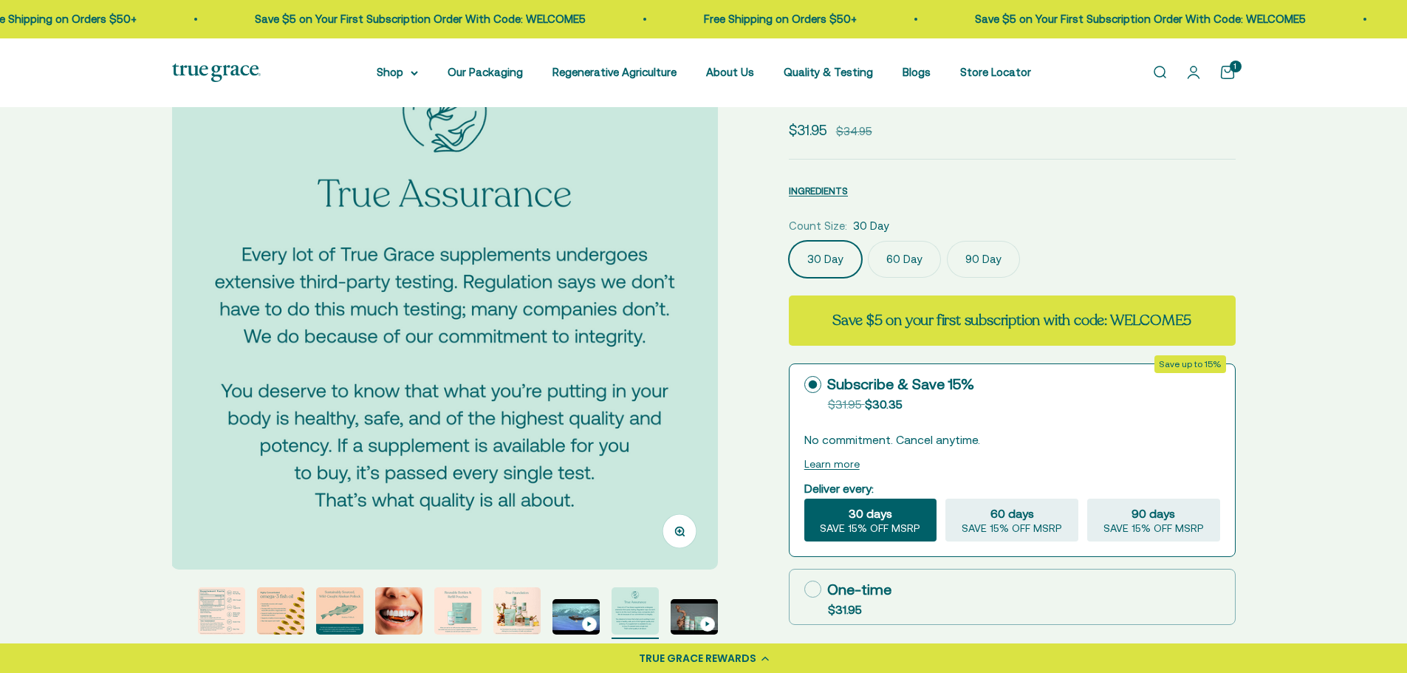
scroll to position [0, 0]
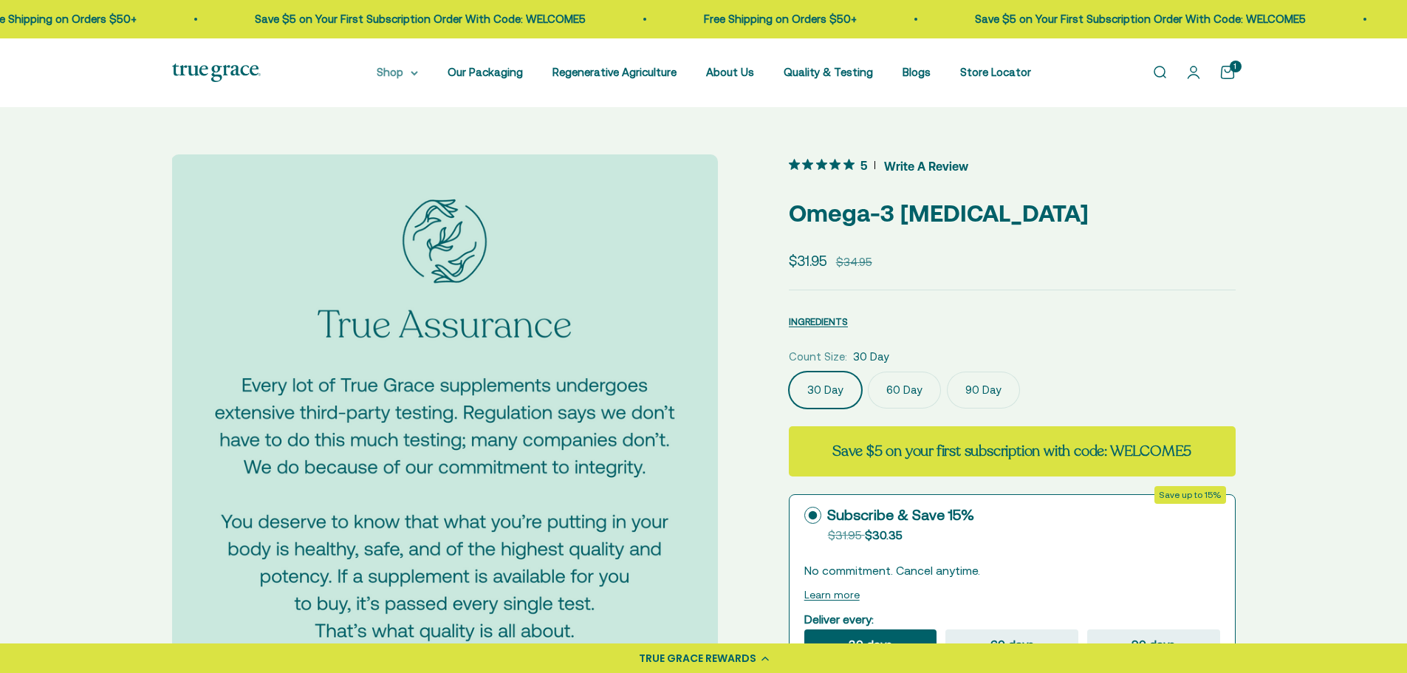
click at [417, 72] on icon at bounding box center [414, 73] width 6 height 3
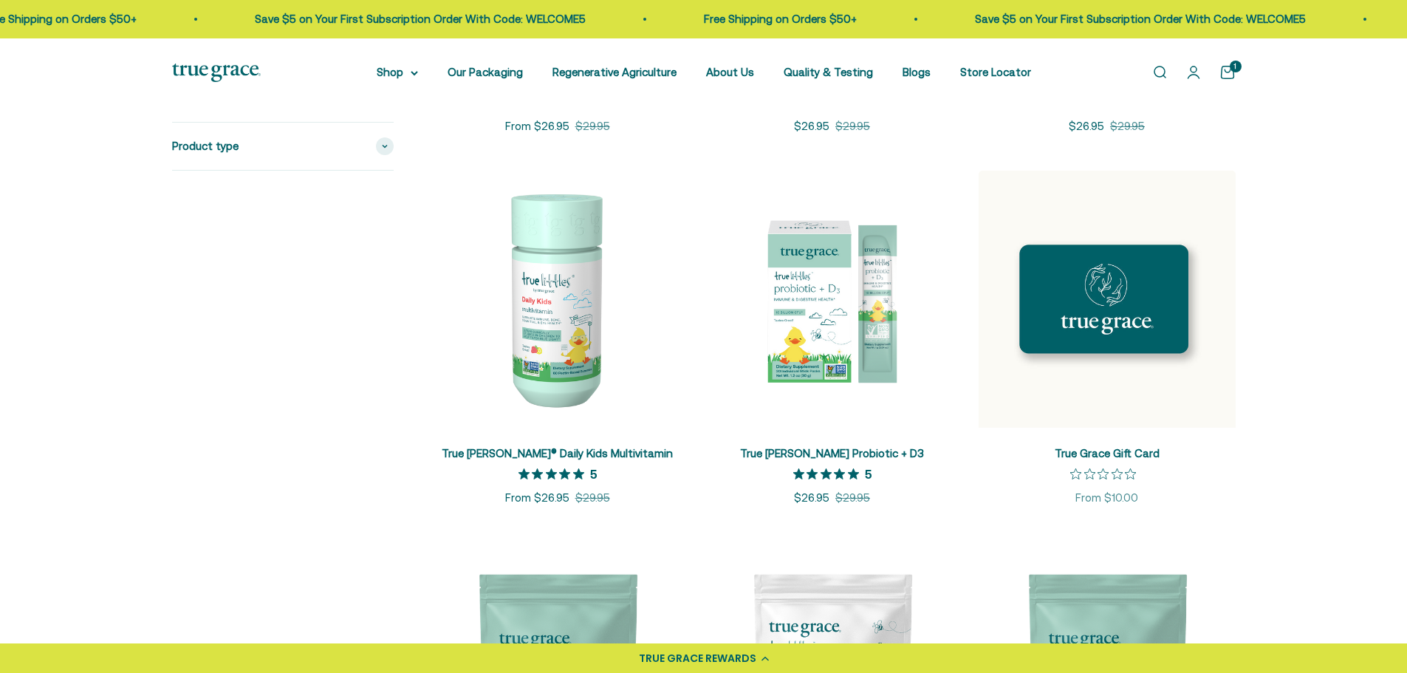
scroll to position [2363, 0]
